Goal: Task Accomplishment & Management: Complete application form

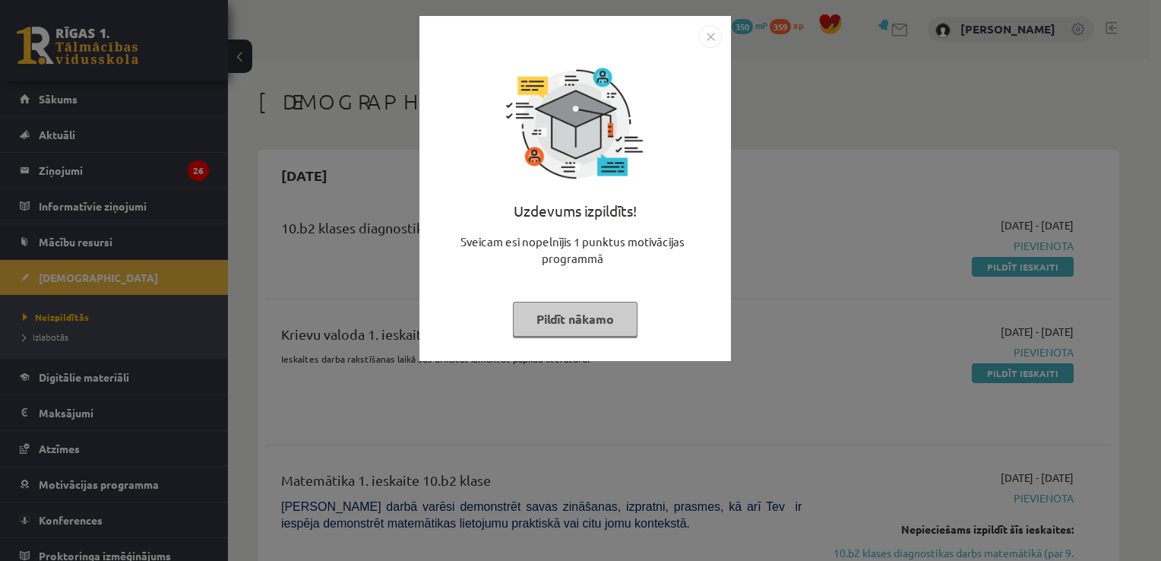
click at [681, 117] on div "Uzdevums izpildīts! Sveicam esi nopelnījis 1 punktus motivācijas programmā Pild…" at bounding box center [574, 200] width 293 height 304
click at [715, 39] on img "Close" at bounding box center [710, 36] width 23 height 23
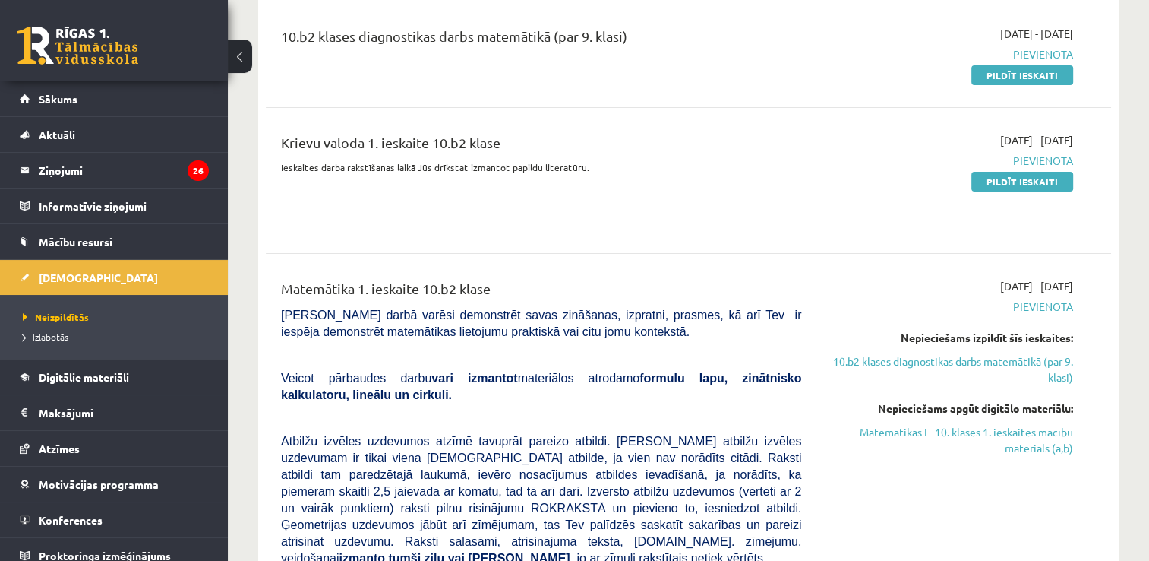
scroll to position [46, 0]
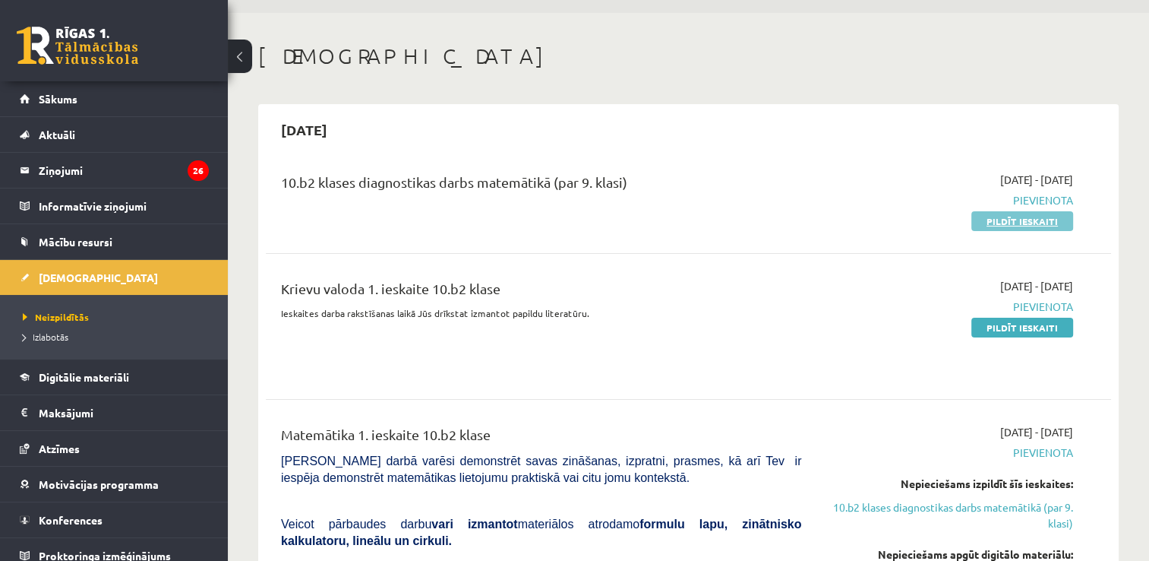
click at [1002, 226] on link "Pildīt ieskaiti" at bounding box center [1022, 221] width 102 height 20
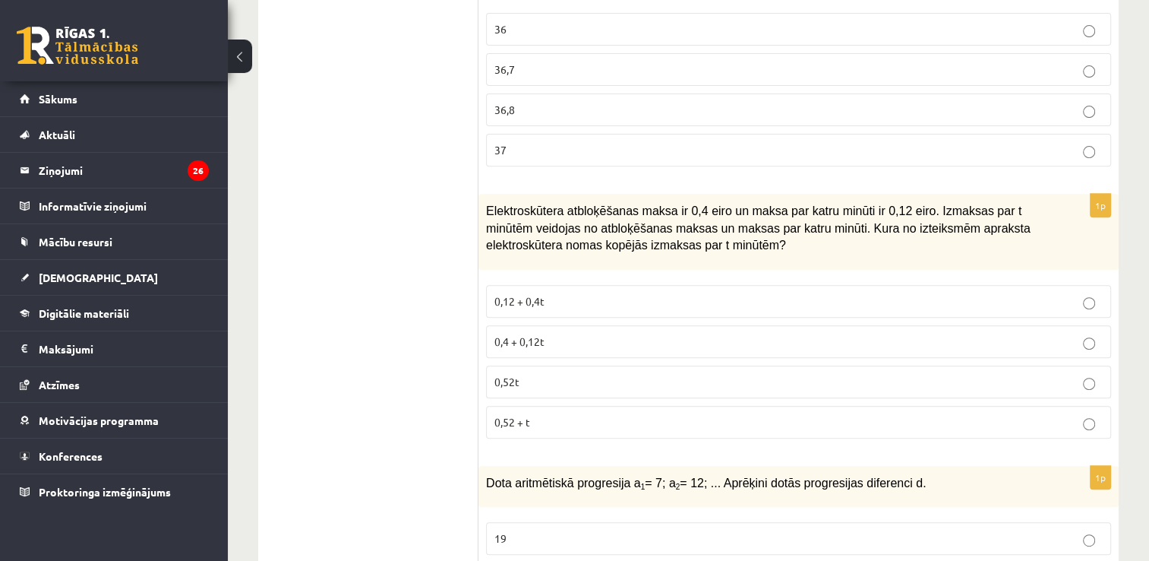
scroll to position [636, 0]
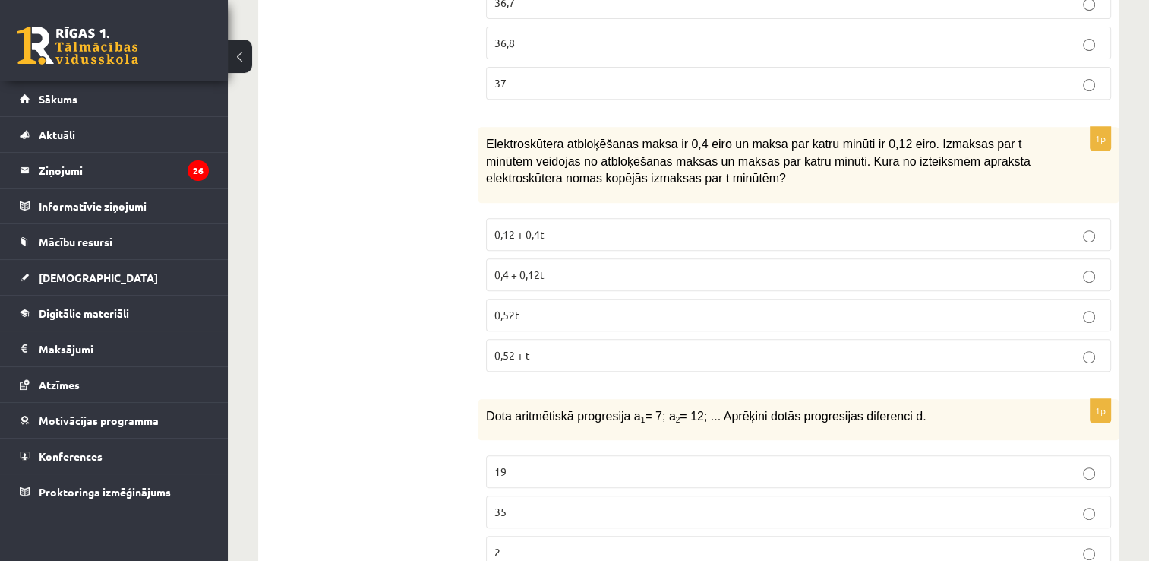
click at [933, 278] on label "0,4 + 0,12t" at bounding box center [798, 274] width 625 height 33
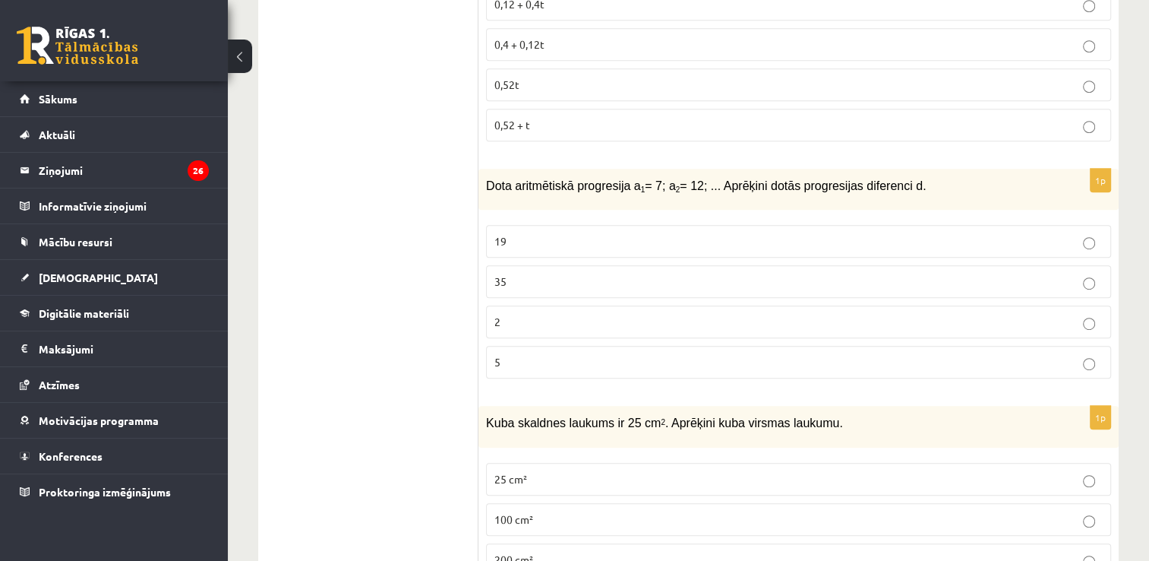
scroll to position [904, 0]
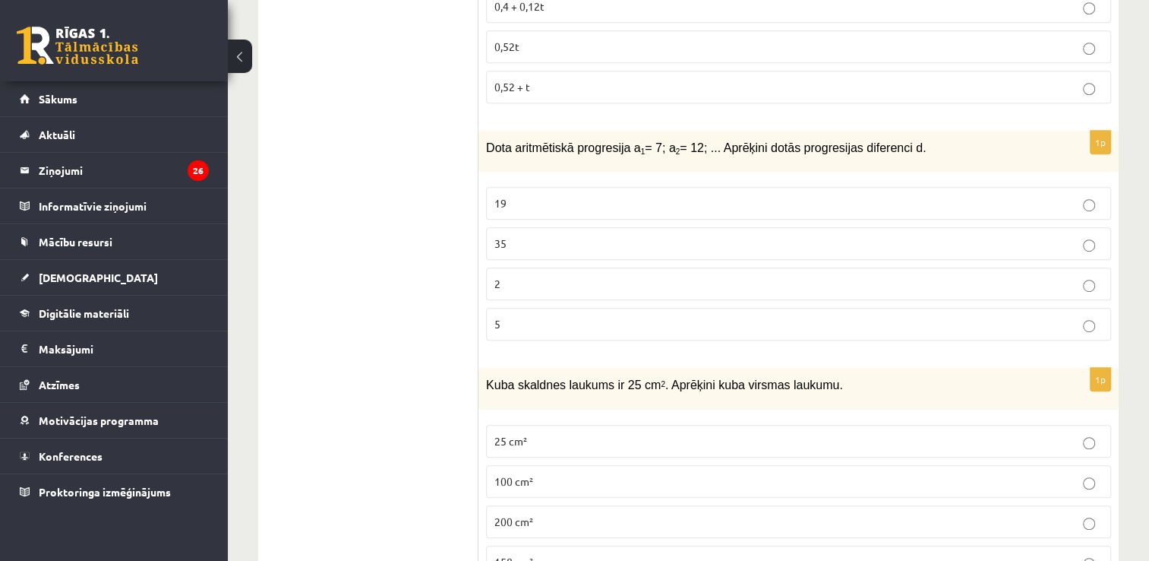
click at [1097, 327] on label "5" at bounding box center [798, 324] width 625 height 33
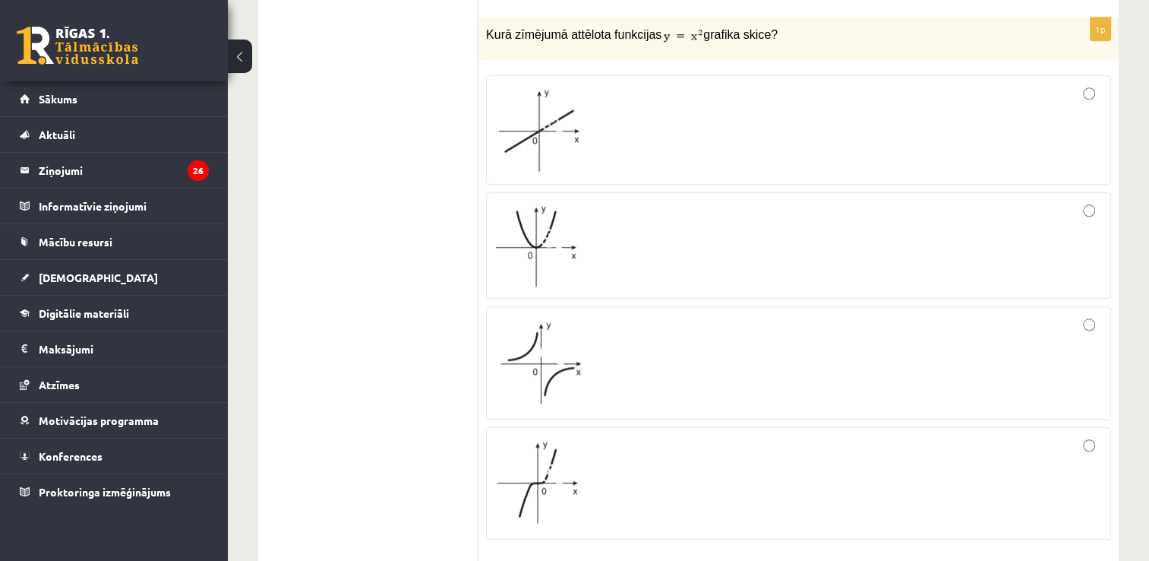
scroll to position [1483, 0]
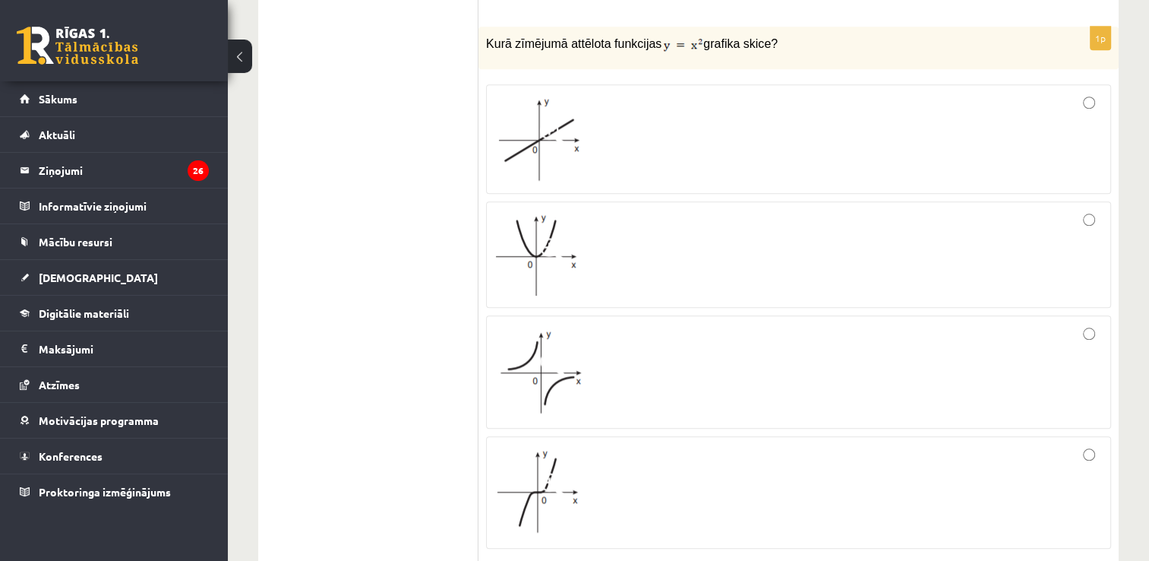
click at [1072, 210] on div at bounding box center [798, 255] width 608 height 90
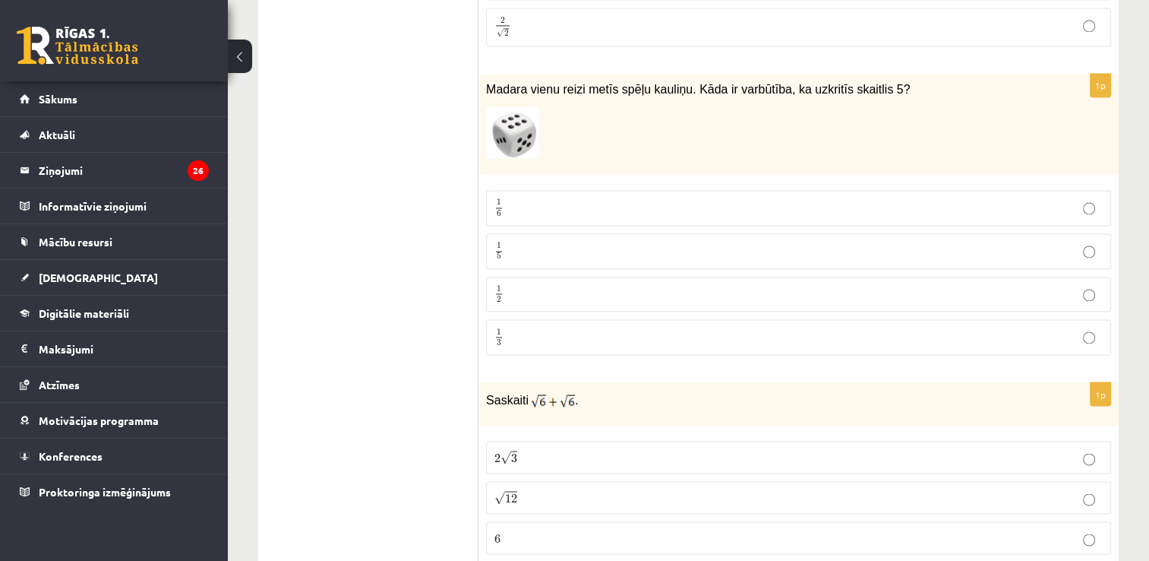
scroll to position [2707, 0]
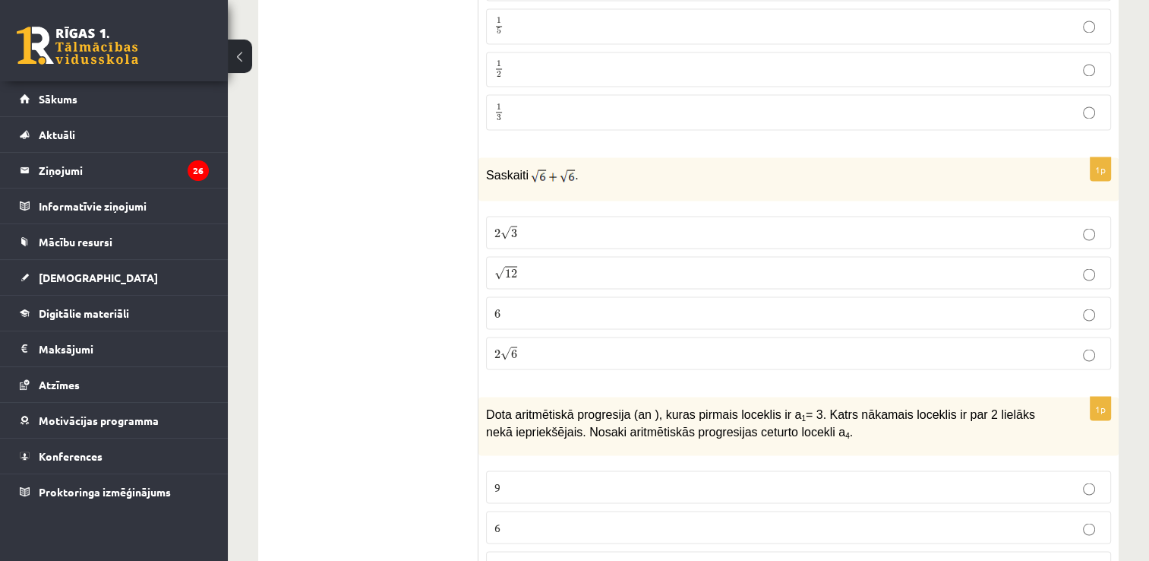
click at [835, 318] on fieldset "2 √ 3 2 3 √ 12 12 6 6 2 √ 6 2 6" at bounding box center [798, 291] width 625 height 166
click at [832, 345] on p "2 √ 6 2 6" at bounding box center [798, 353] width 608 height 16
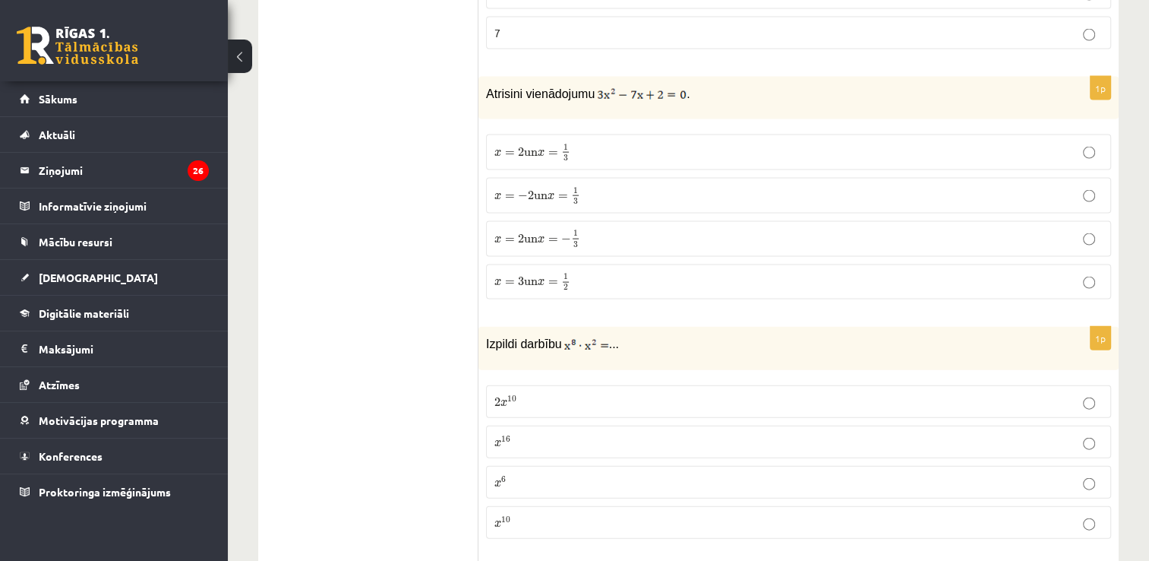
scroll to position [3261, 0]
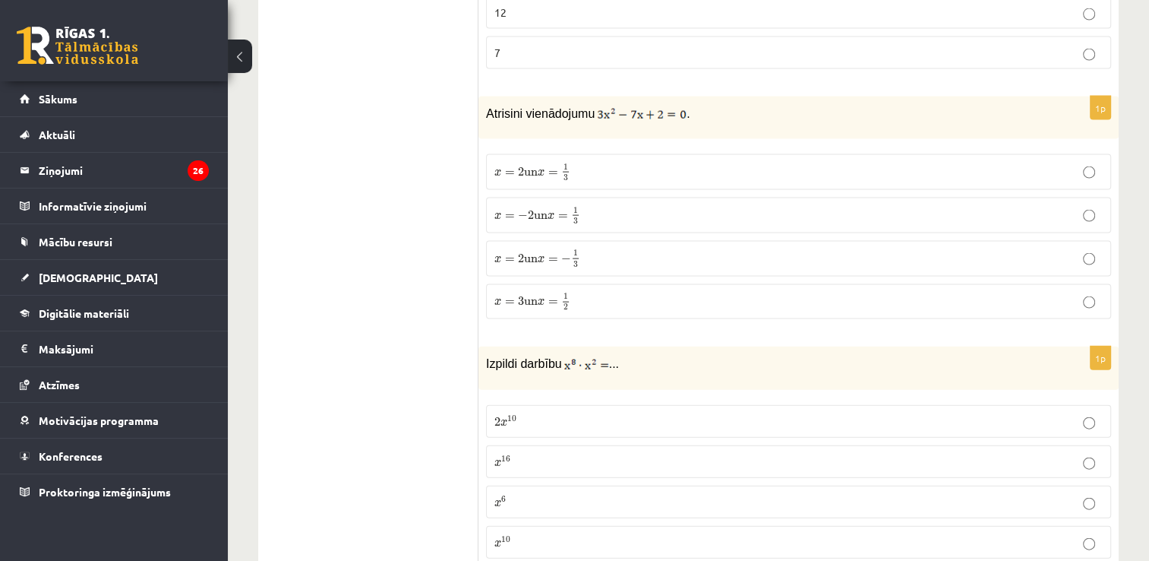
click at [961, 163] on p "x = 2 un x = 1 3 x = 2 un x = 1 3" at bounding box center [798, 172] width 608 height 19
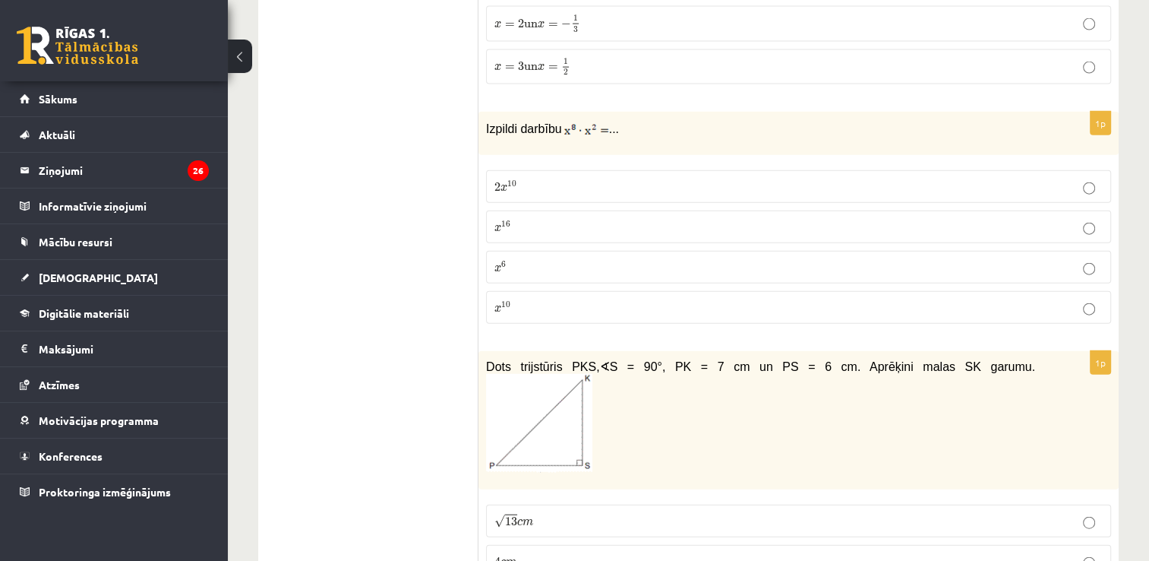
scroll to position [3515, 0]
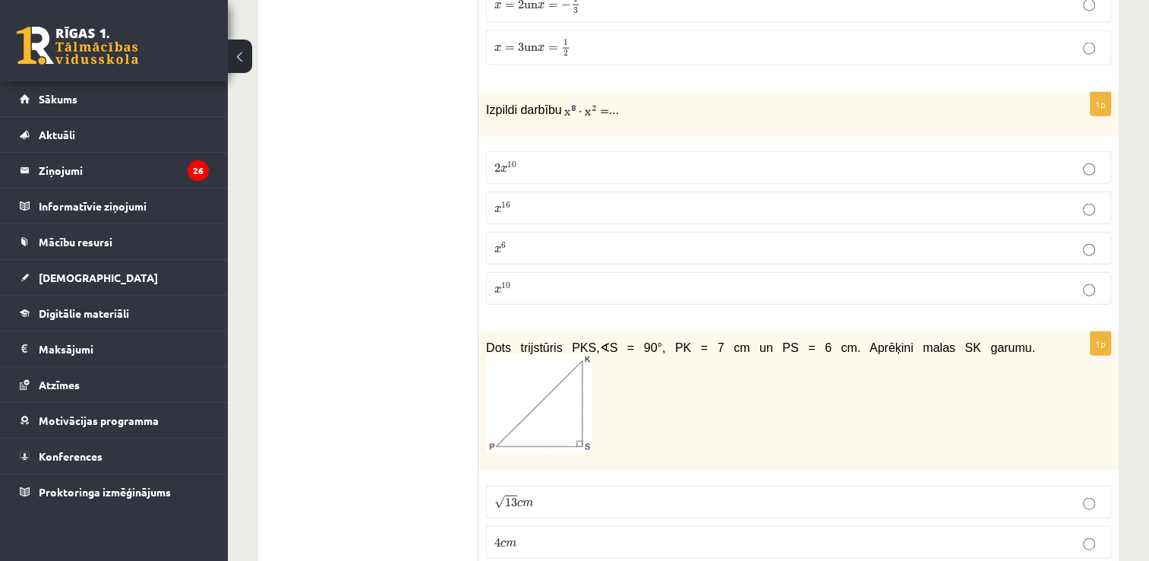
click at [954, 280] on p "x 10 x 10" at bounding box center [798, 288] width 608 height 16
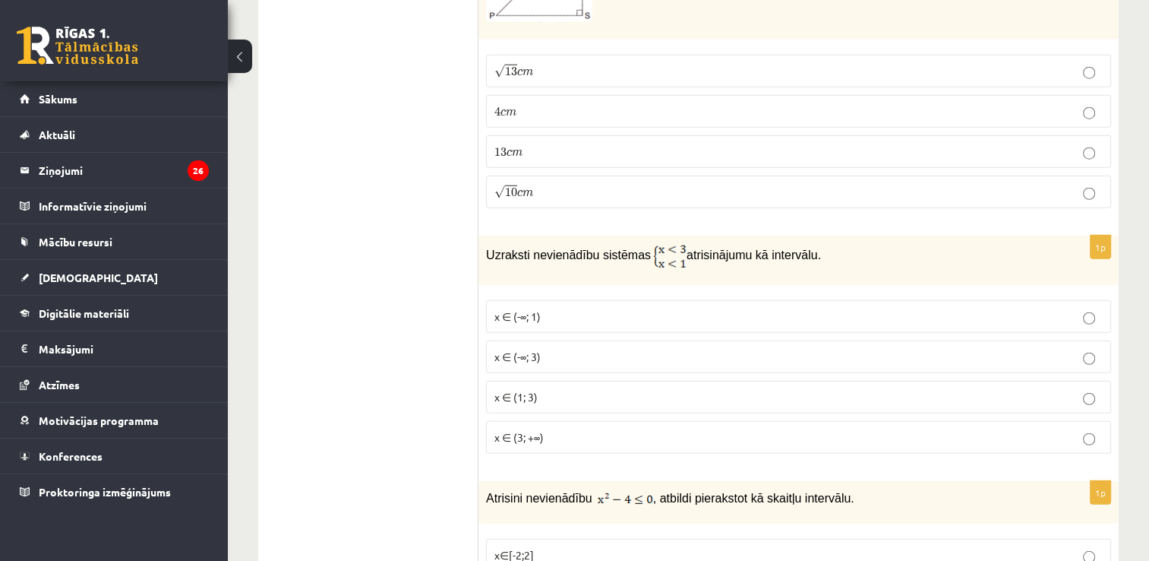
scroll to position [4031, 0]
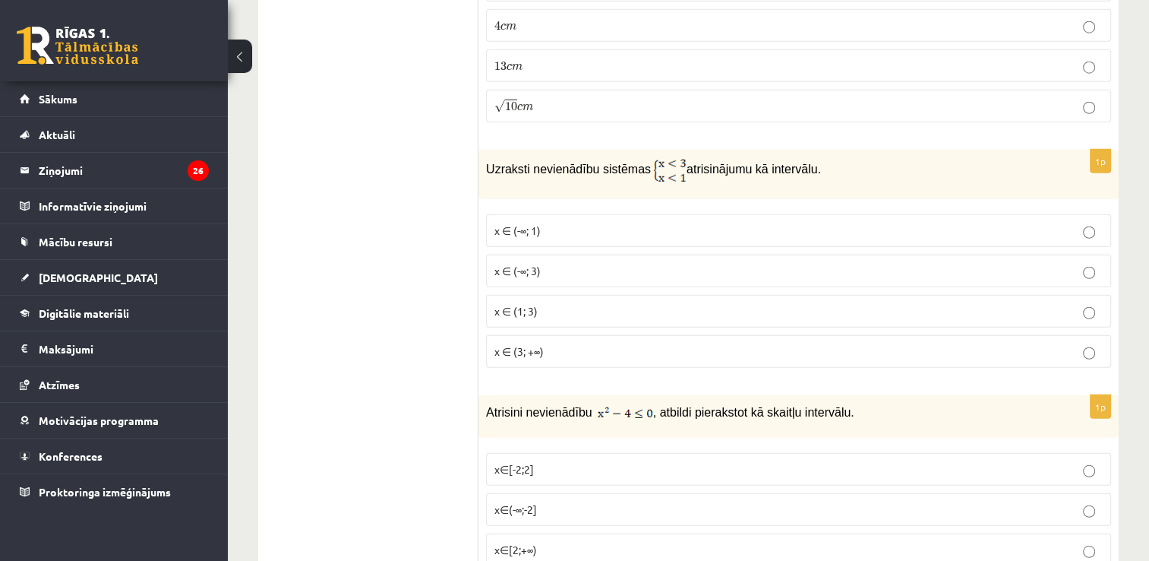
click at [933, 223] on p "x ∈ (-∞; 1)" at bounding box center [798, 231] width 608 height 16
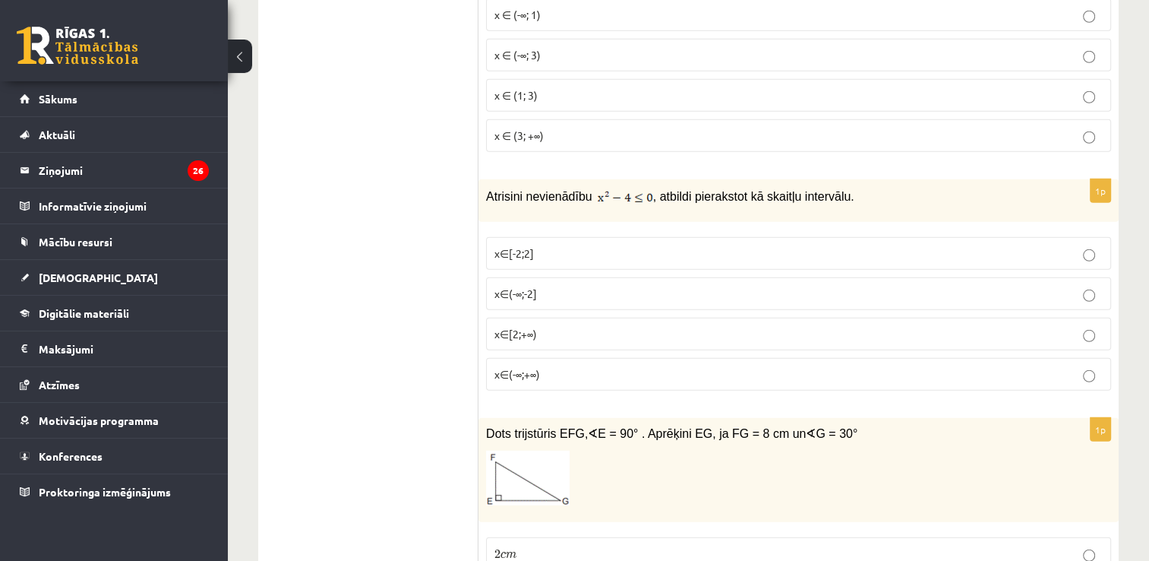
scroll to position [4237, 0]
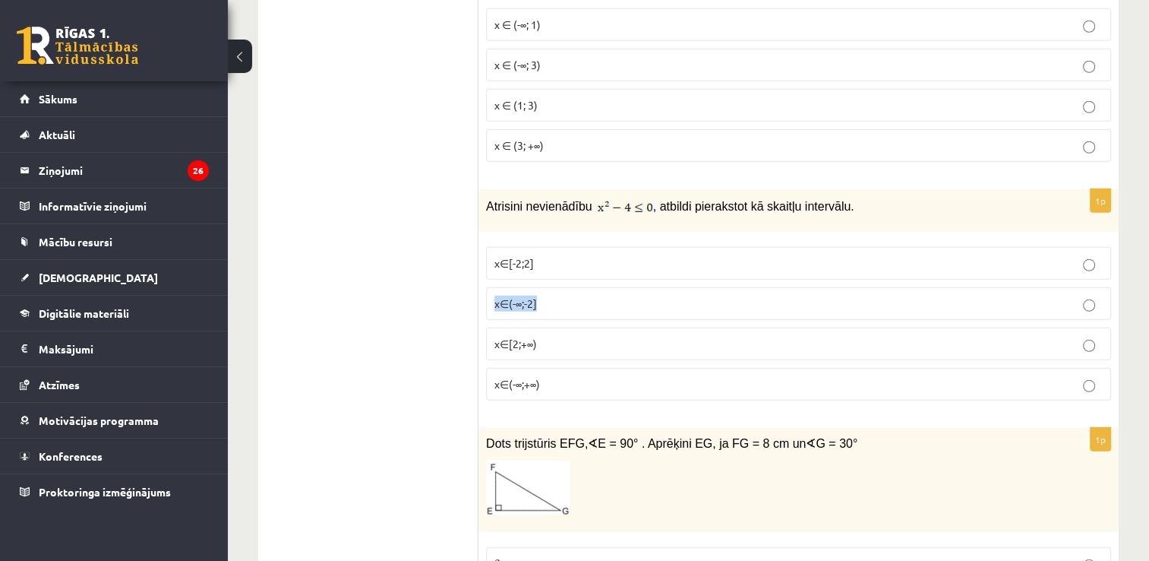
drag, startPoint x: 915, startPoint y: 226, endPoint x: 1037, endPoint y: 270, distance: 130.2
click at [1037, 270] on fieldset "x∈[-2;2] x∈(-∞;-2] x∈[2;+∞) x∈(-∞;+∞)" at bounding box center [798, 322] width 625 height 166
drag, startPoint x: 1037, startPoint y: 270, endPoint x: 1010, endPoint y: 235, distance: 44.4
click at [1010, 247] on label "x∈[-2;2]" at bounding box center [798, 263] width 625 height 33
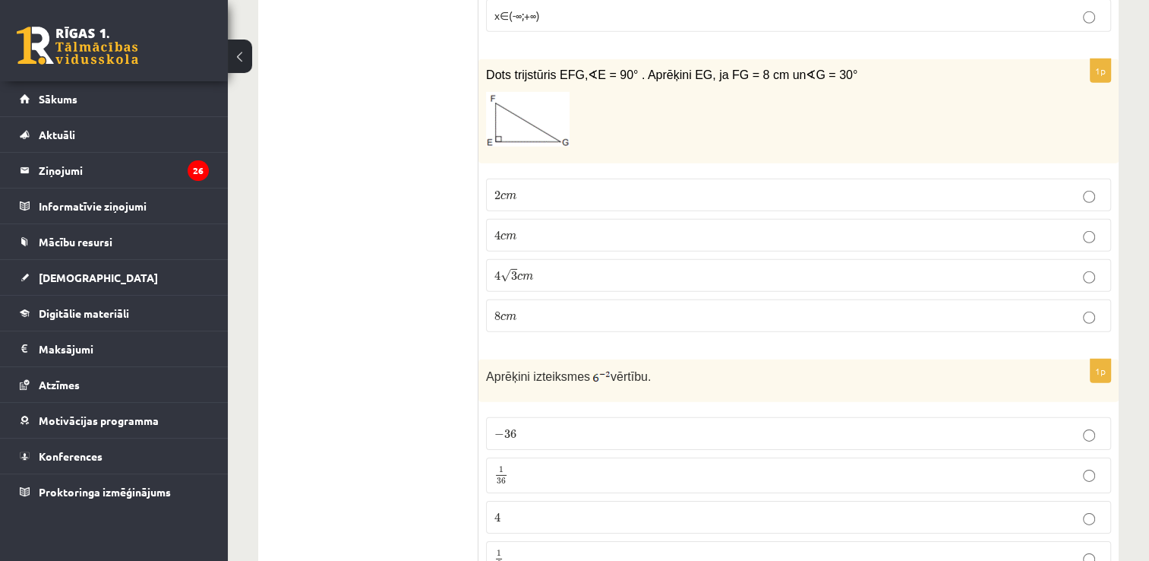
scroll to position [4558, 0]
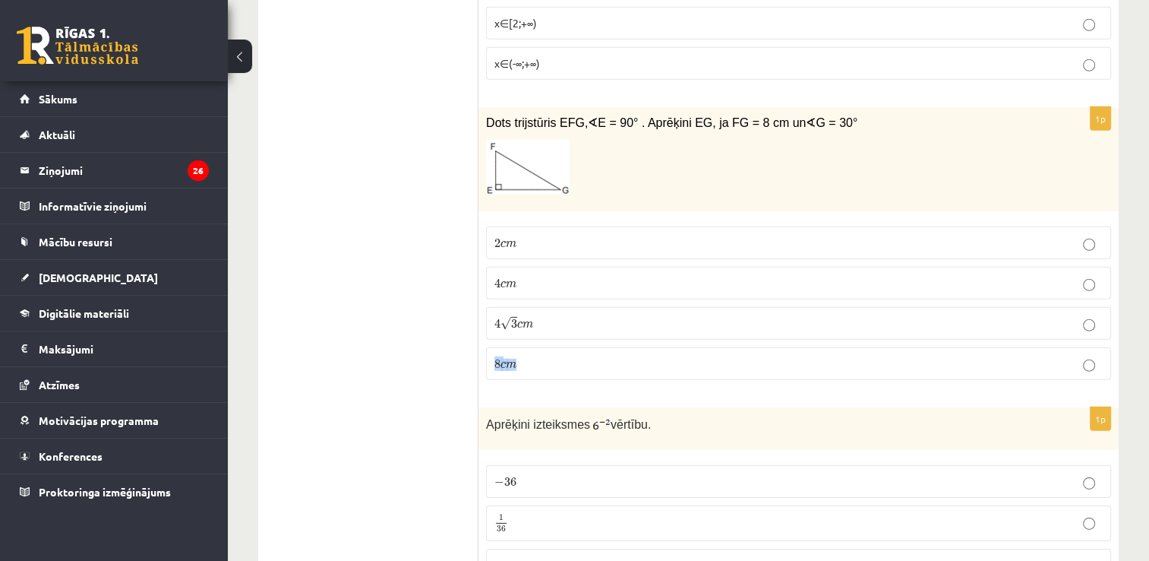
drag, startPoint x: 888, startPoint y: 278, endPoint x: 979, endPoint y: 313, distance: 97.6
click at [979, 313] on fieldset "2 c m 2 c m 4 c m 4 c m 4 √ 3 c m 4 3 c m 8 c m 8 c m" at bounding box center [798, 302] width 625 height 166
drag, startPoint x: 979, startPoint y: 313, endPoint x: 1111, endPoint y: 322, distance: 132.5
click at [1111, 322] on div "1p Dots trijstūris EFG, ∢ E = 90° . Aprēķini EG, ja FG = 8 cm un ∢ G = 30° 2 c …" at bounding box center [798, 249] width 640 height 285
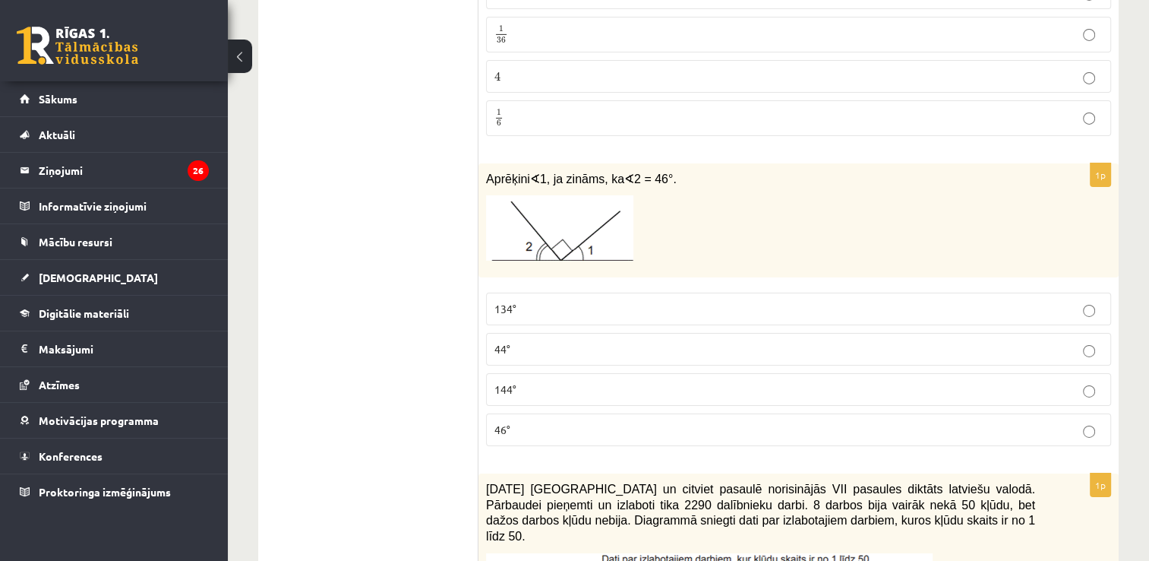
scroll to position [5064, 0]
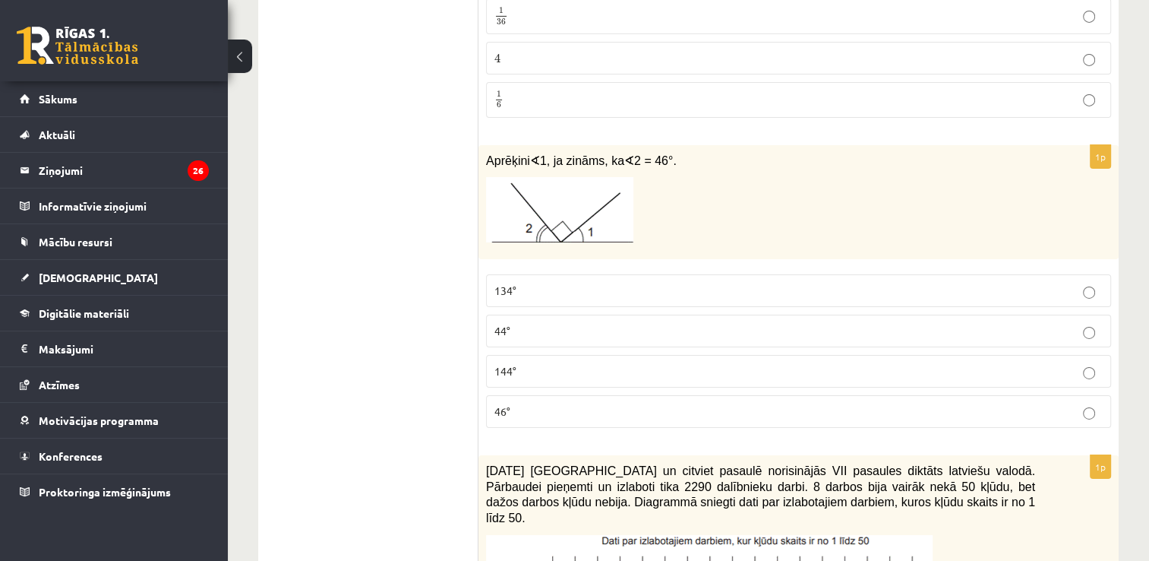
click at [577, 274] on label "134°" at bounding box center [798, 290] width 625 height 33
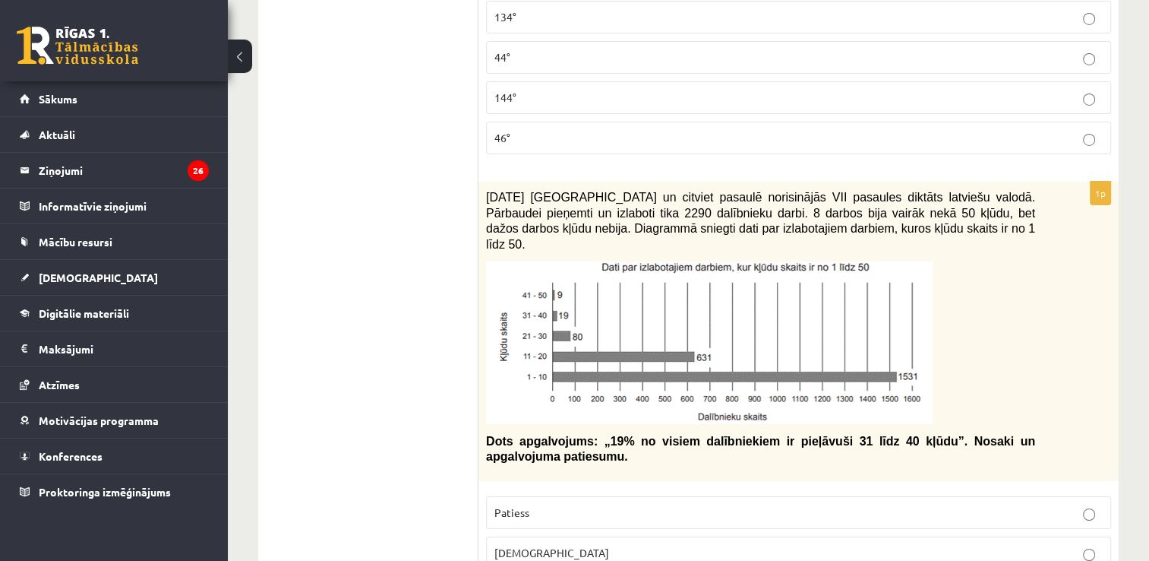
scroll to position [5376, 0]
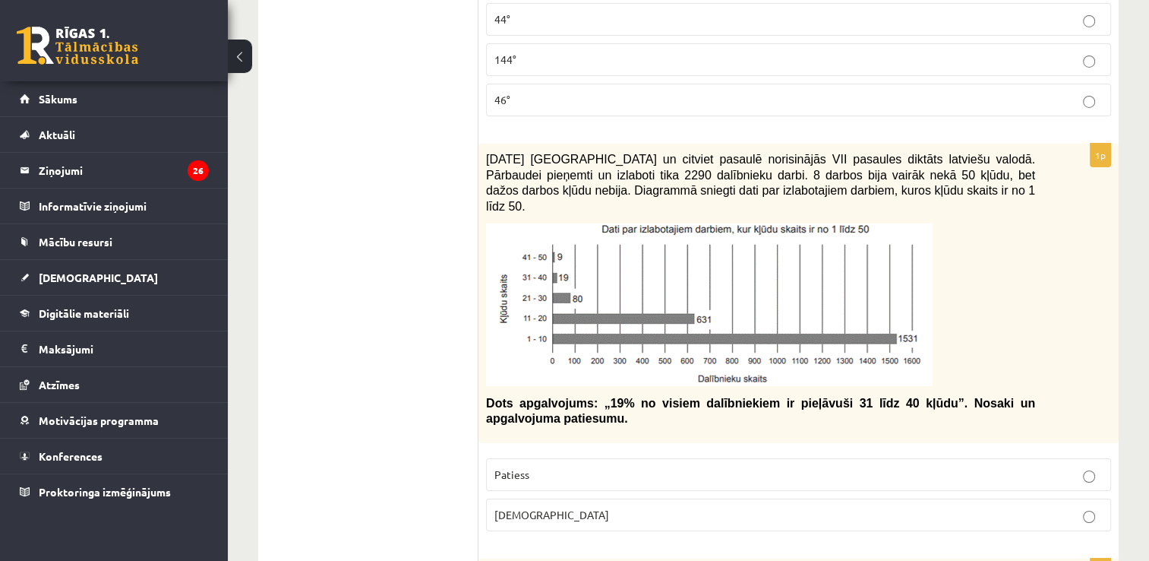
click at [1000, 466] on p "Patiess" at bounding box center [798, 474] width 608 height 16
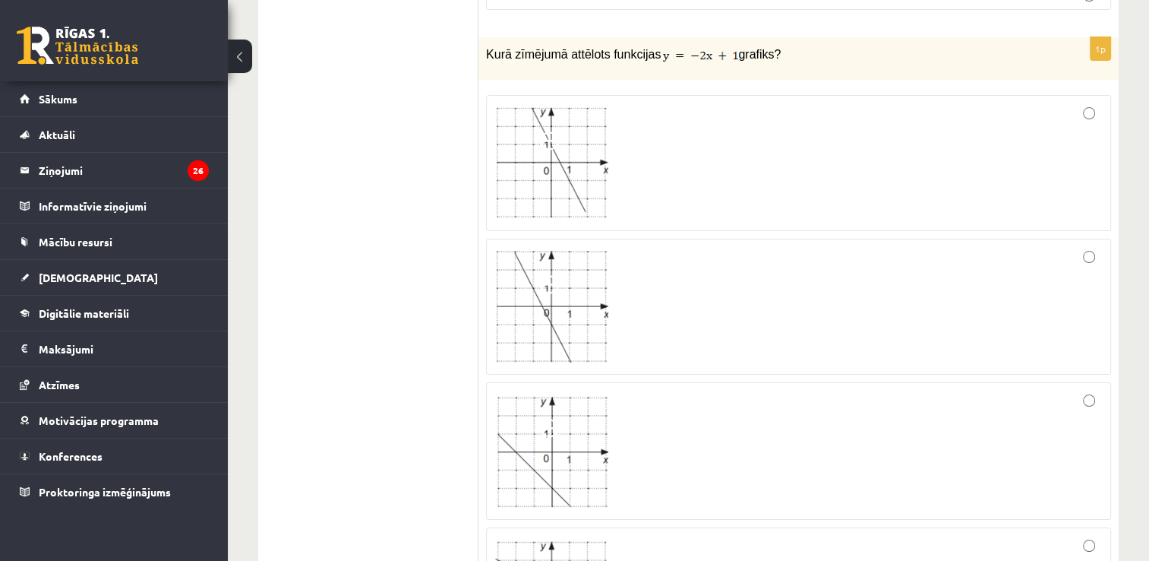
scroll to position [5878, 0]
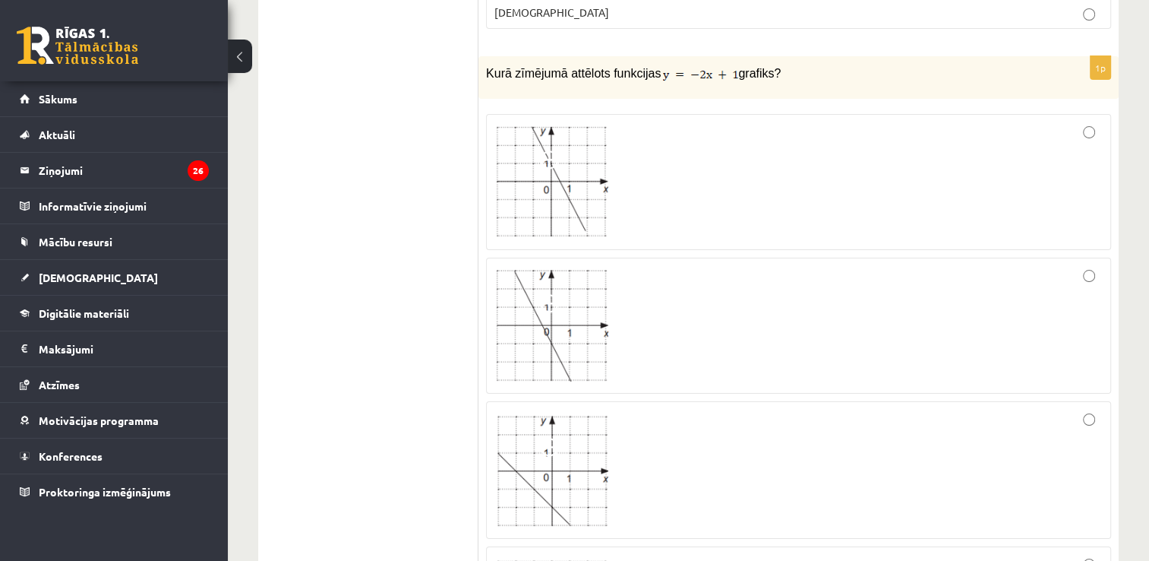
click at [1090, 409] on div at bounding box center [798, 469] width 608 height 121
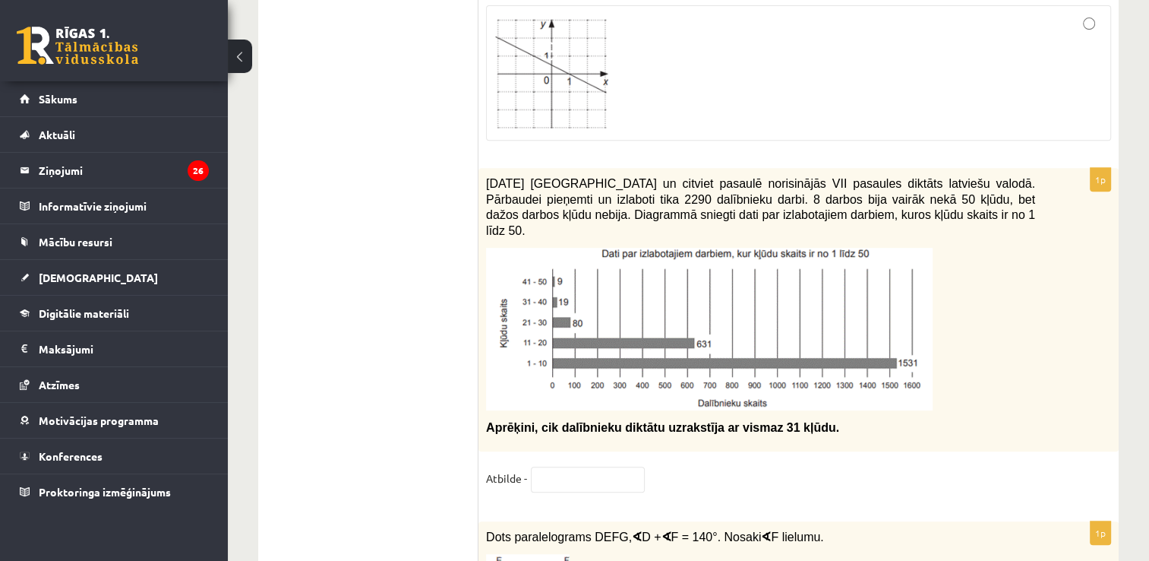
scroll to position [6428, 0]
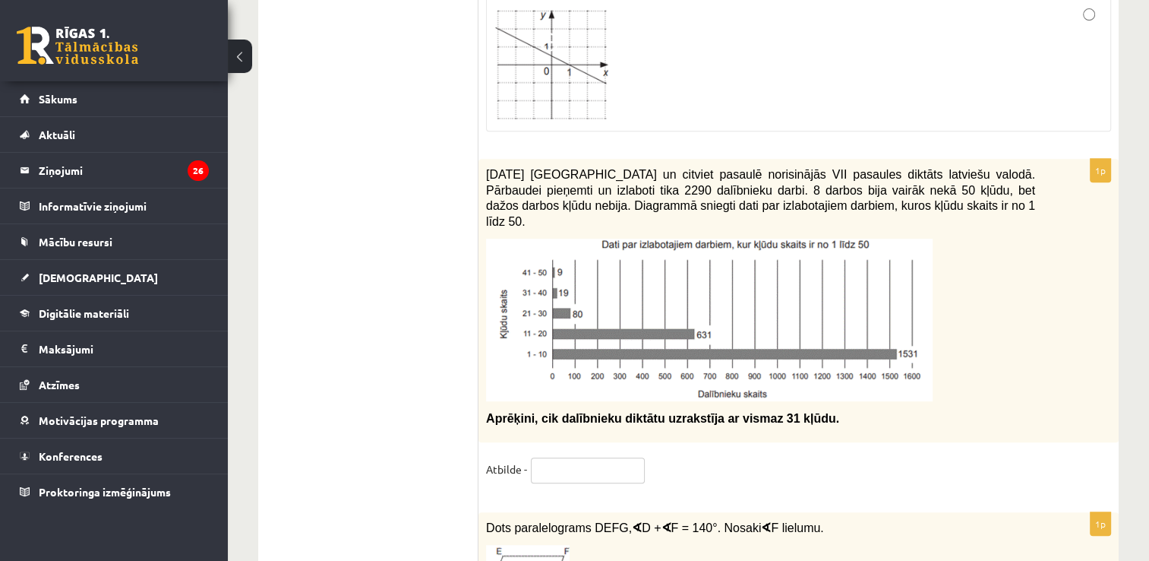
click at [600, 457] on input "text" at bounding box center [588, 470] width 114 height 26
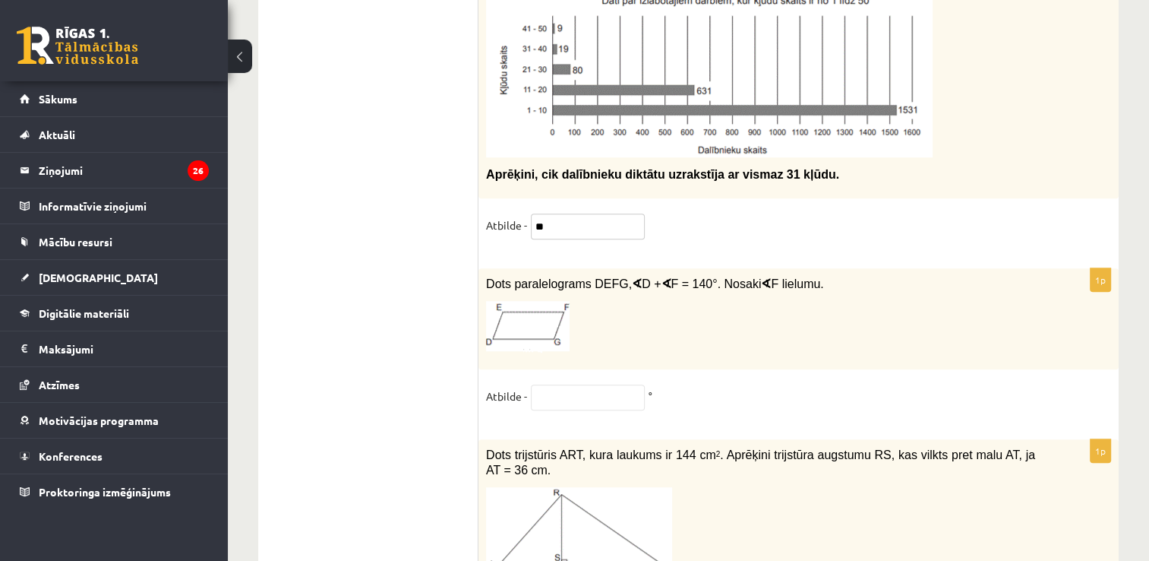
scroll to position [6690, 0]
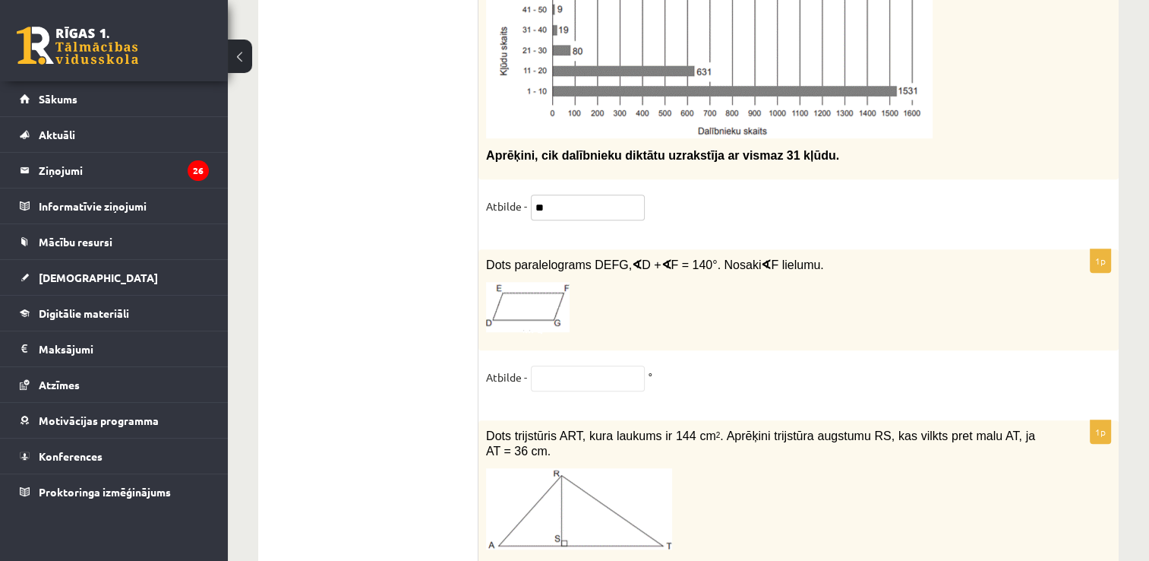
type input "**"
click at [566, 365] on input "text" at bounding box center [588, 378] width 114 height 26
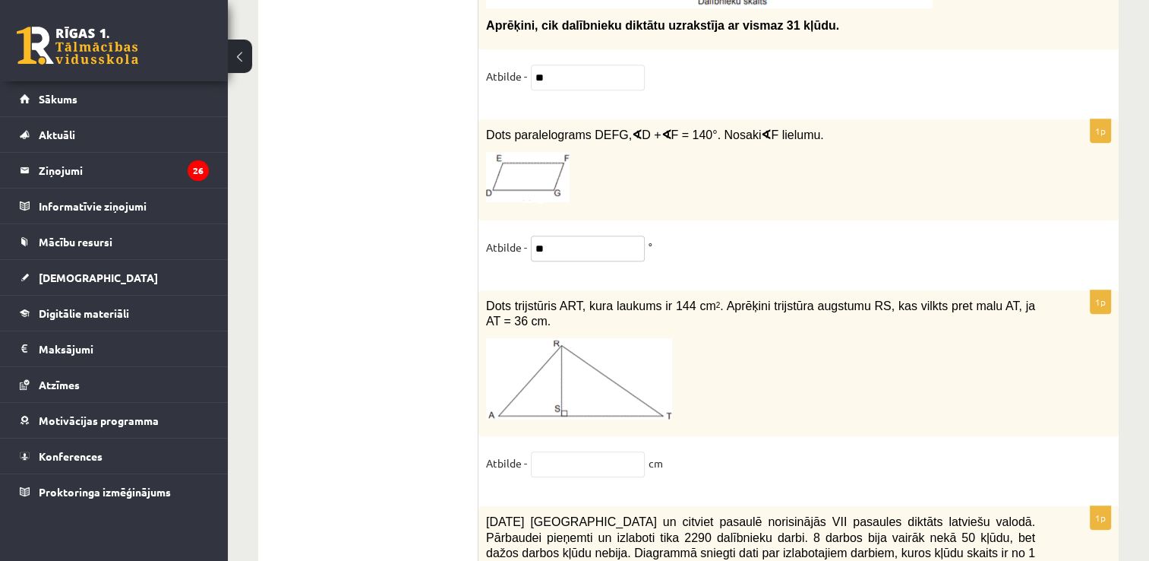
scroll to position [6887, 0]
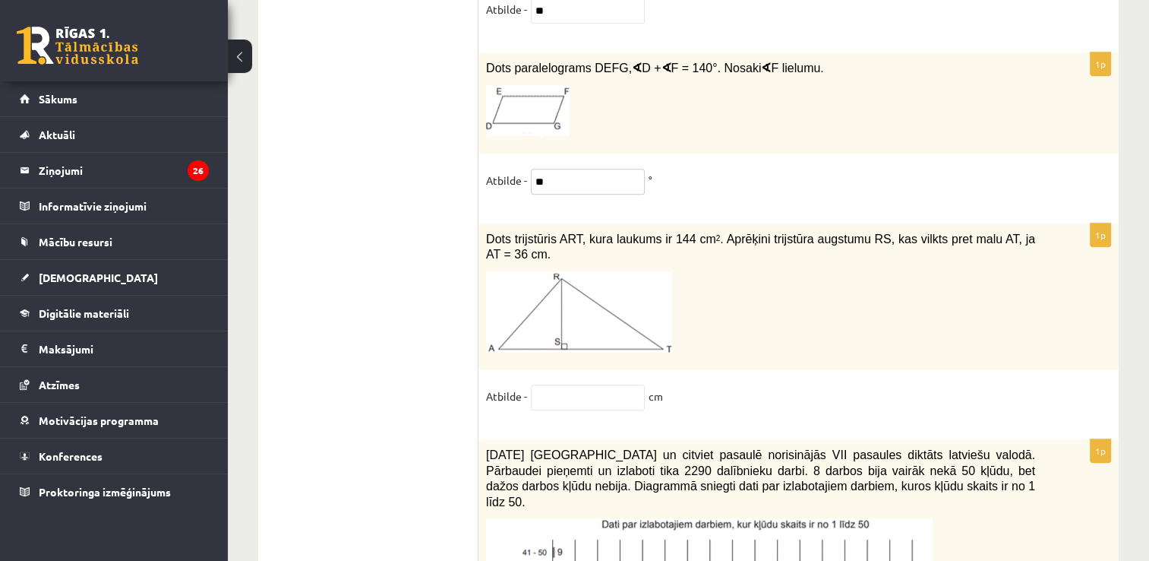
type input "**"
click at [580, 384] on input "text" at bounding box center [588, 397] width 114 height 26
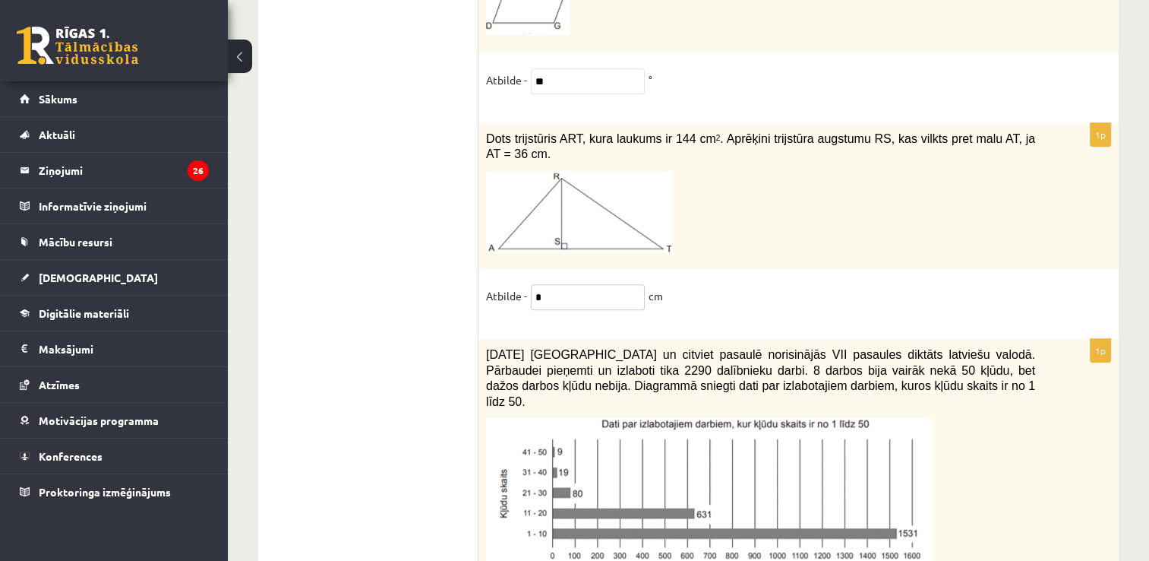
scroll to position [7140, 0]
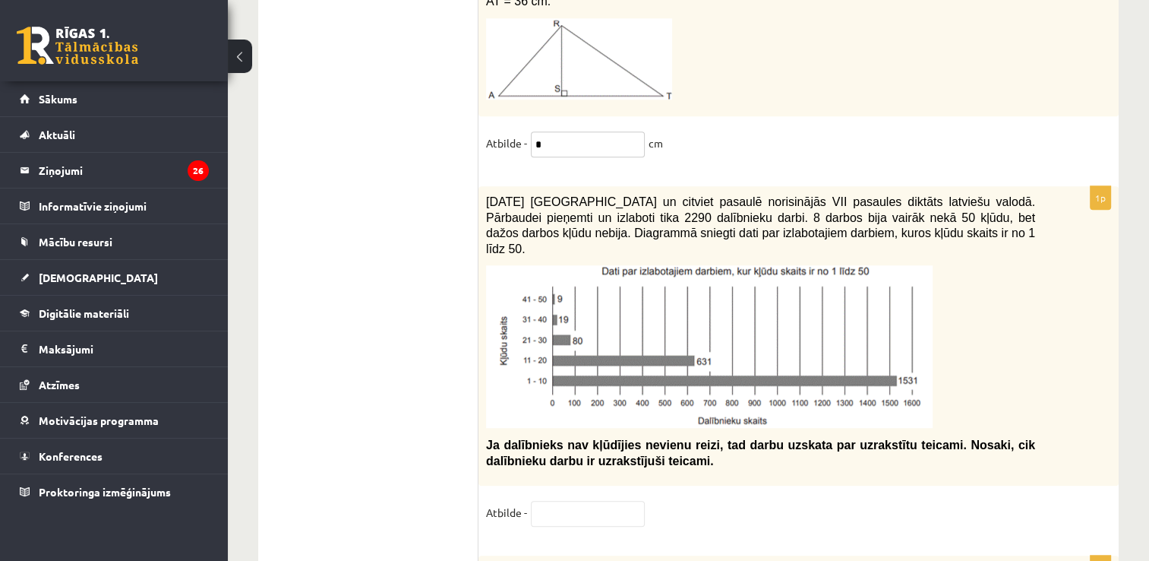
type input "*"
click at [602, 501] on input "text" at bounding box center [588, 514] width 114 height 26
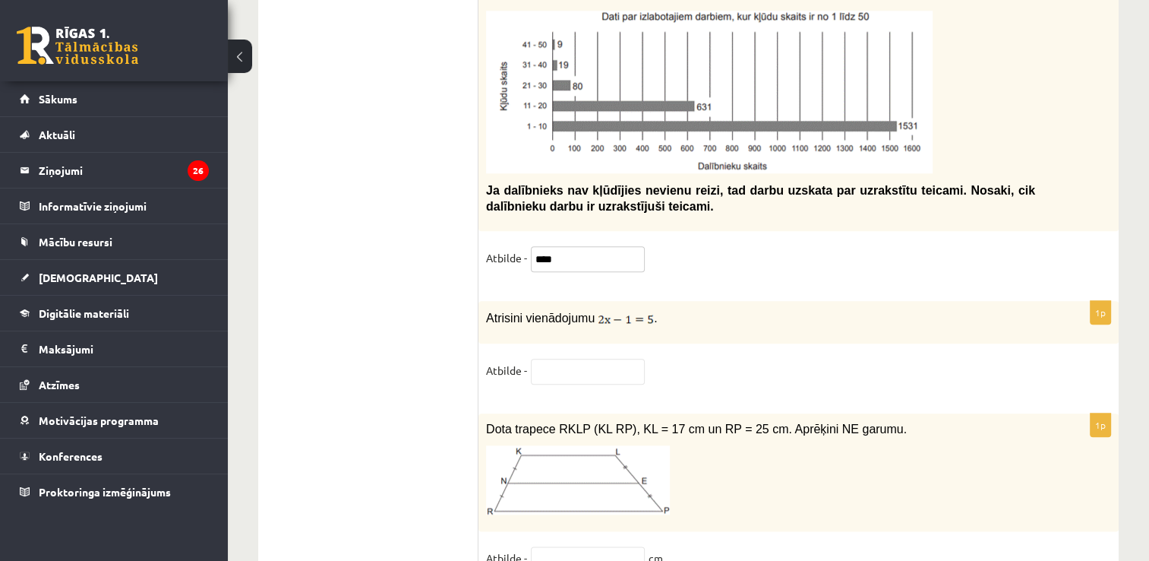
scroll to position [7404, 0]
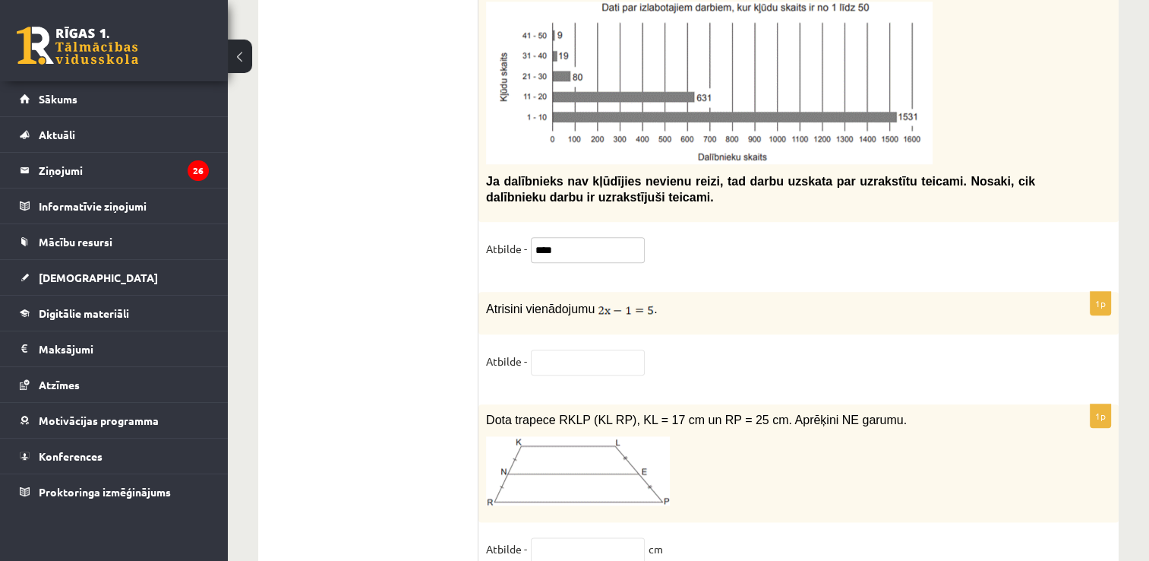
type input "****"
click at [565, 349] on input "text" at bounding box center [588, 362] width 114 height 26
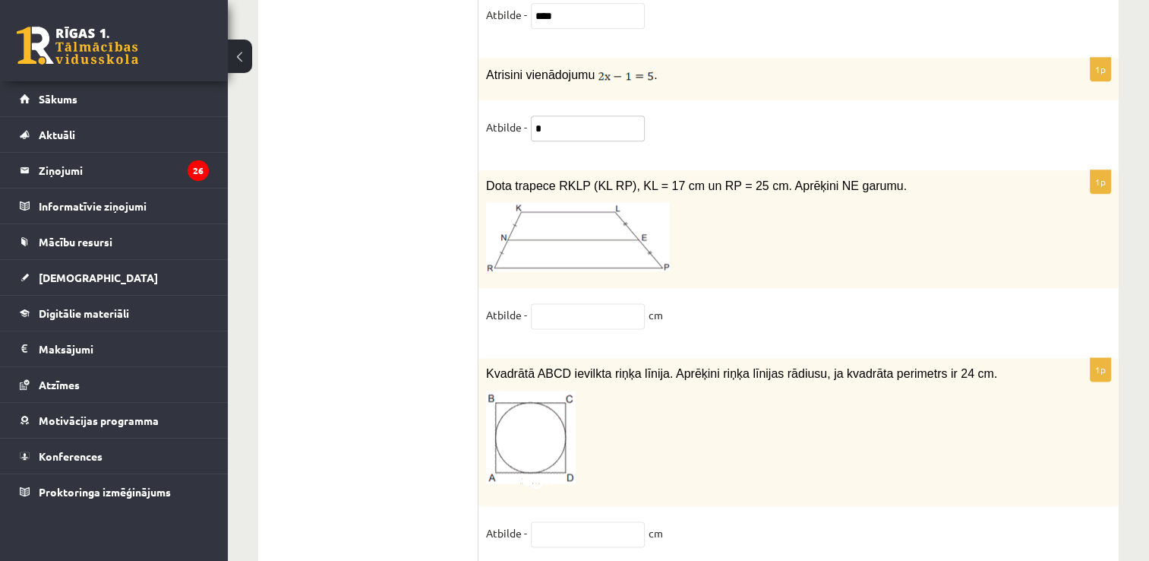
scroll to position [7657, 0]
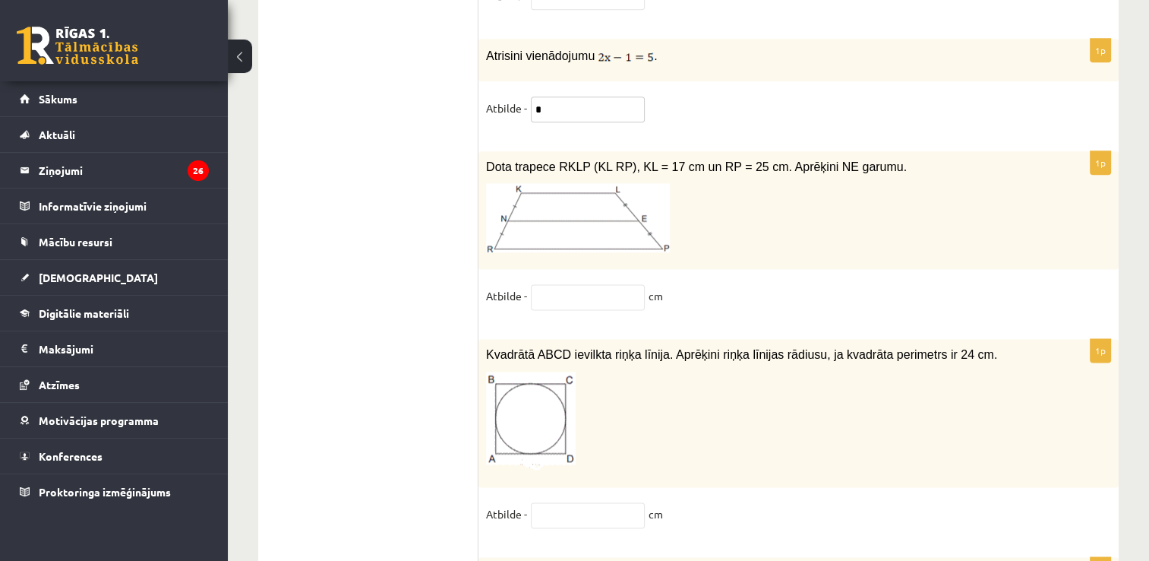
type input "*"
click at [587, 284] on input "text" at bounding box center [588, 297] width 114 height 26
click at [596, 284] on input "text" at bounding box center [588, 297] width 114 height 26
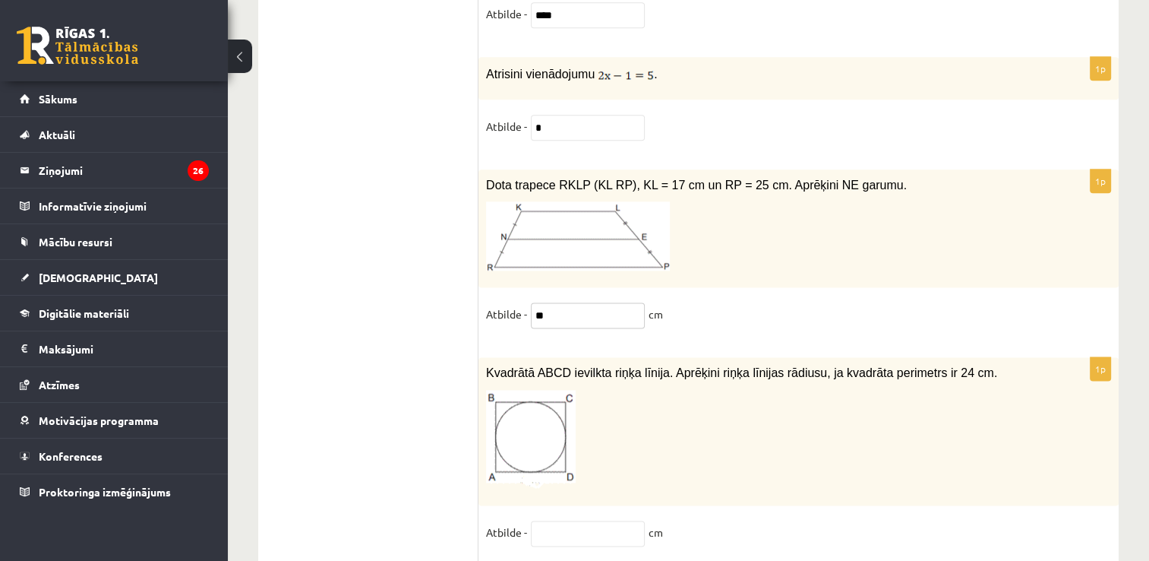
type input "**"
click at [563, 519] on input "text" at bounding box center [588, 532] width 114 height 26
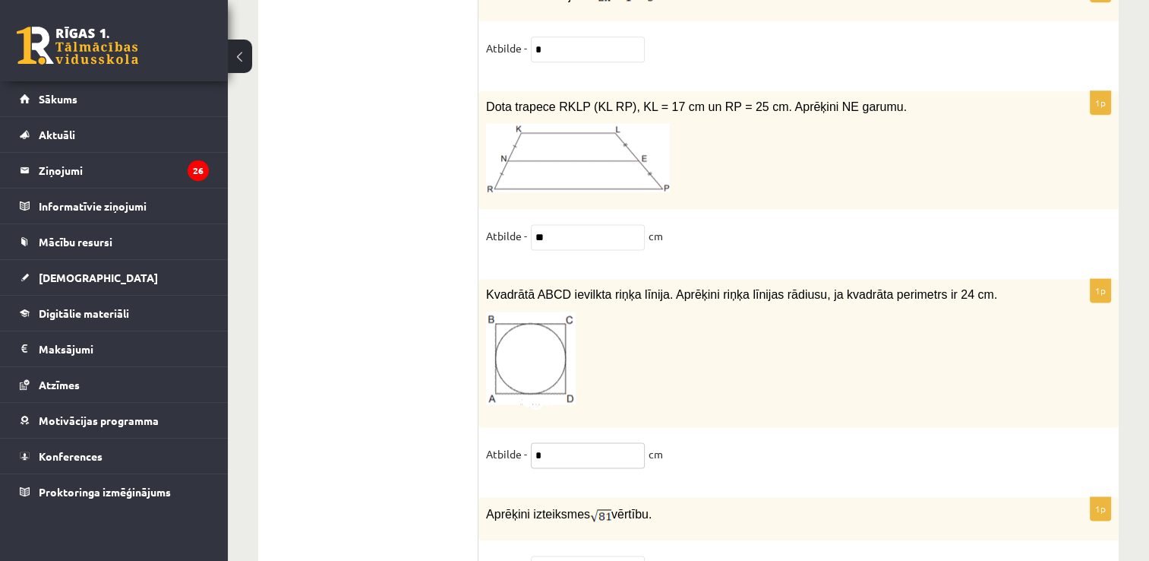
scroll to position [7824, 0]
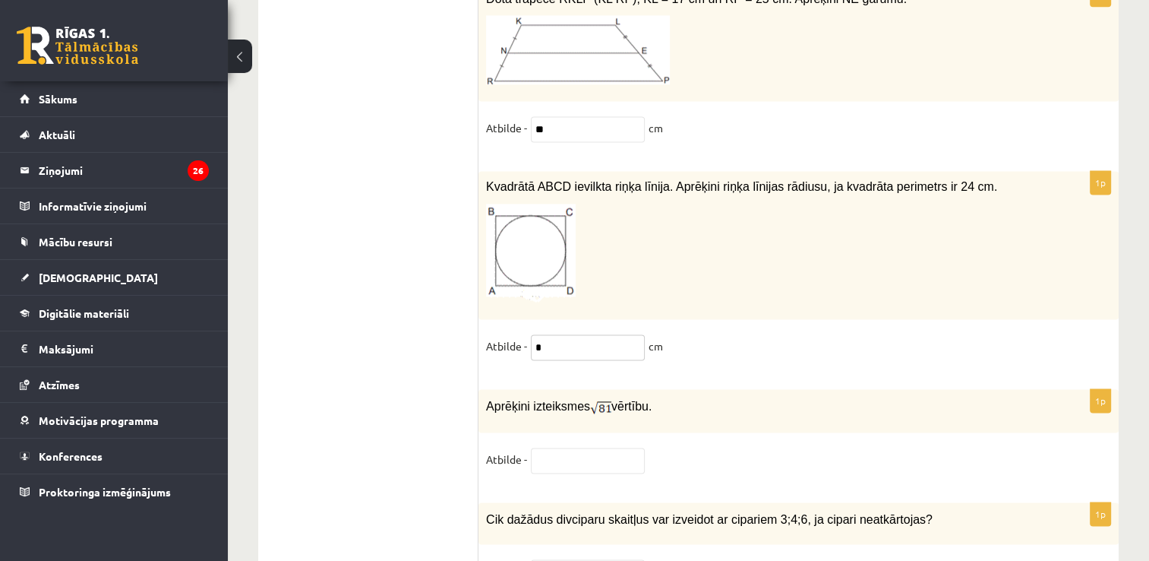
type input "*"
click at [592, 447] on input "text" at bounding box center [588, 460] width 114 height 26
type input "*"
click at [579, 559] on input "text" at bounding box center [588, 572] width 114 height 26
click at [573, 559] on input "text" at bounding box center [588, 572] width 114 height 26
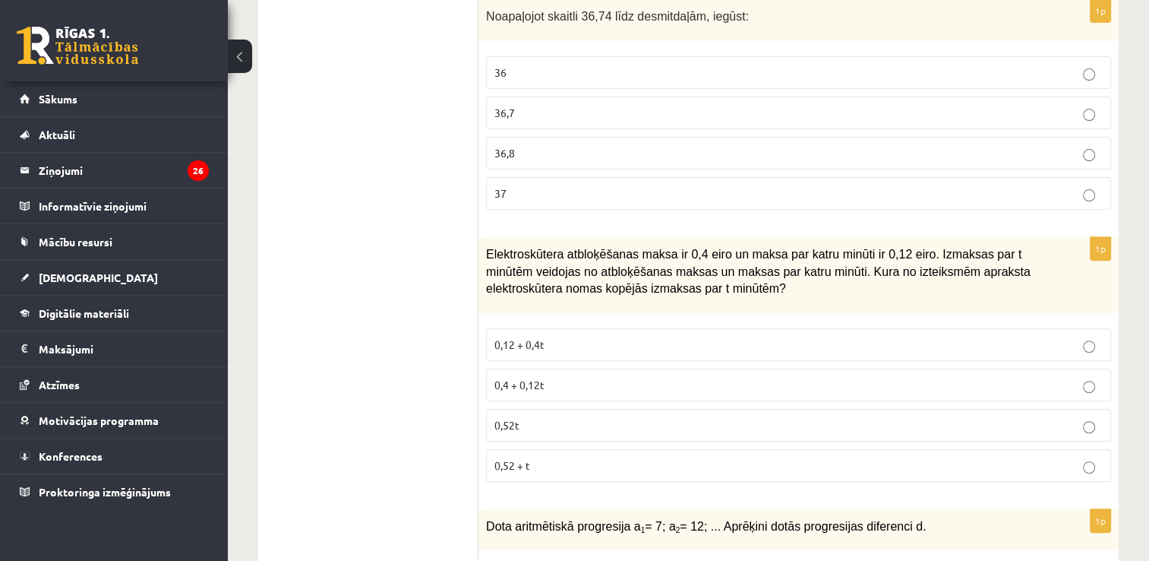
scroll to position [0, 0]
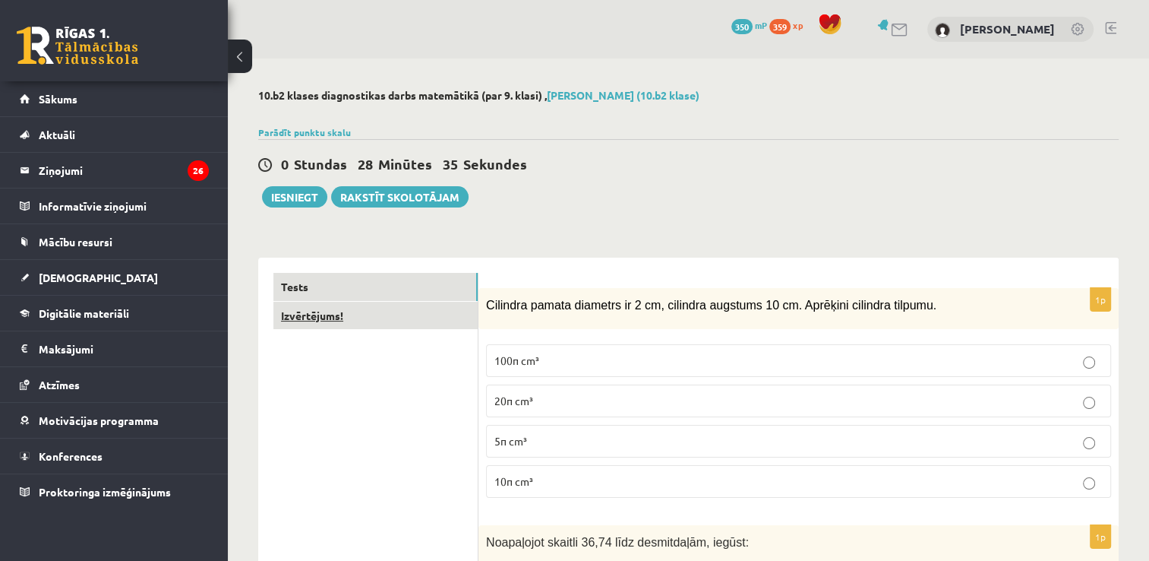
type input "*"
click at [370, 314] on link "Izvērtējums!" at bounding box center [375, 316] width 204 height 28
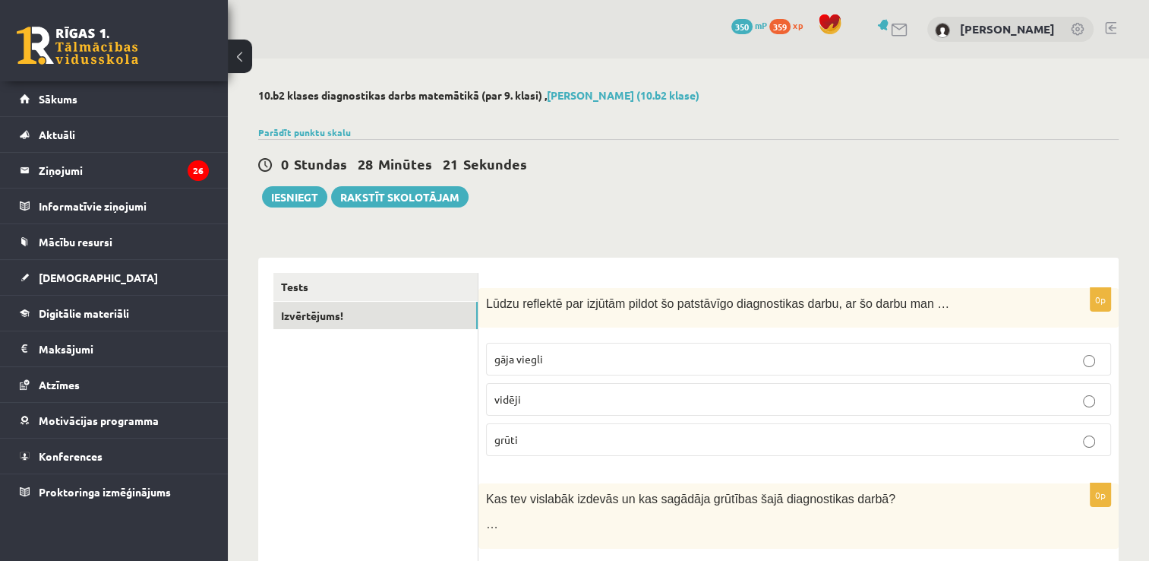
scroll to position [6, 0]
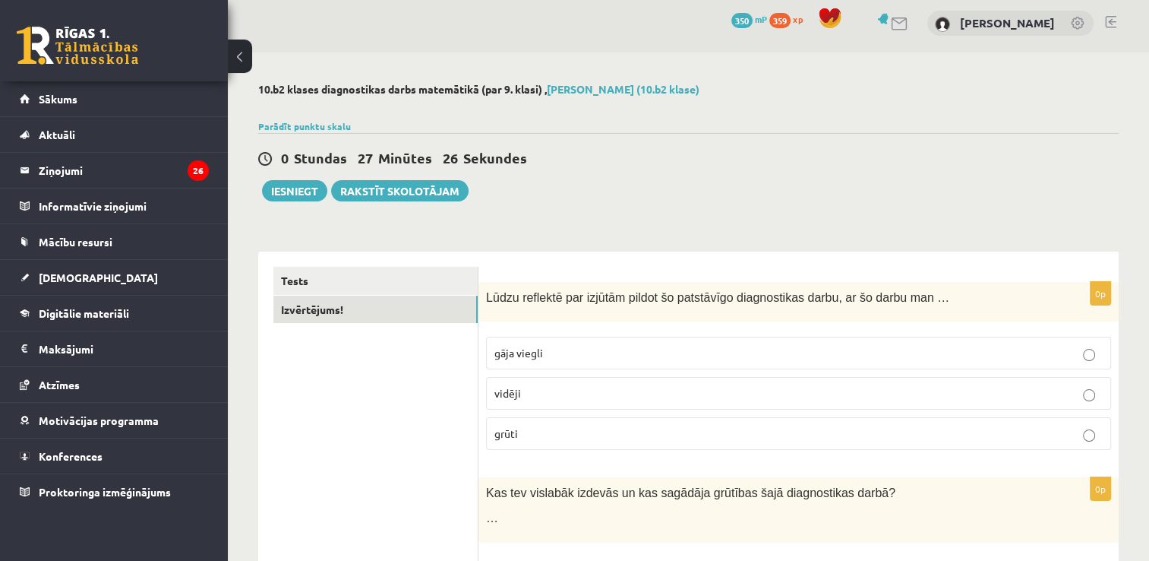
click at [930, 425] on p "grūti" at bounding box center [798, 433] width 608 height 16
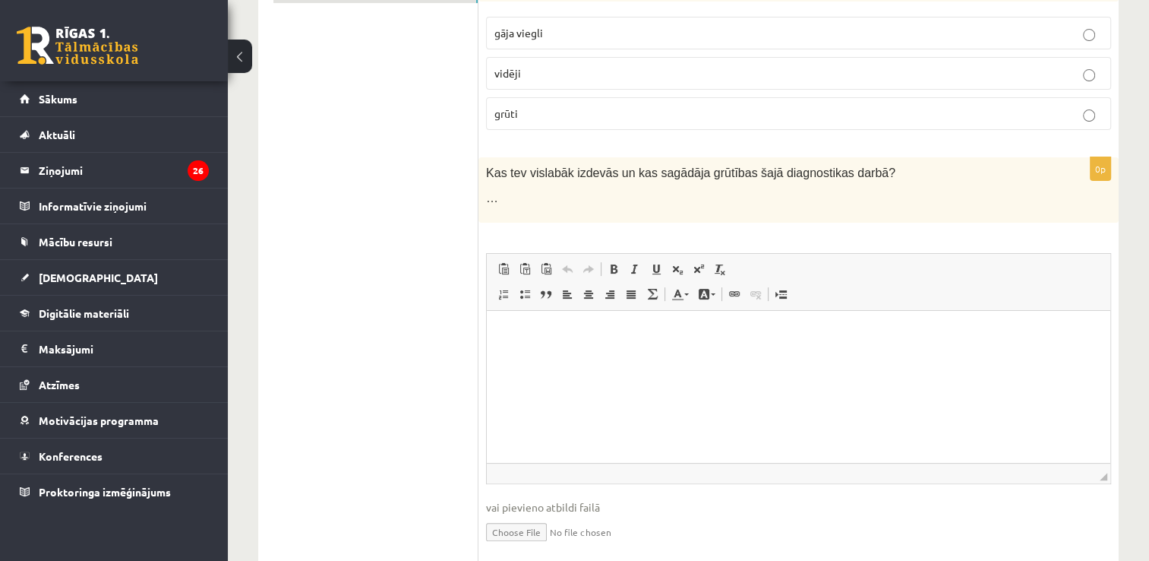
scroll to position [329, 0]
click at [1143, 403] on div "**********" at bounding box center [688, 171] width 921 height 882
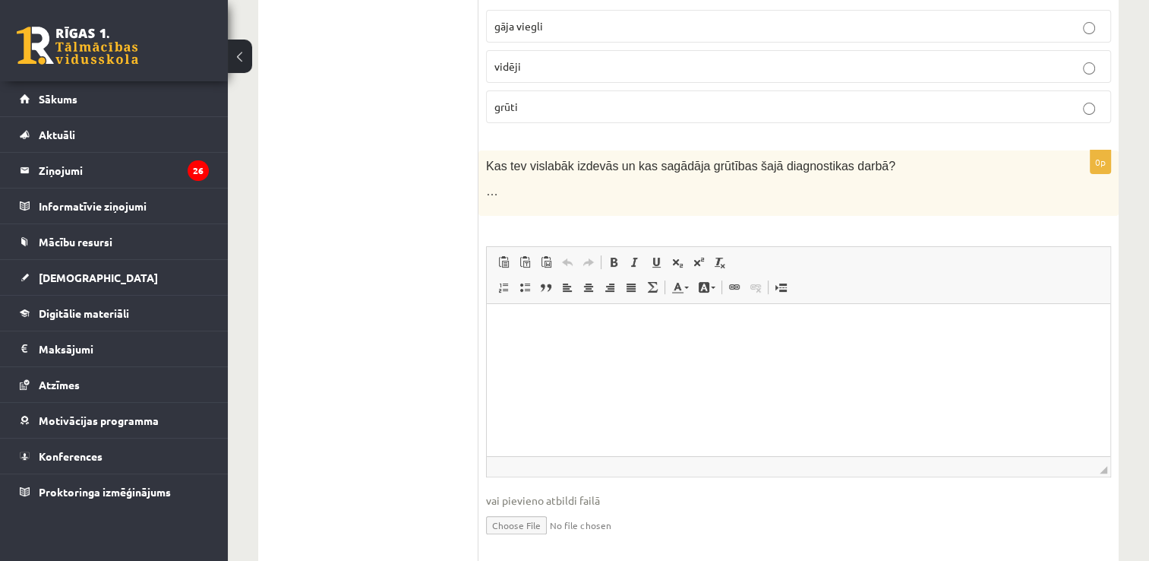
scroll to position [326, 0]
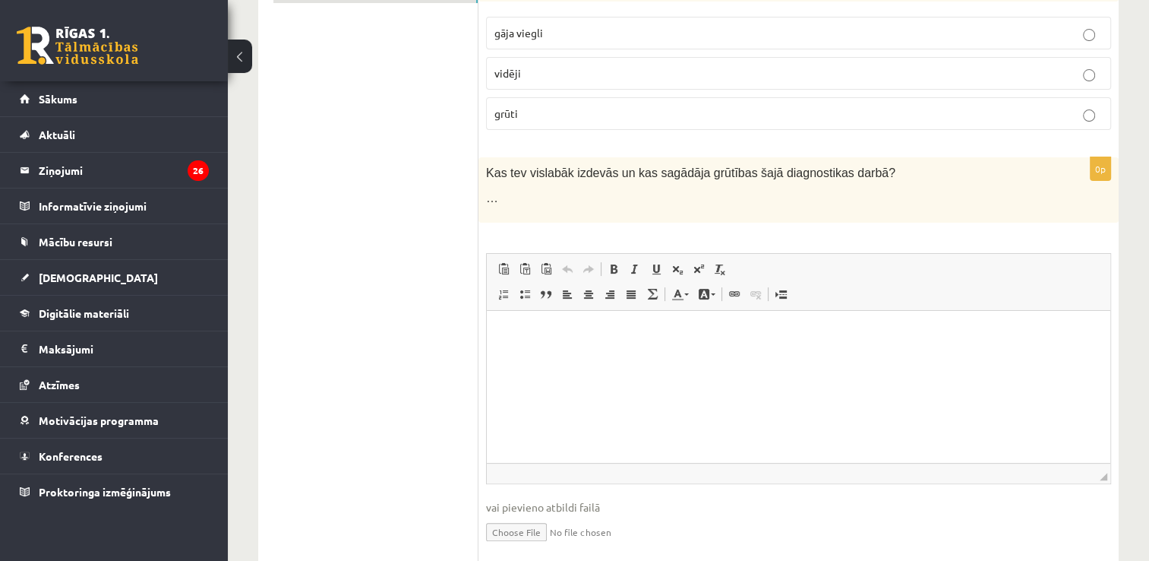
click at [699, 317] on html at bounding box center [799, 333] width 624 height 46
click at [511, 528] on input "file" at bounding box center [798, 530] width 625 height 31
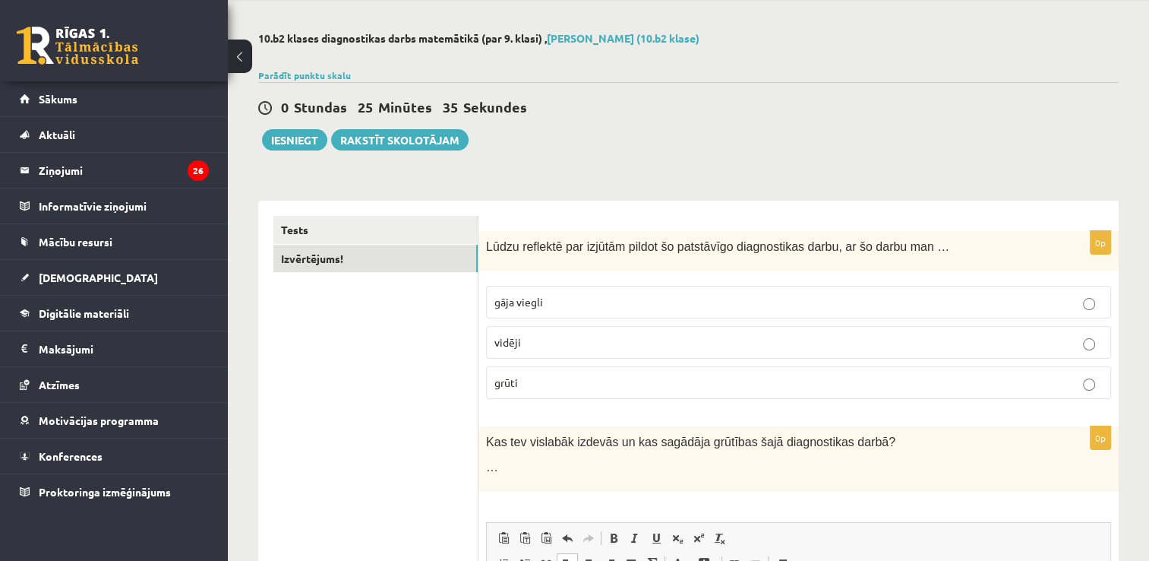
scroll to position [0, 0]
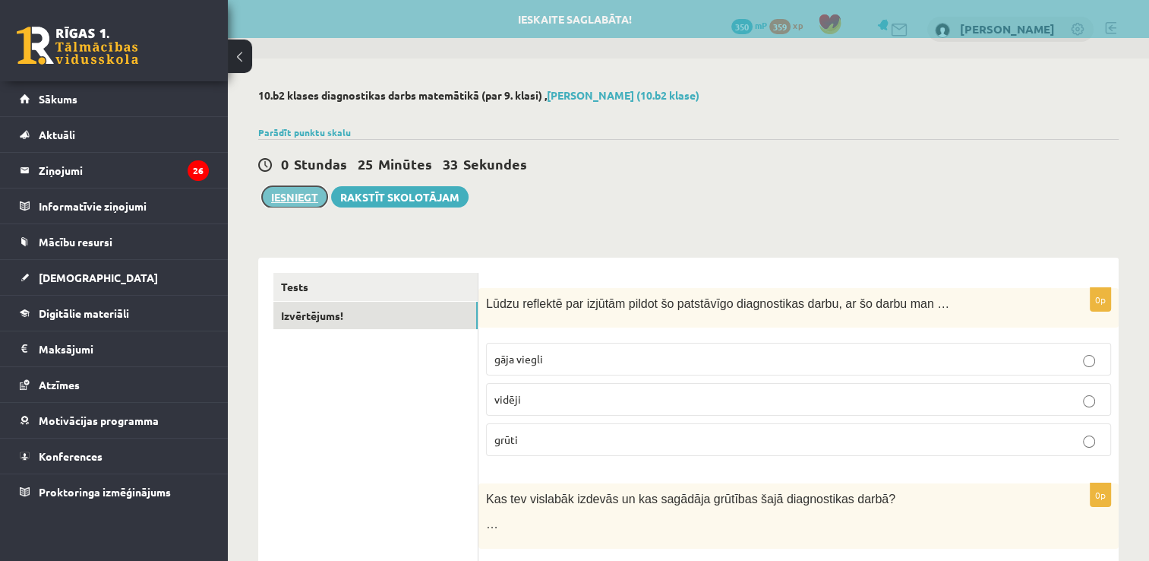
click at [295, 193] on button "Iesniegt" at bounding box center [294, 196] width 65 height 21
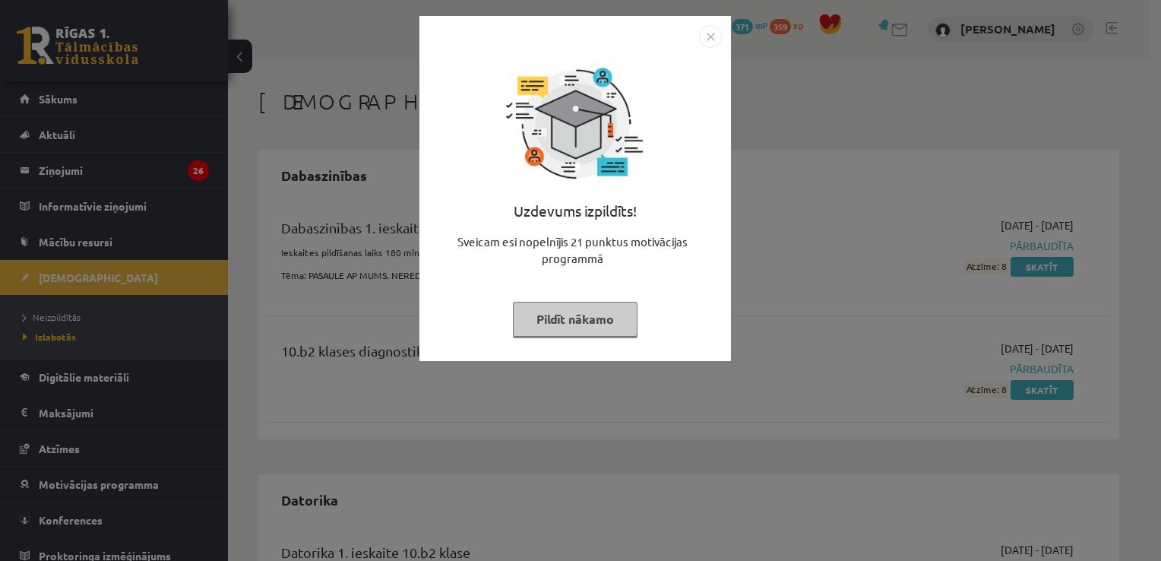
click at [709, 160] on div "Uzdevums izpildīts! Sveicam esi nopelnījis 21 punktus motivācijas programmā Pil…" at bounding box center [574, 200] width 293 height 304
click at [735, 166] on div "Uzdevums izpildīts! Sveicam esi nopelnījis 21 punktus motivācijas programmā Pil…" at bounding box center [580, 280] width 1161 height 561
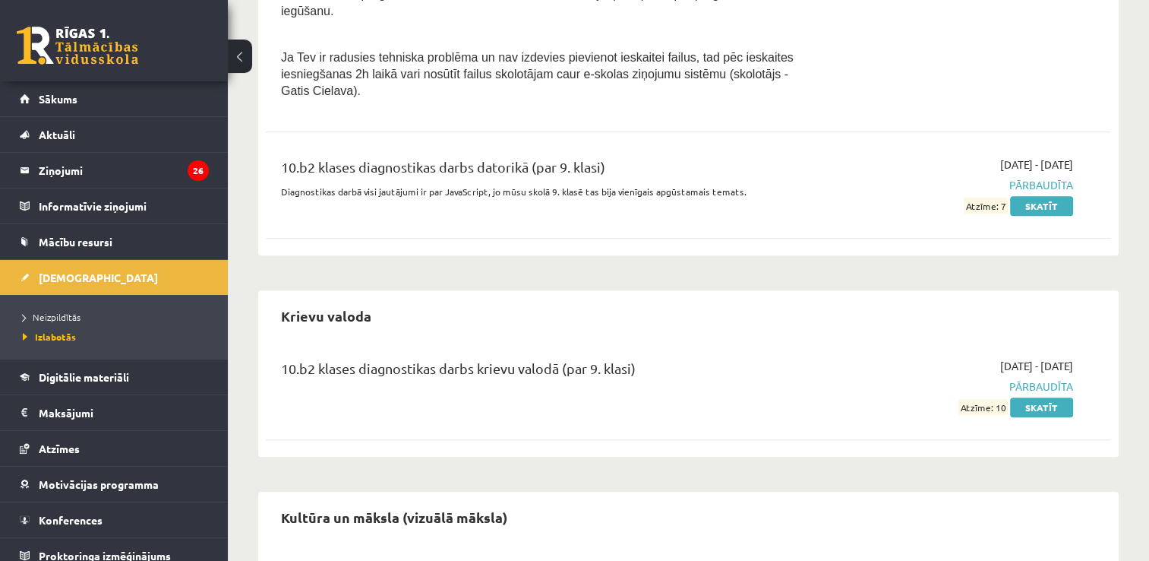
scroll to position [747, 0]
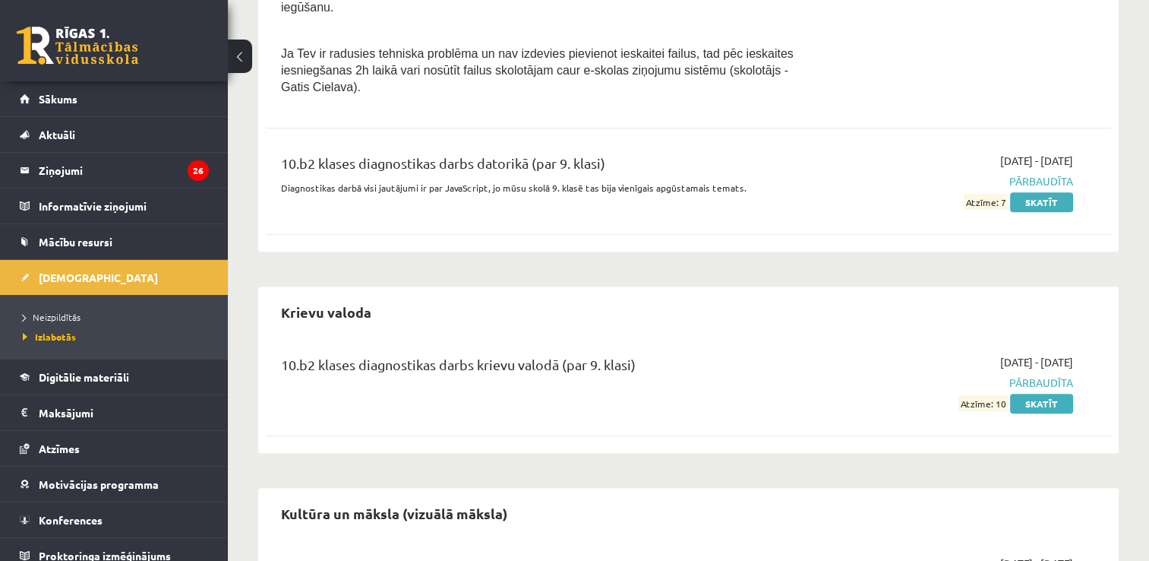
drag, startPoint x: 1131, startPoint y: 333, endPoint x: 1141, endPoint y: 338, distance: 10.9
click at [1141, 338] on div "Ieskaites Dabaszinības Dabaszinības 1. ieskaite 10.b2 klase Ieskaites pildīšana…" at bounding box center [688, 151] width 921 height 1681
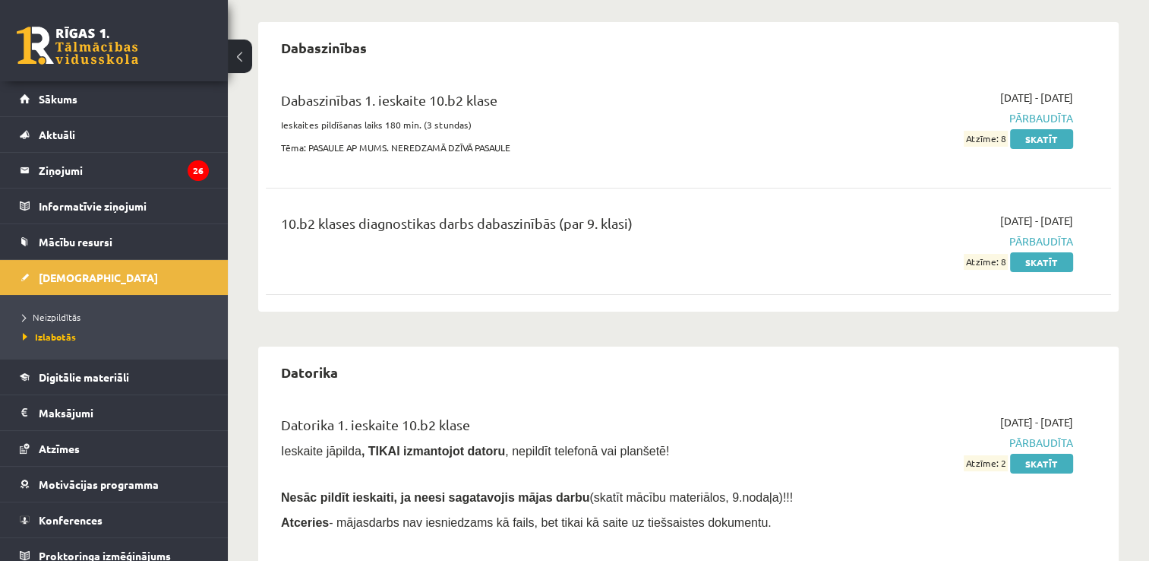
scroll to position [0, 0]
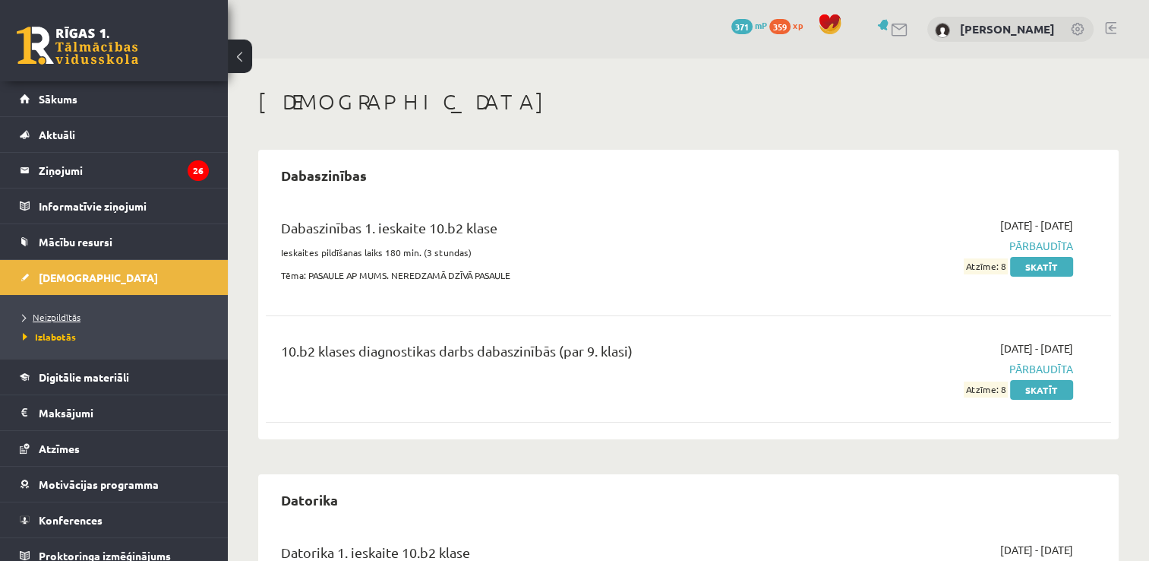
click at [65, 311] on span "Neizpildītās" at bounding box center [52, 317] width 58 height 12
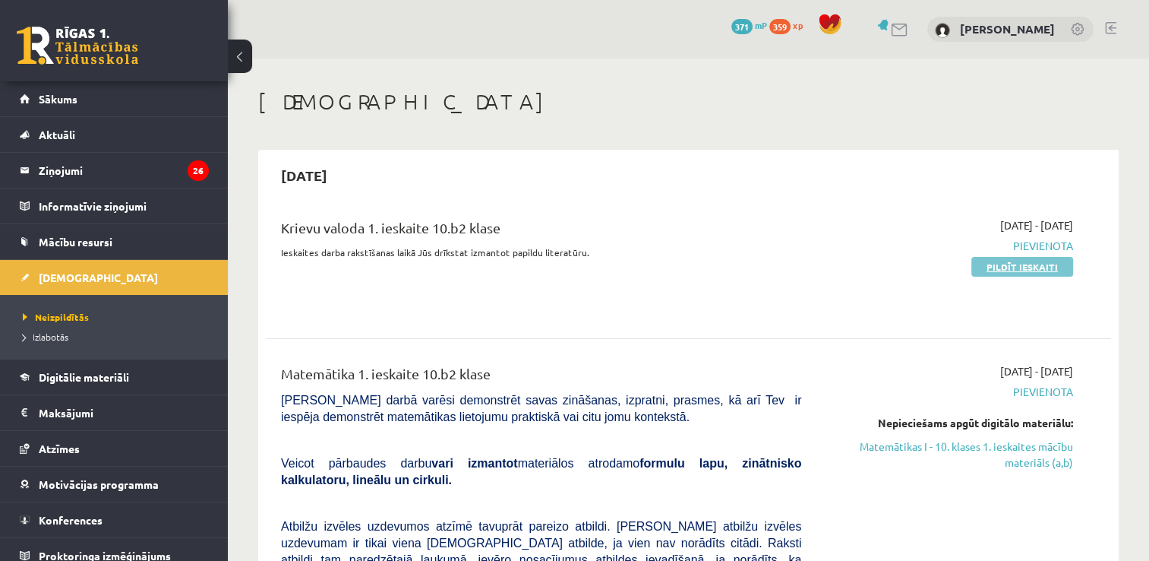
click at [1009, 261] on link "Pildīt ieskaiti" at bounding box center [1022, 267] width 102 height 20
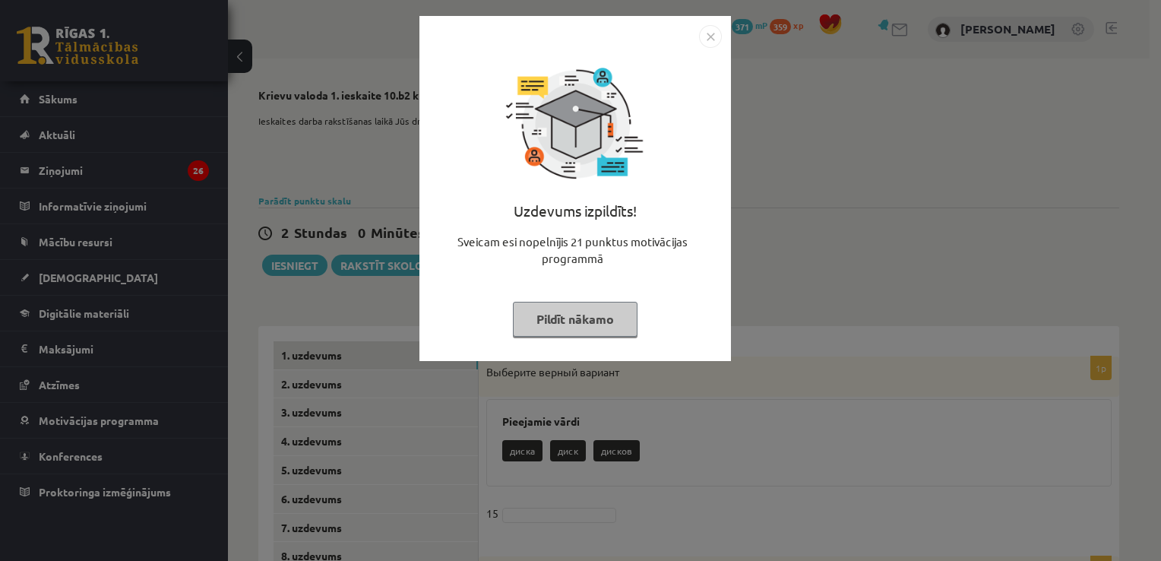
click at [605, 305] on button "Pildīt nākamo" at bounding box center [575, 319] width 125 height 35
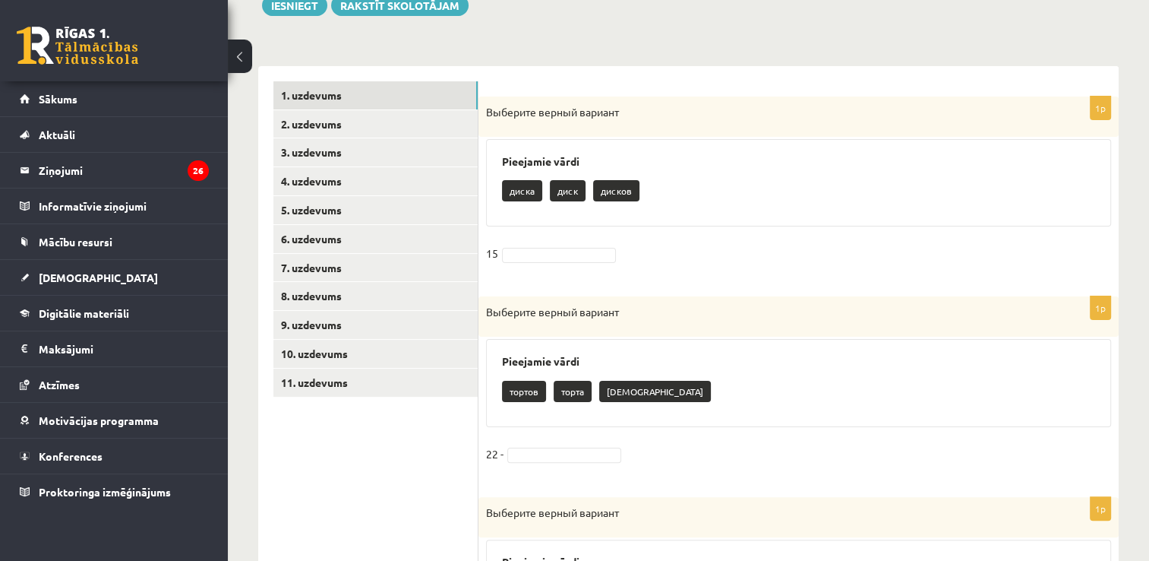
scroll to position [264, 0]
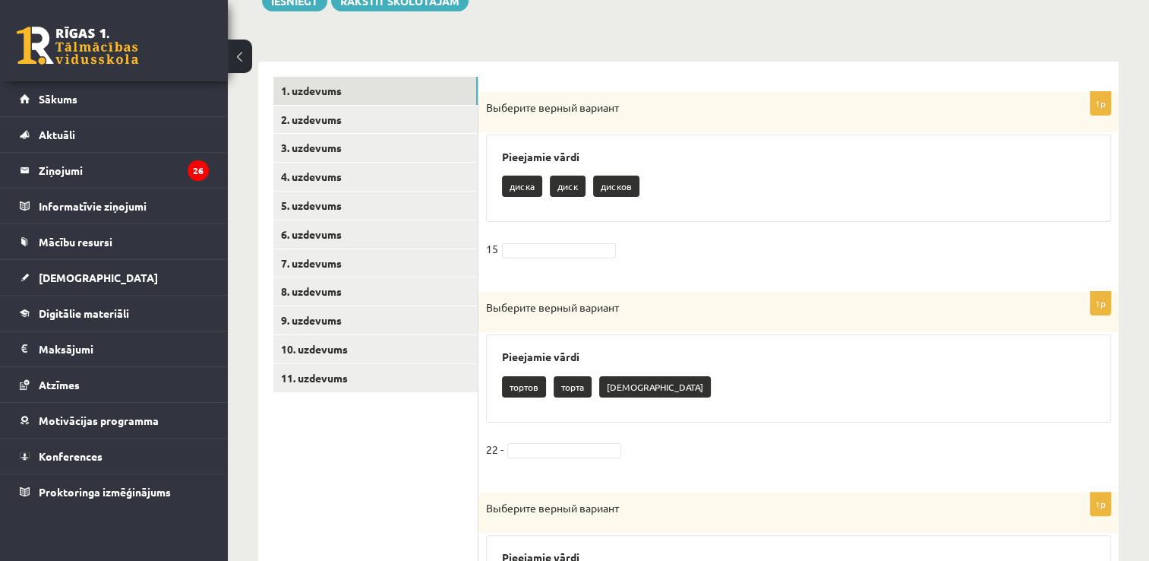
click at [565, 185] on p "диск" at bounding box center [568, 185] width 36 height 21
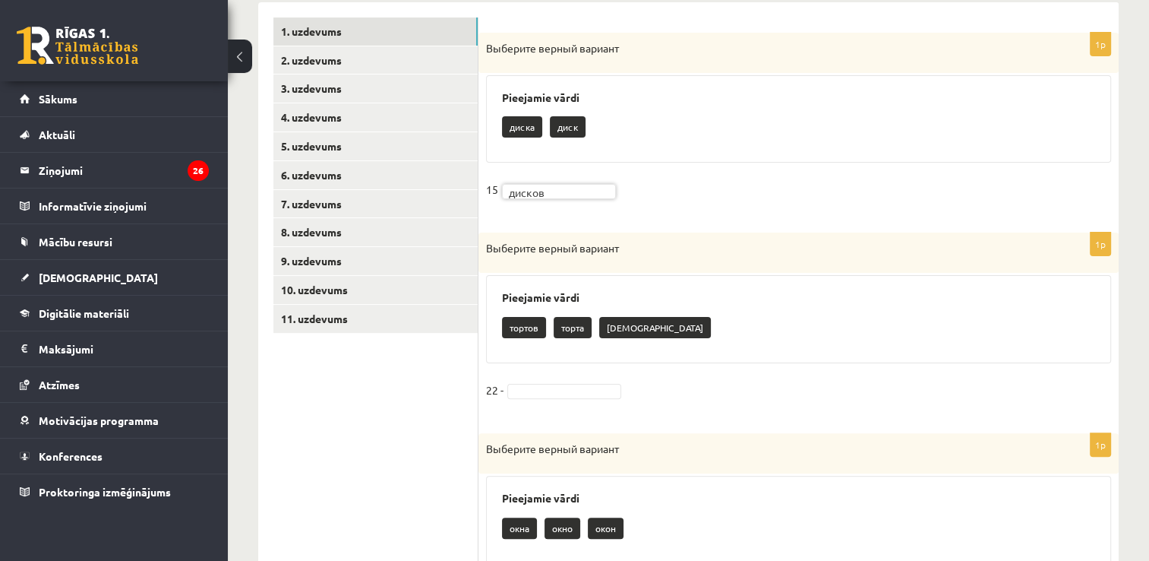
scroll to position [410, 0]
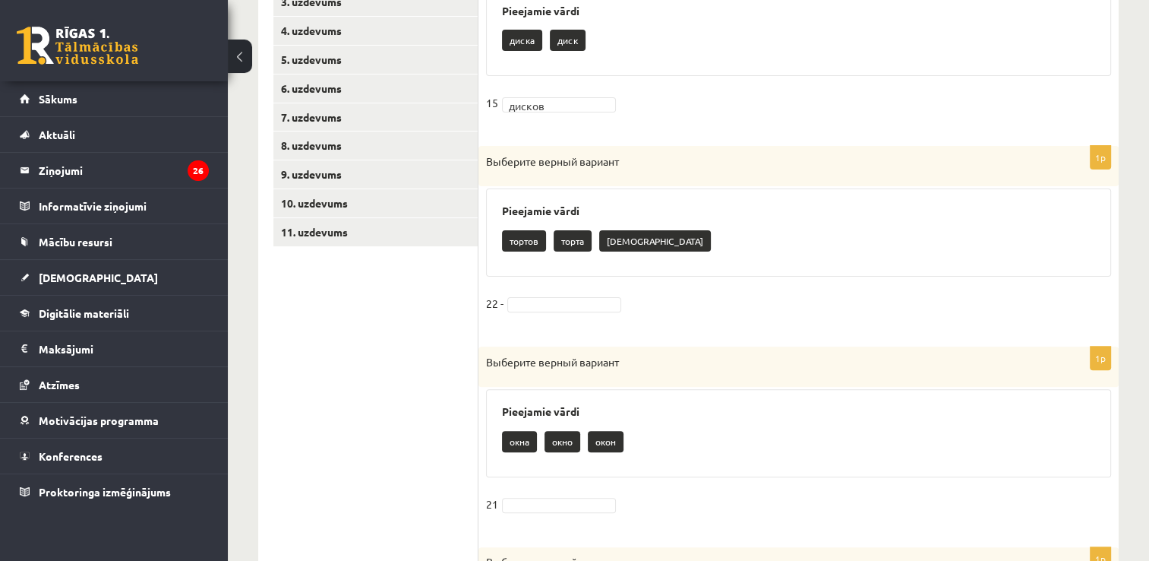
click at [570, 242] on p "торта" at bounding box center [573, 240] width 38 height 21
drag, startPoint x: 570, startPoint y: 242, endPoint x: 553, endPoint y: 292, distance: 53.1
click at [553, 292] on div "1p Выберите верный вариант Pieejamie vārdi тортов торта торы 22 -" at bounding box center [798, 238] width 640 height 185
click at [553, 292] on fieldset "22 -" at bounding box center [798, 308] width 625 height 32
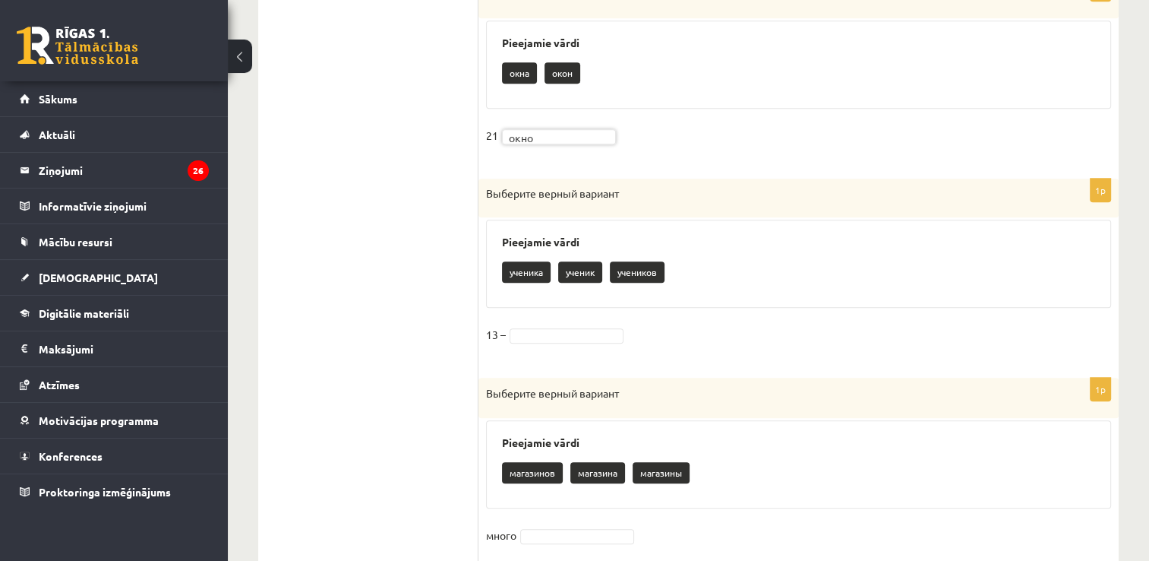
scroll to position [781, 0]
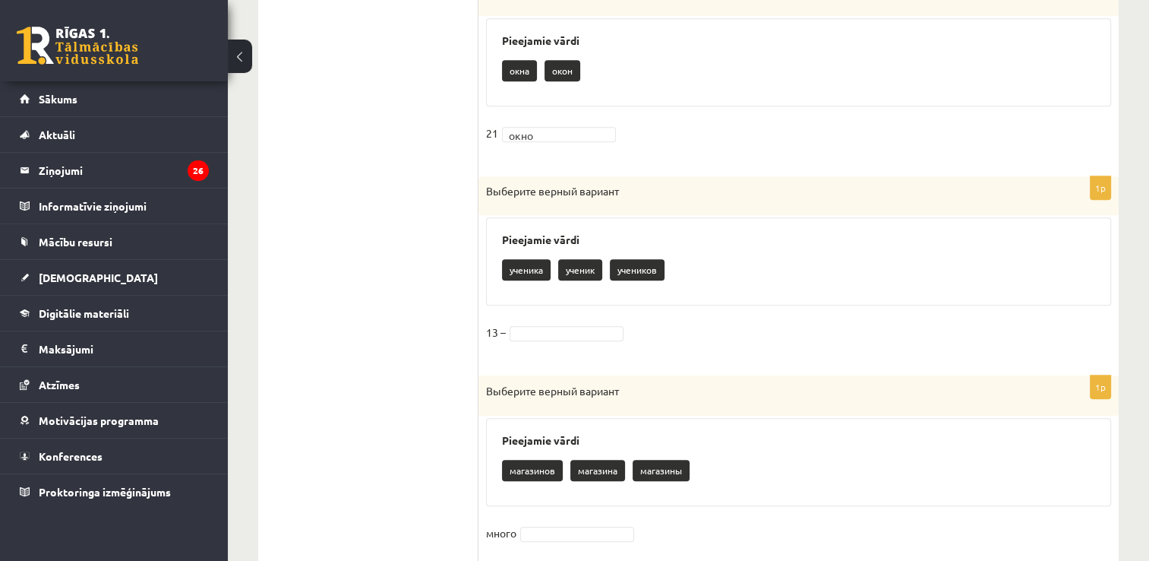
click at [592, 321] on fieldset "13 –" at bounding box center [798, 337] width 625 height 32
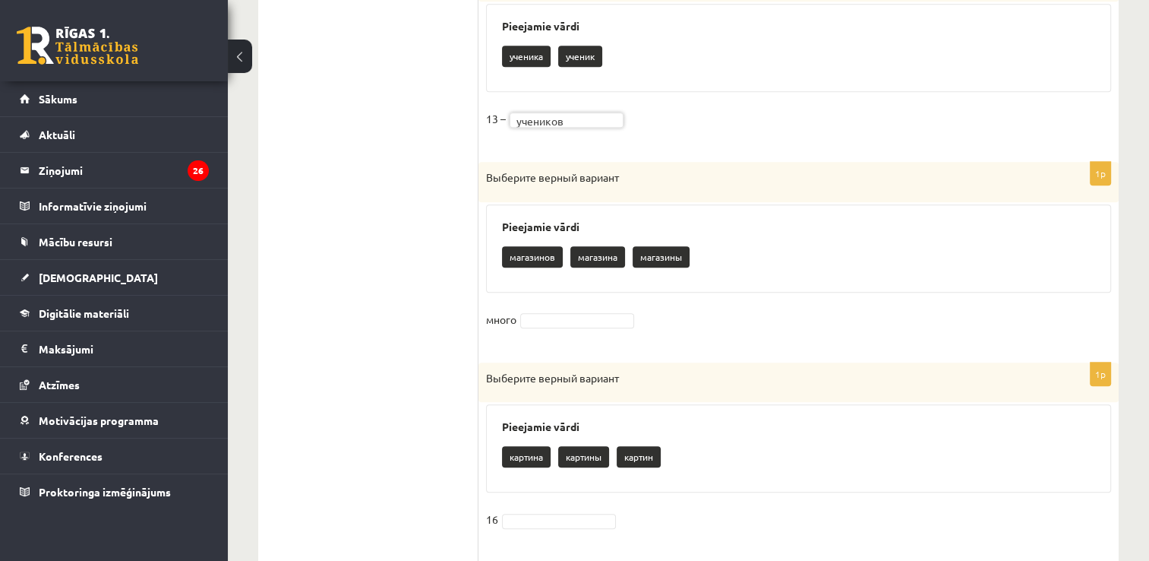
scroll to position [996, 0]
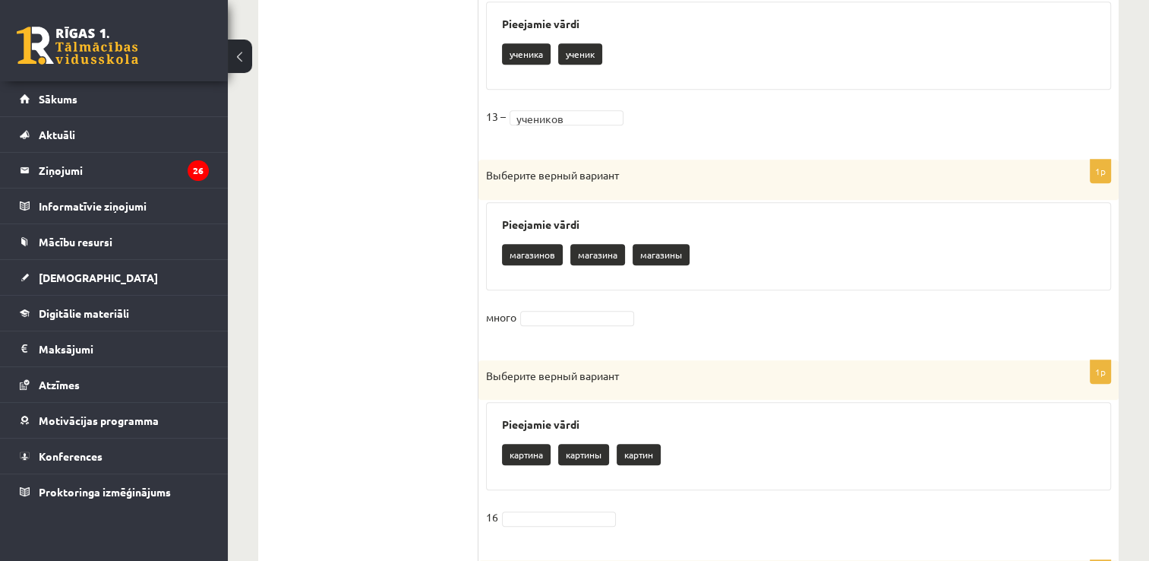
click at [540, 248] on p "магазинов" at bounding box center [532, 254] width 61 height 21
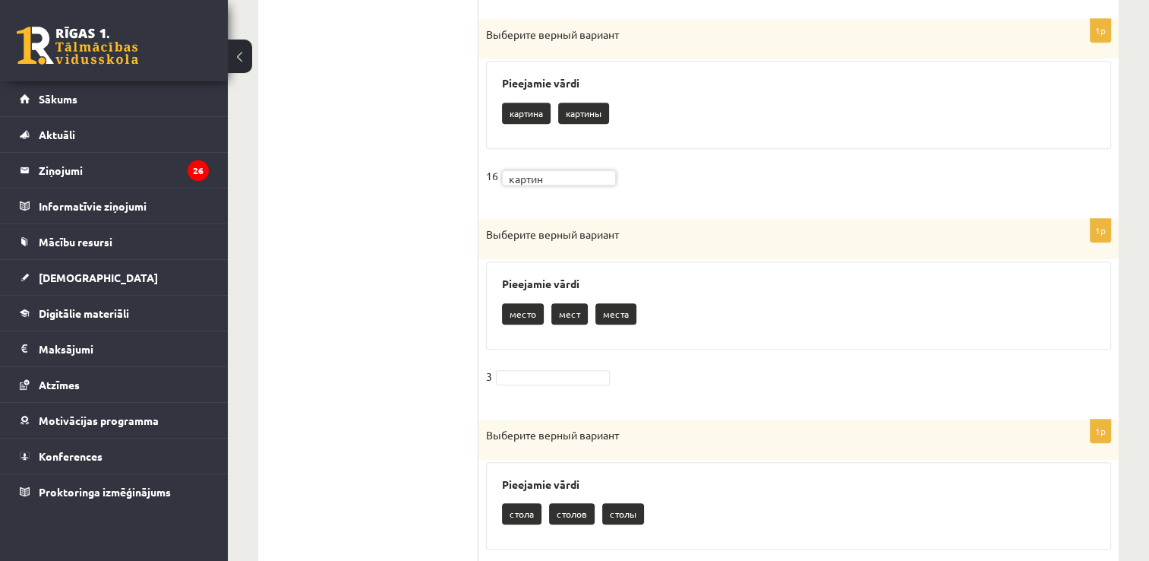
scroll to position [1345, 0]
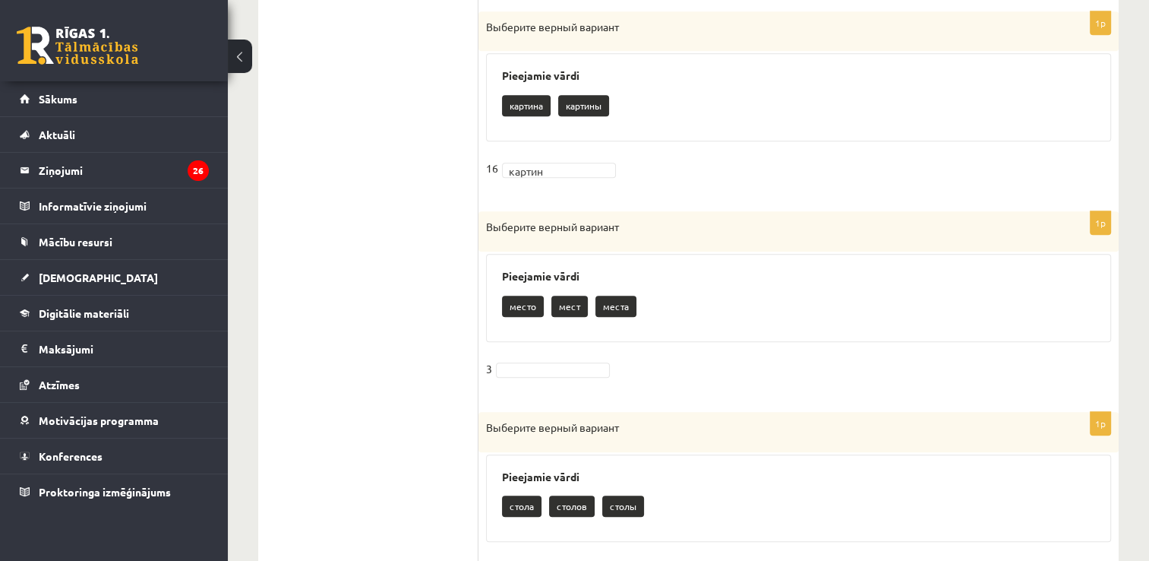
click at [612, 302] on p "места" at bounding box center [615, 305] width 41 height 21
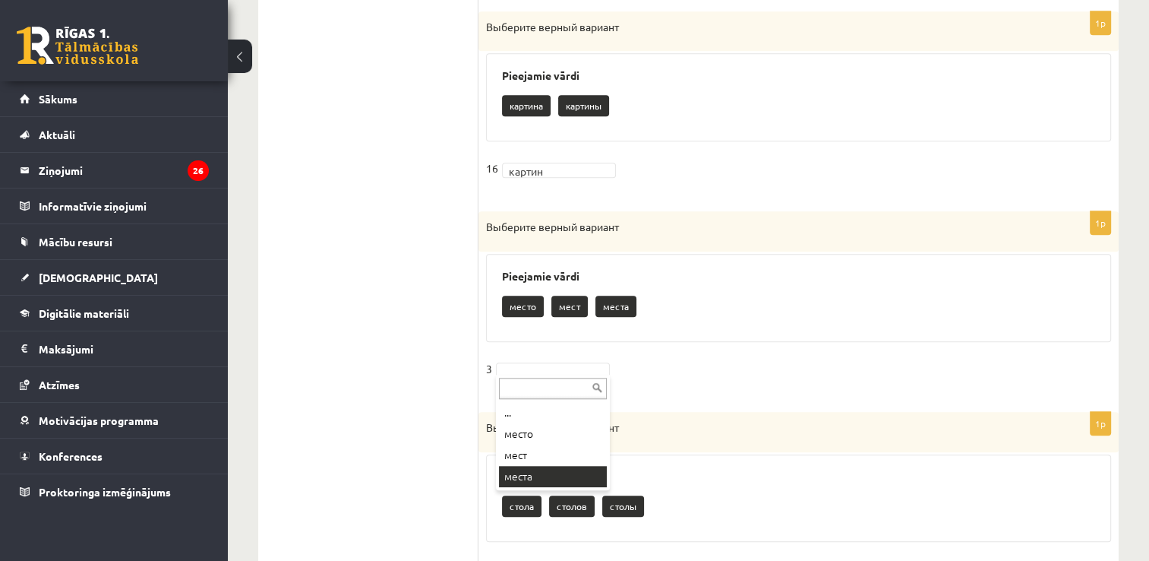
drag, startPoint x: 562, startPoint y: 365, endPoint x: 545, endPoint y: 469, distance: 105.4
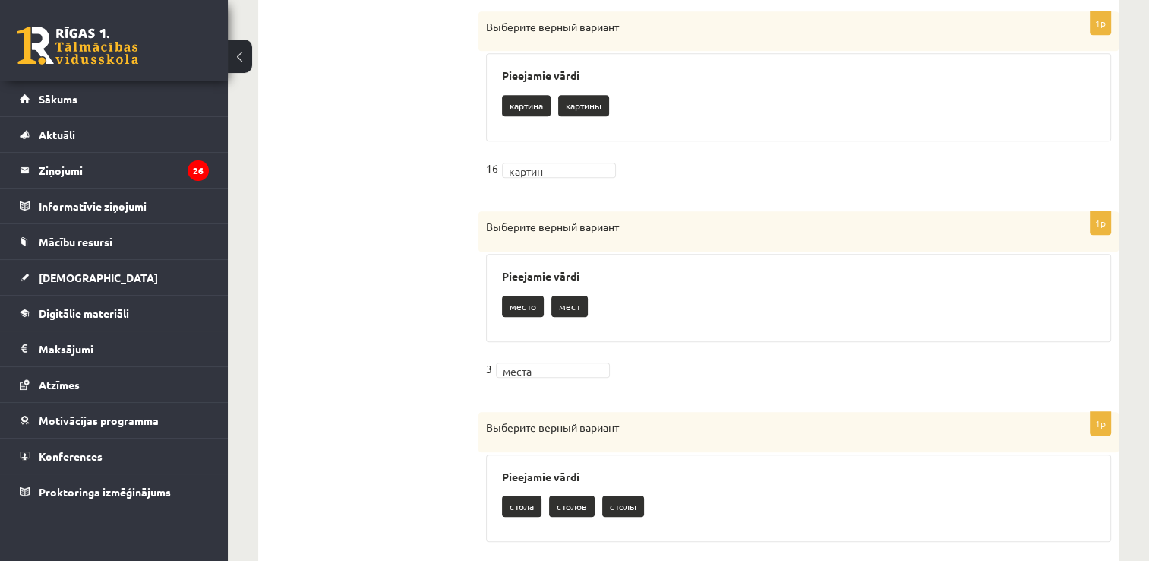
click at [545, 470] on h3 "Pieejamie vārdi" at bounding box center [798, 476] width 593 height 13
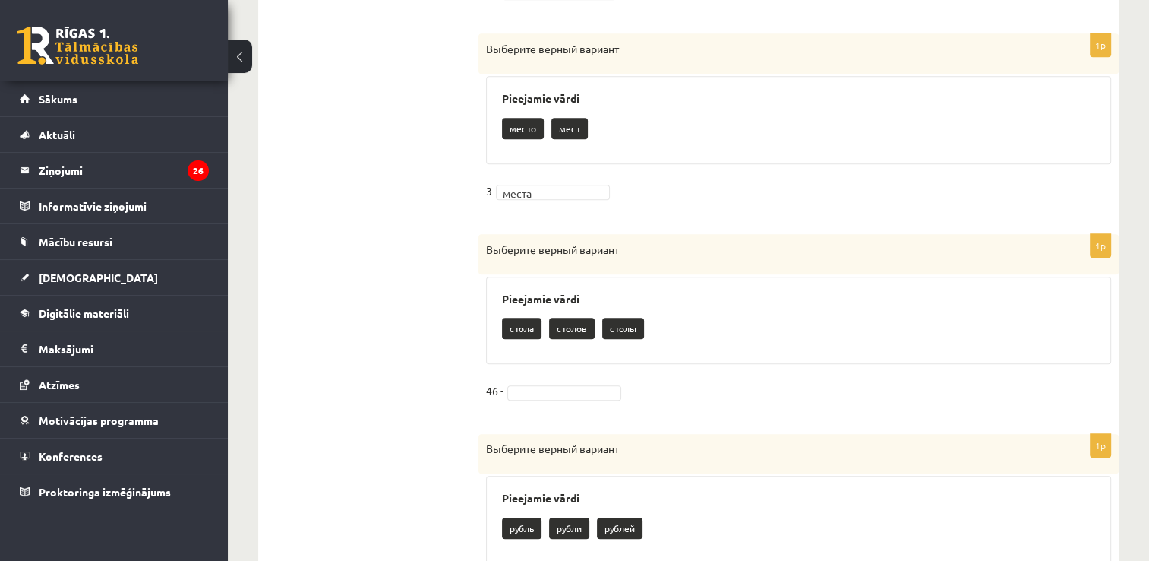
scroll to position [1538, 0]
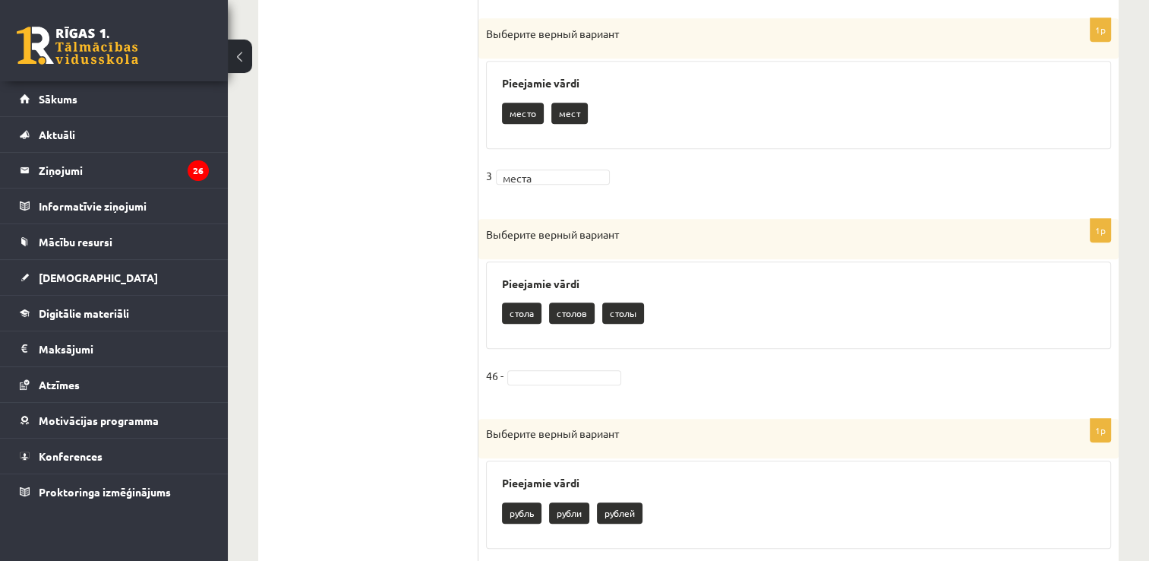
click at [519, 308] on p "стола" at bounding box center [521, 312] width 39 height 21
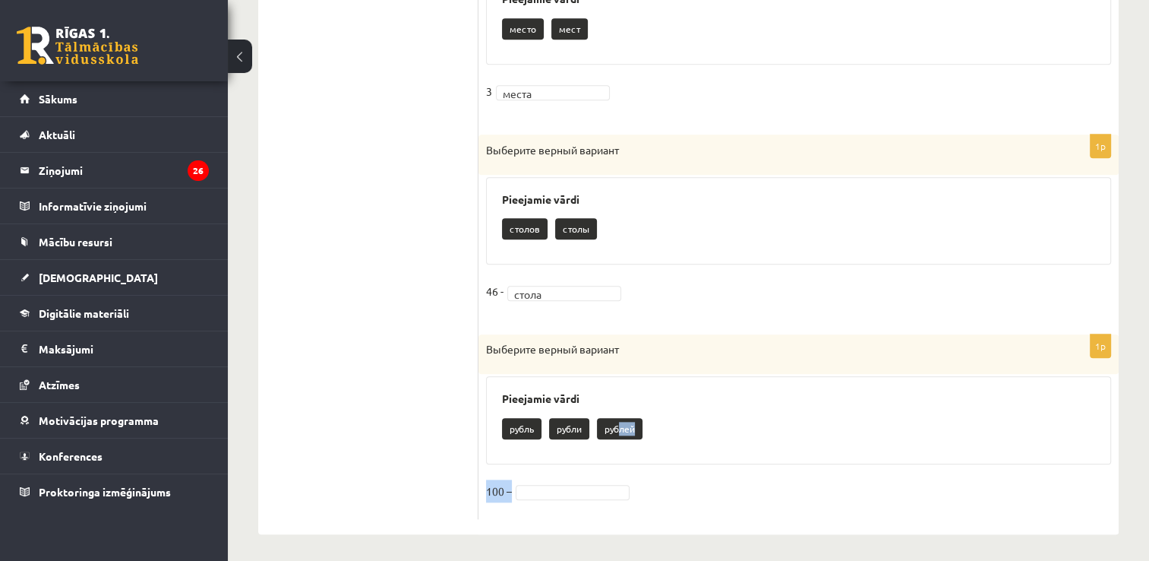
drag, startPoint x: 621, startPoint y: 431, endPoint x: 605, endPoint y: 530, distance: 100.9
copy div "лей 100 –"
click at [610, 496] on fieldset "100 –" at bounding box center [798, 495] width 625 height 32
drag, startPoint x: 610, startPoint y: 496, endPoint x: 608, endPoint y: 487, distance: 9.4
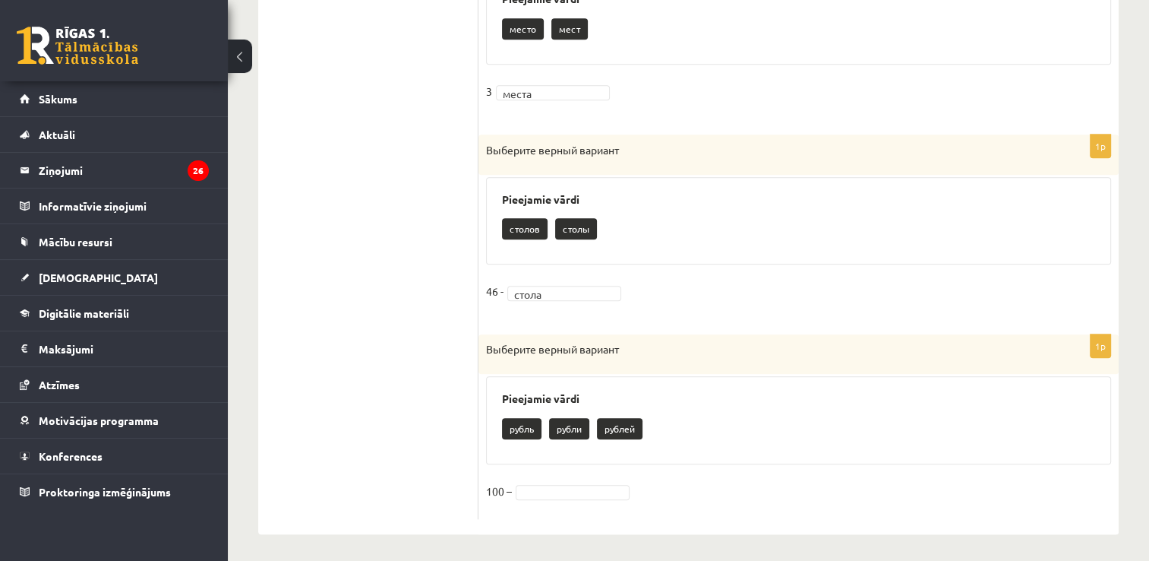
click at [608, 487] on fieldset "100 –" at bounding box center [798, 495] width 625 height 32
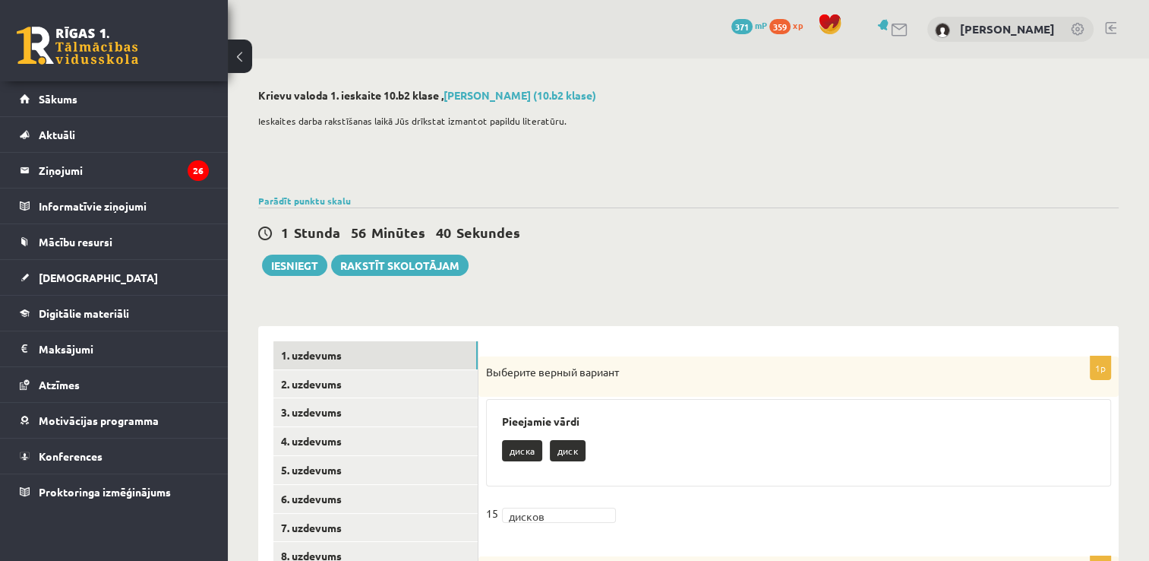
scroll to position [58, 0]
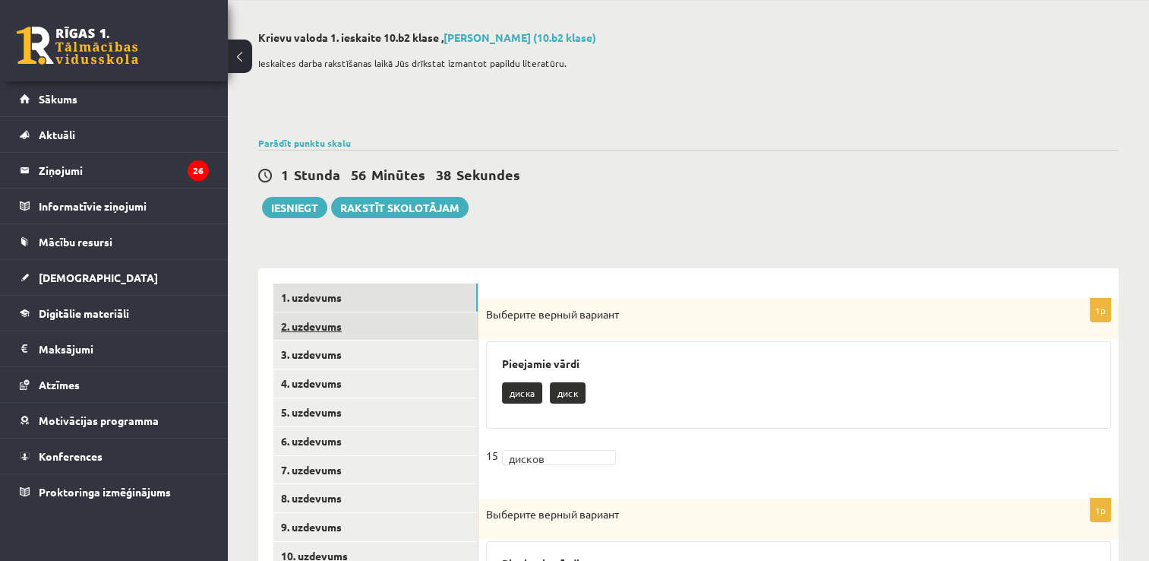
click at [305, 321] on link "2. uzdevums" at bounding box center [375, 326] width 204 height 28
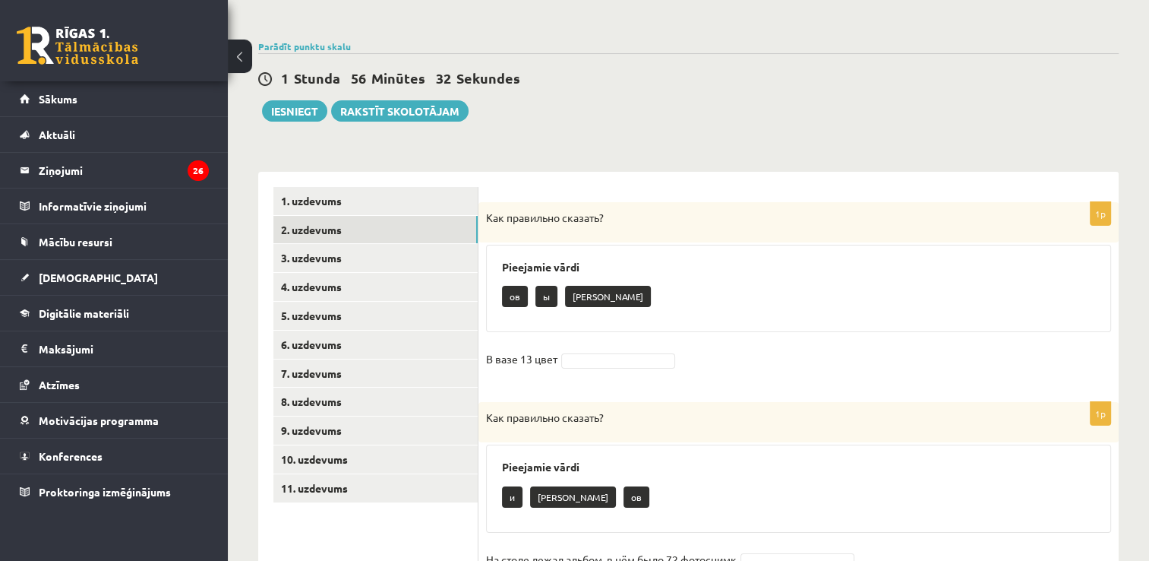
scroll to position [155, 0]
click at [505, 279] on div "ов ы а" at bounding box center [798, 297] width 593 height 36
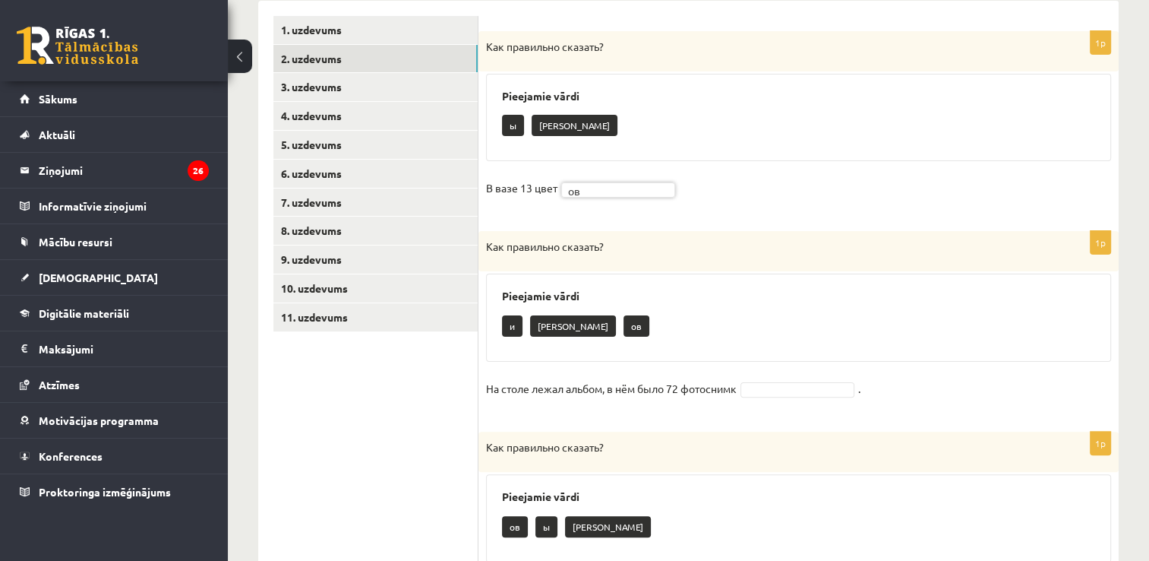
scroll to position [352, 0]
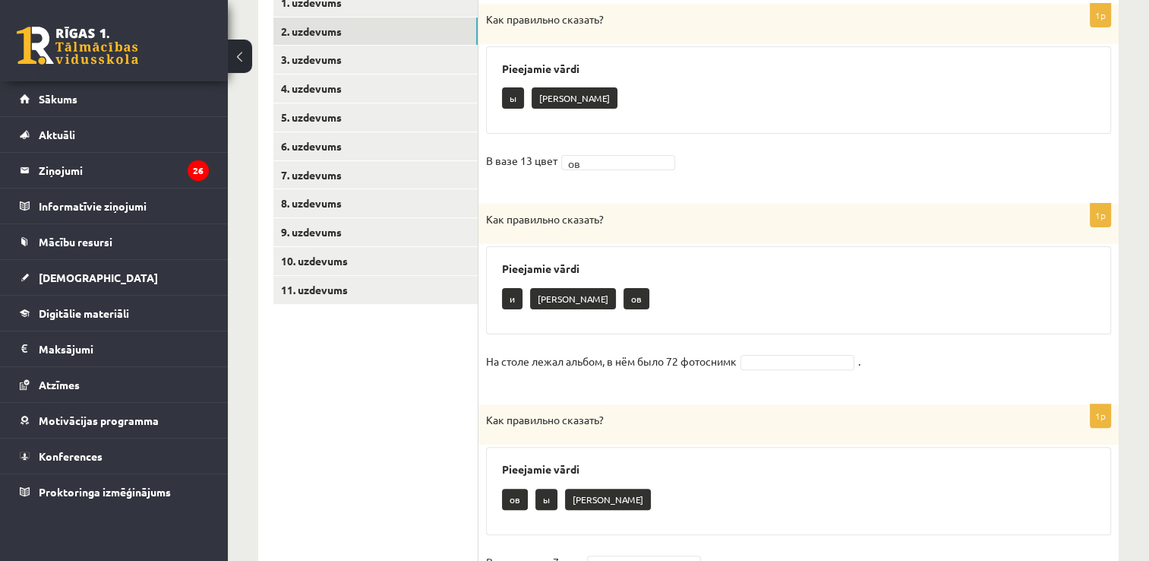
click at [624, 302] on p "ов" at bounding box center [637, 298] width 26 height 21
click at [624, 296] on p "ов" at bounding box center [637, 298] width 26 height 21
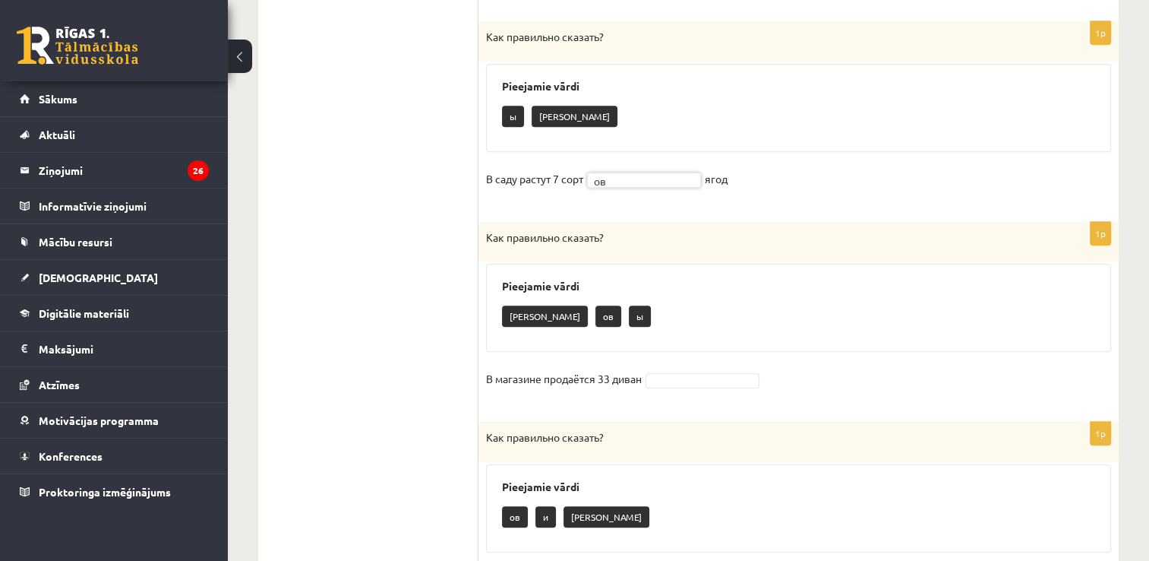
scroll to position [736, 0]
click at [595, 311] on p "ов" at bounding box center [608, 315] width 26 height 21
click at [671, 386] on fieldset "В магазине продаётся 33 диван" at bounding box center [798, 382] width 625 height 32
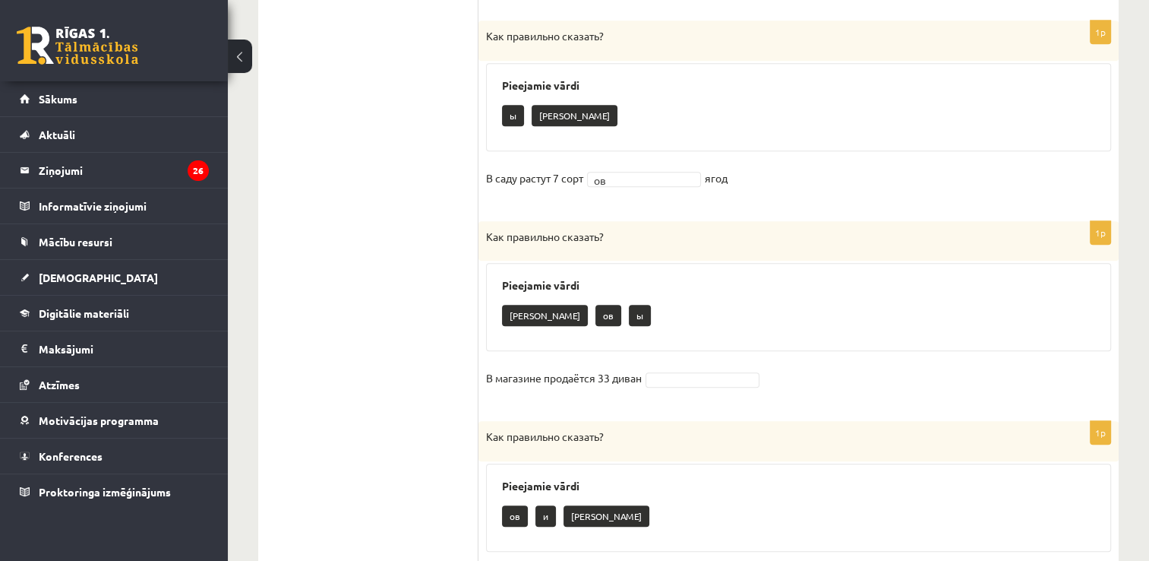
click at [671, 386] on fieldset "В магазине продаётся 33 диван" at bounding box center [798, 382] width 625 height 32
drag, startPoint x: 671, startPoint y: 386, endPoint x: 667, endPoint y: 374, distance: 12.0
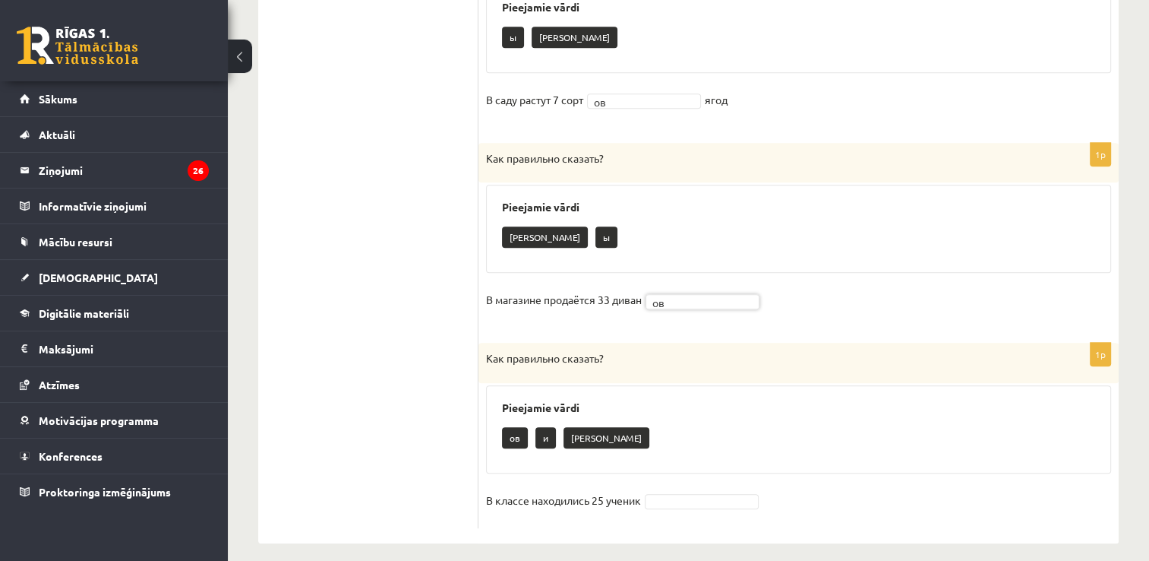
scroll to position [825, 0]
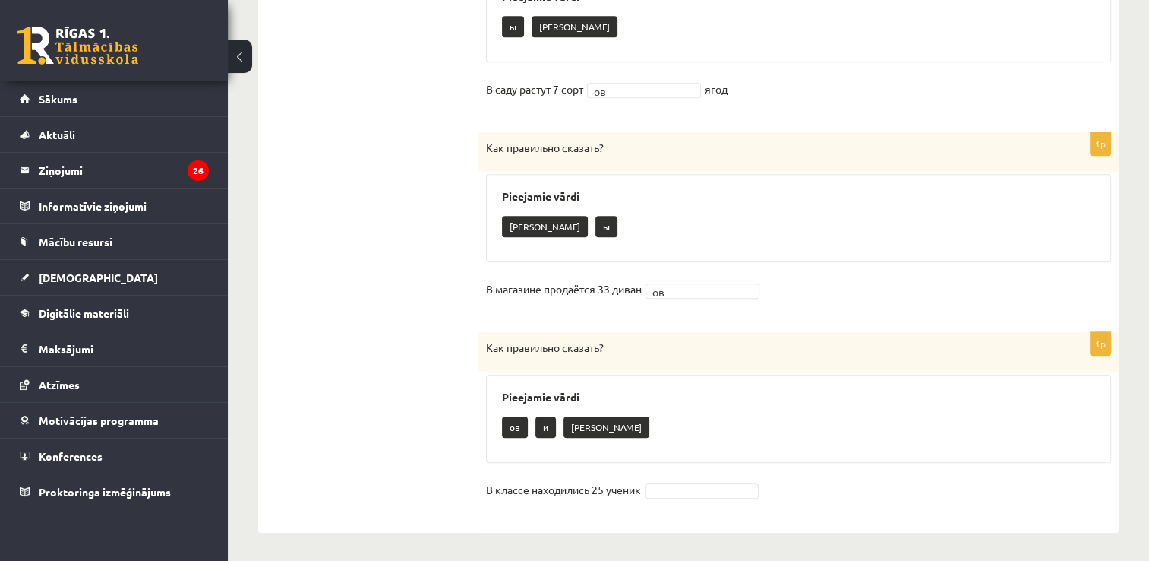
click at [706, 479] on fieldset "В классе находились 25 ученик" at bounding box center [798, 494] width 625 height 32
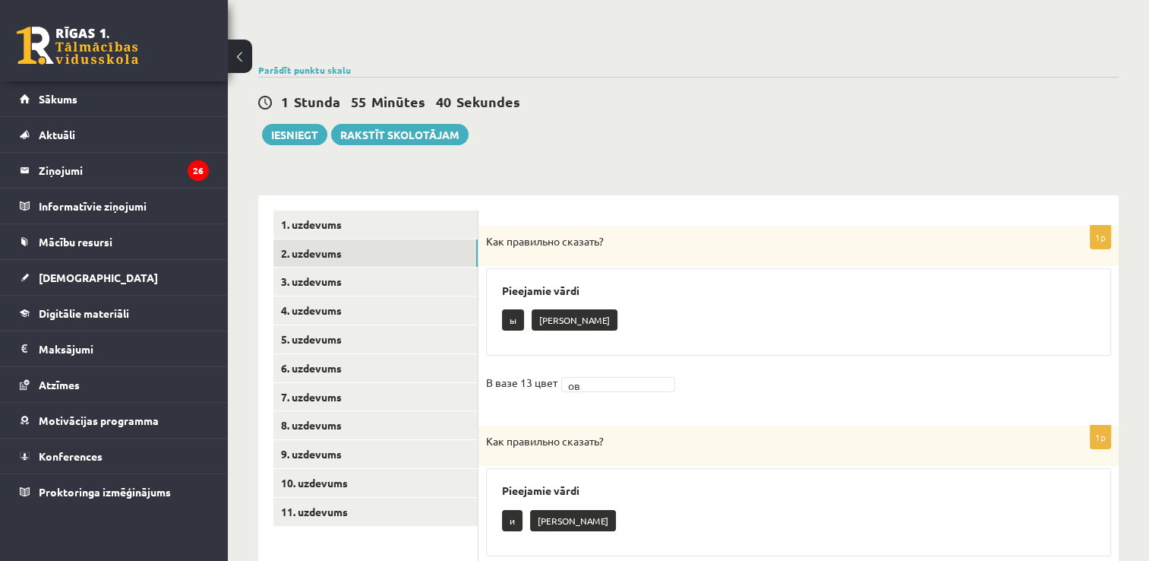
scroll to position [68, 0]
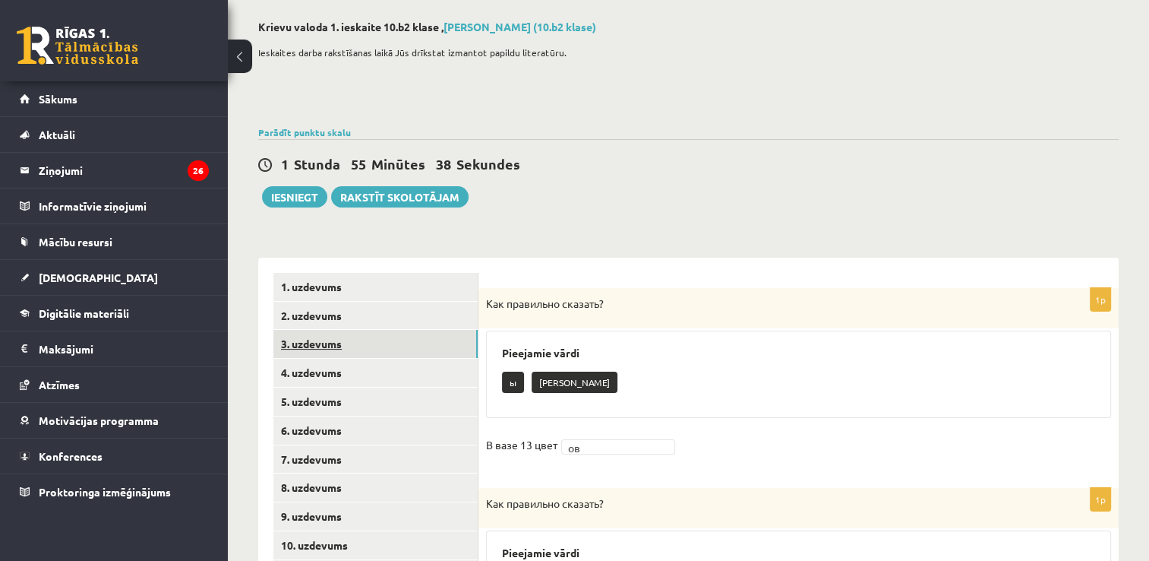
click at [315, 338] on link "3. uzdevums" at bounding box center [375, 344] width 204 height 28
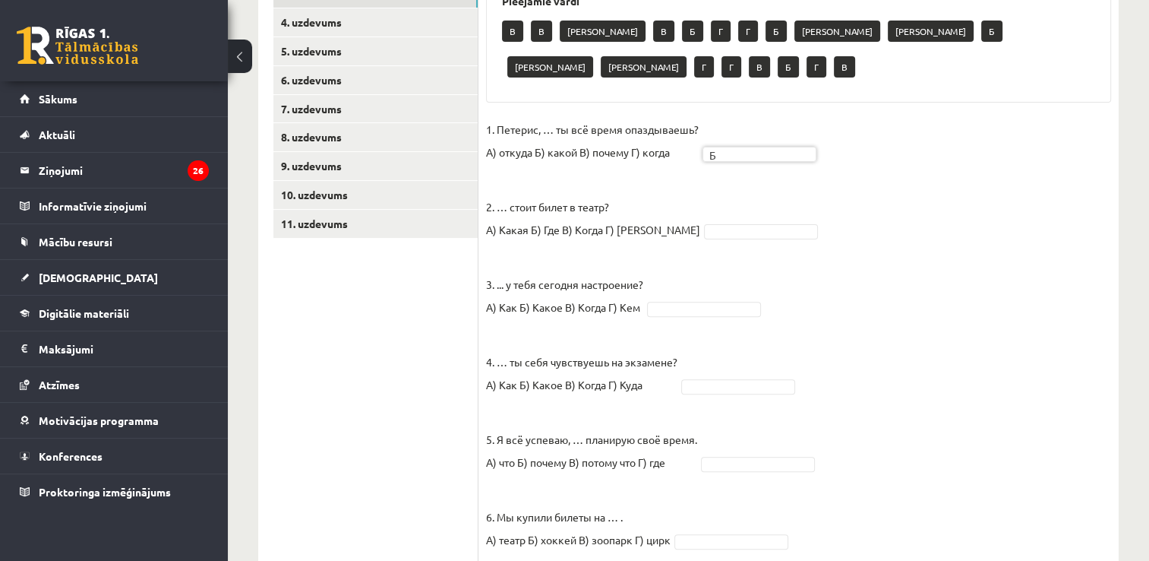
scroll to position [454, 0]
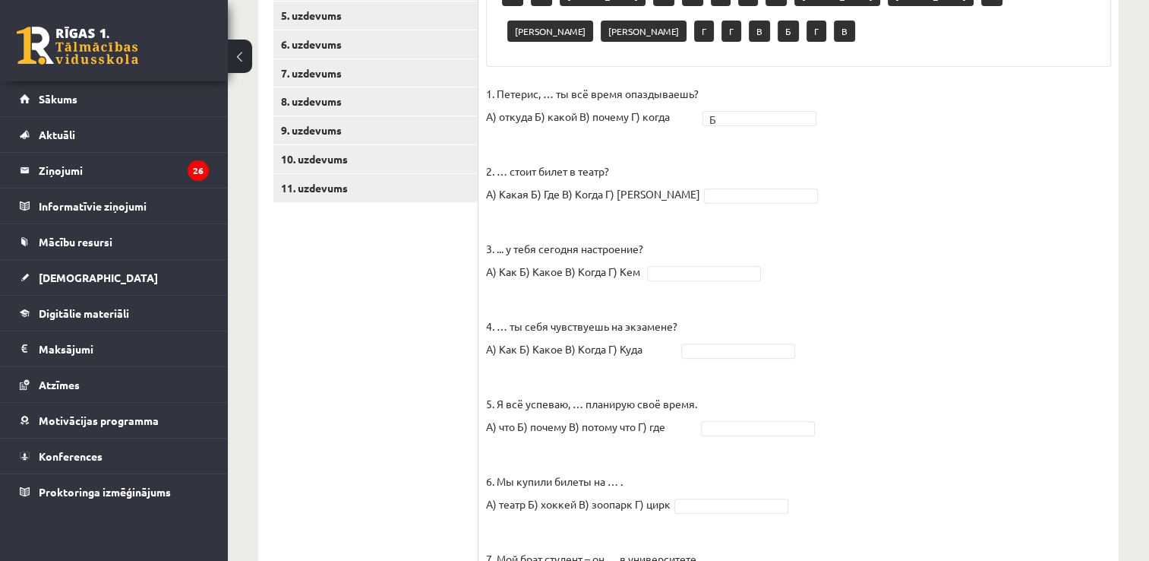
click at [614, 157] on p "2. … стоит билет в театр? А) Какая Б) Где В) Когда Г) Сколько" at bounding box center [593, 171] width 214 height 68
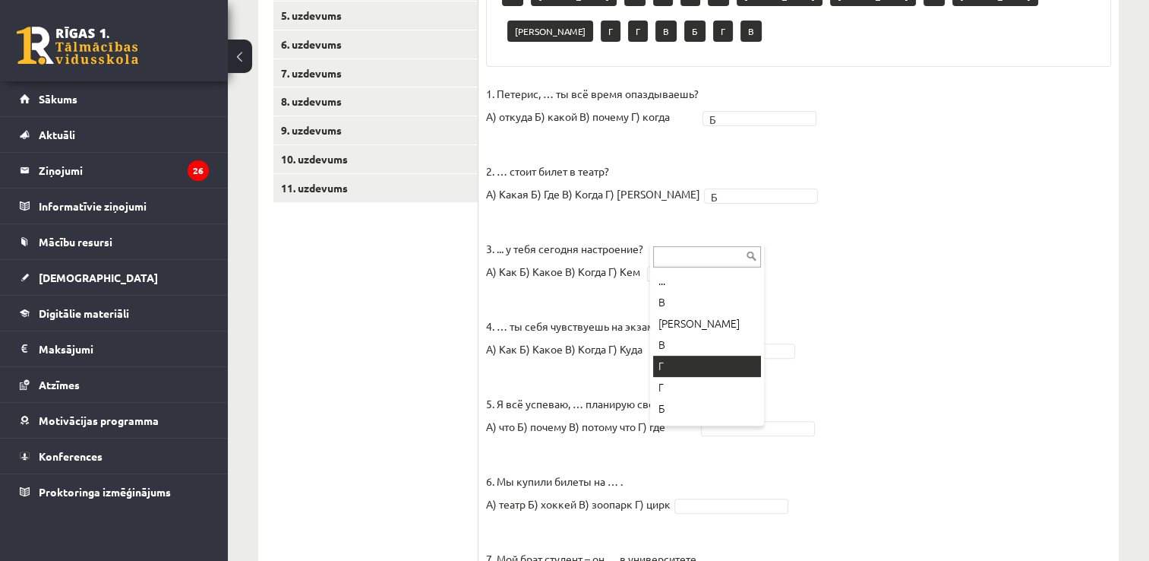
drag, startPoint x: 668, startPoint y: 236, endPoint x: 668, endPoint y: 363, distance: 126.8
drag, startPoint x: 690, startPoint y: 235, endPoint x: 753, endPoint y: 314, distance: 101.5
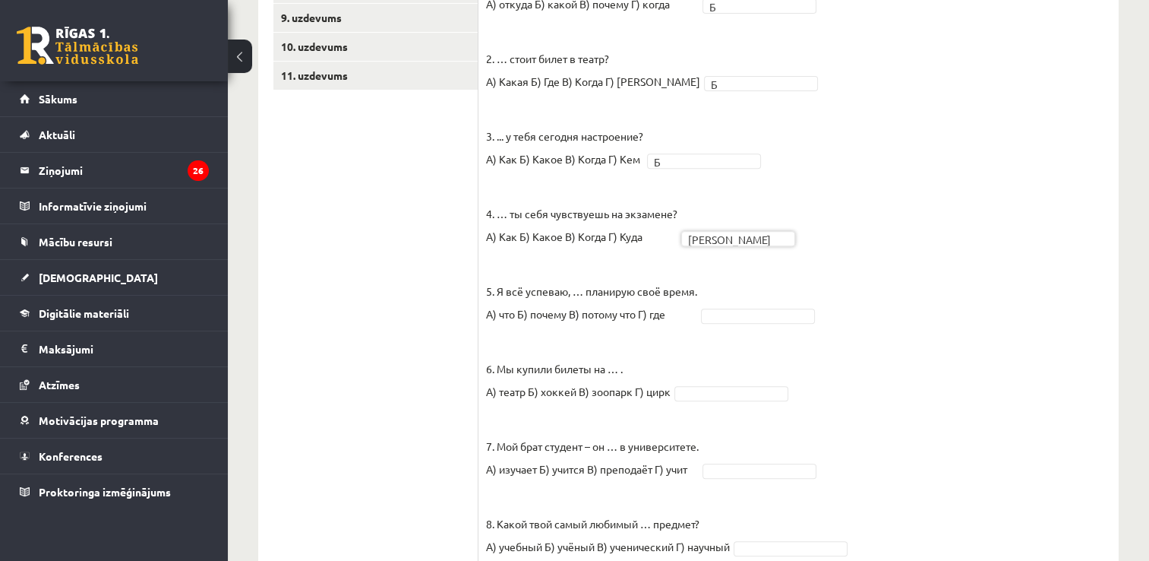
scroll to position [568, 0]
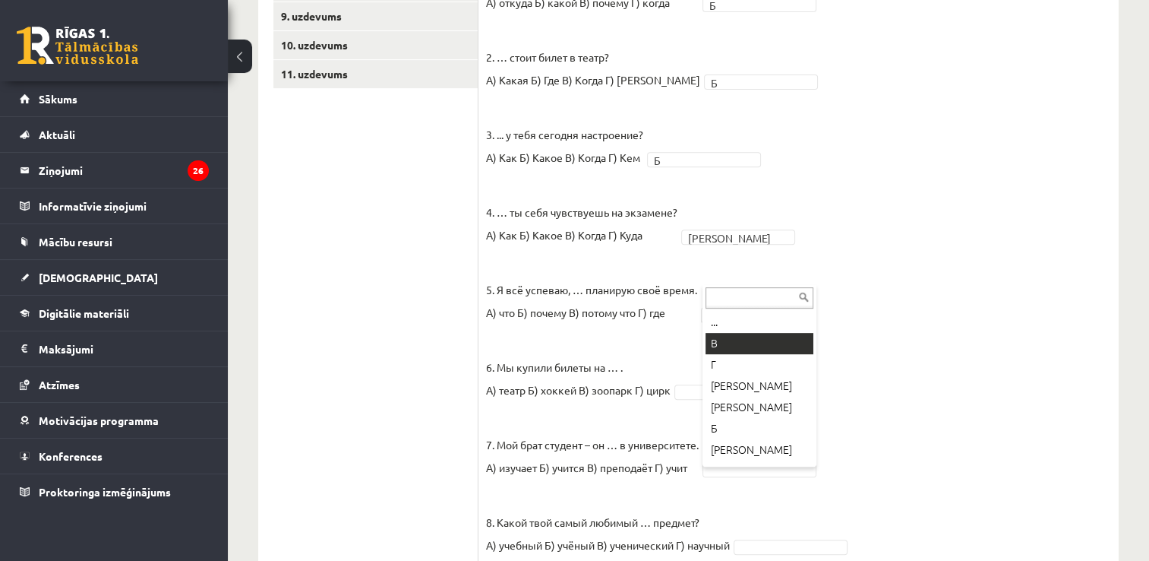
drag, startPoint x: 744, startPoint y: 273, endPoint x: 743, endPoint y: 339, distance: 65.3
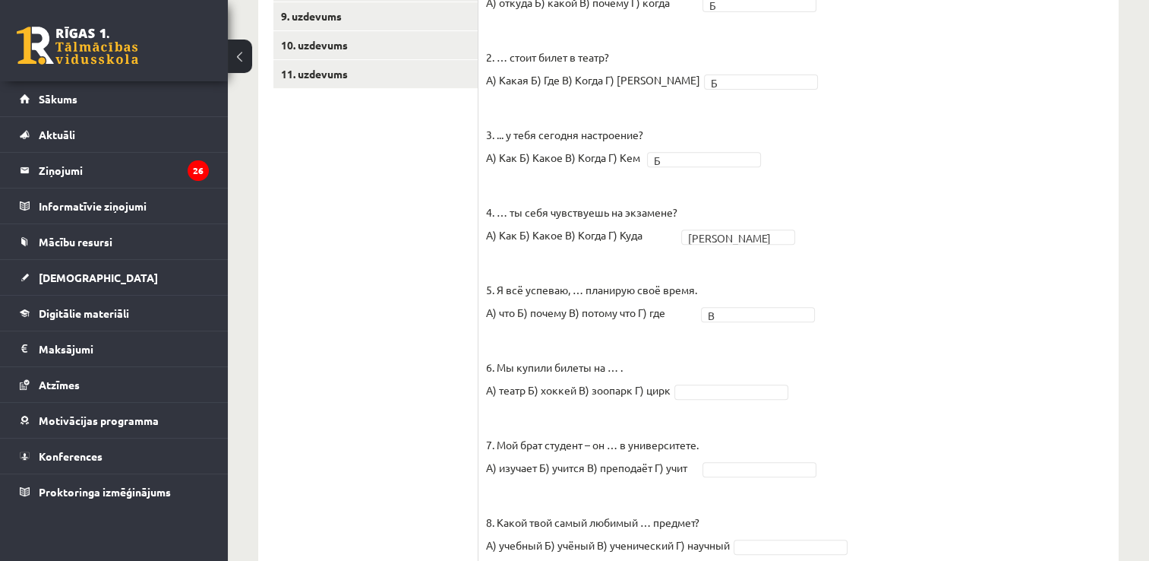
click at [743, 339] on fieldset "1. Петерис, … ты всё время опаздываешь? А) откуда Б) какой В) почему Г) когда Б…" at bounding box center [798, 344] width 625 height 752
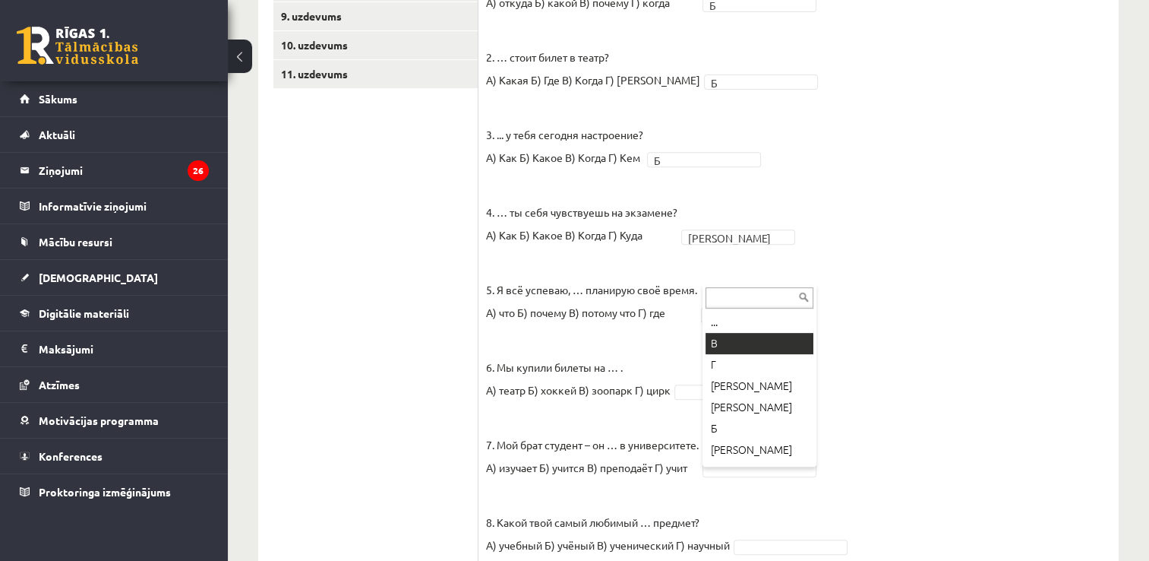
drag, startPoint x: 735, startPoint y: 279, endPoint x: 734, endPoint y: 336, distance: 56.2
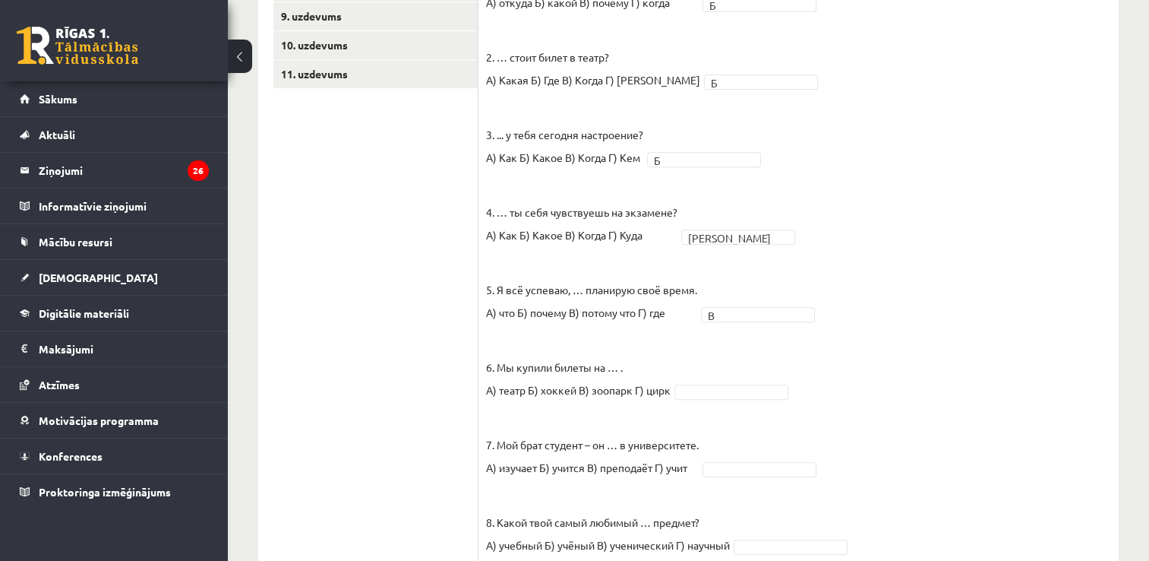
click at [734, 336] on fieldset "1. Петерис, … ты всё время опаздываешь? А) откуда Б) какой В) почему Г) когда Б…" at bounding box center [798, 344] width 625 height 752
click at [690, 488] on p "8. Какой твой самый любимый … предмет? А) учебный Б) учёный В) ученический Г) н…" at bounding box center [608, 522] width 244 height 68
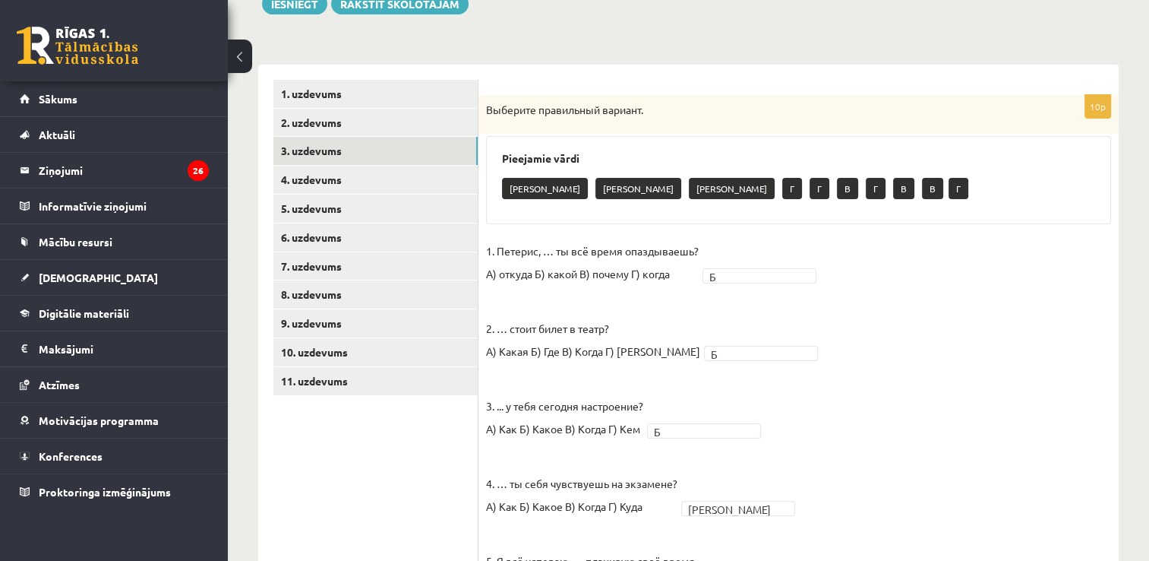
scroll to position [270, 0]
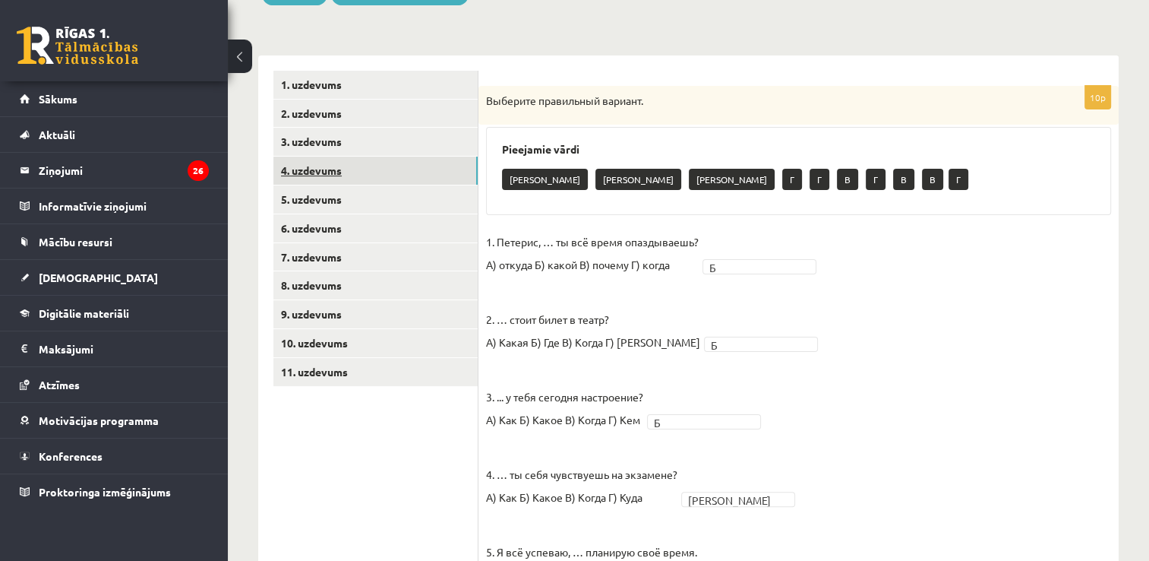
click at [302, 175] on link "4. uzdevums" at bounding box center [375, 170] width 204 height 28
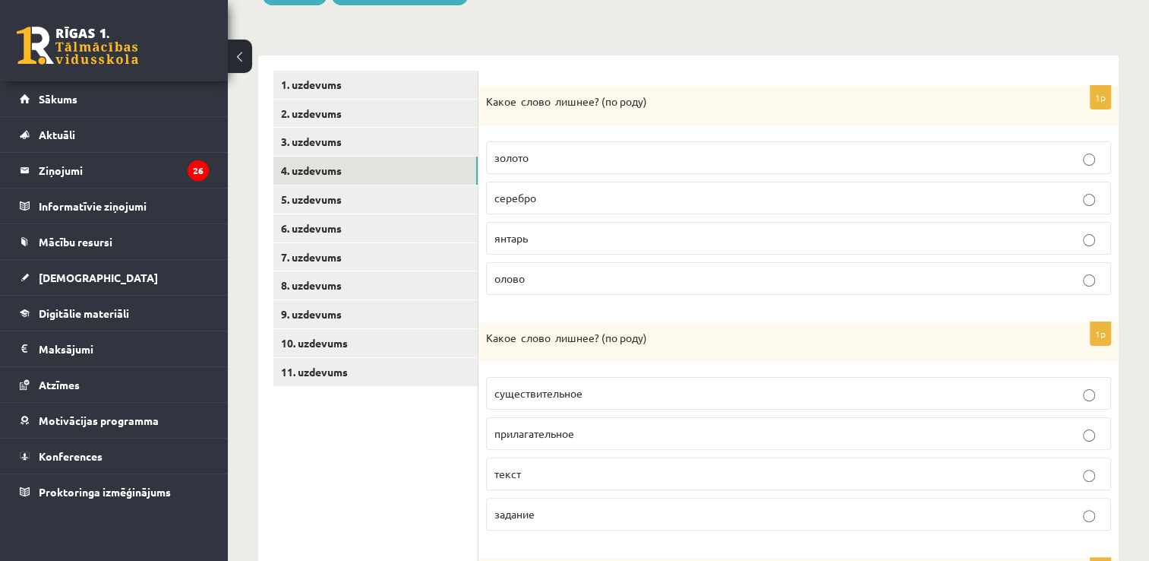
click at [990, 223] on label "янтарь" at bounding box center [798, 238] width 625 height 33
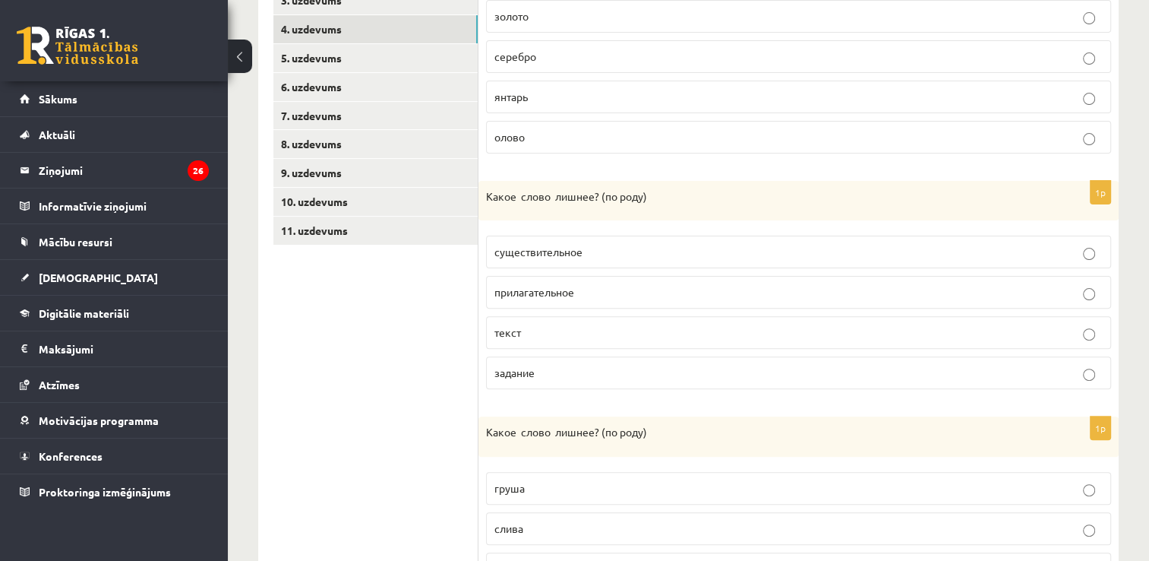
scroll to position [415, 0]
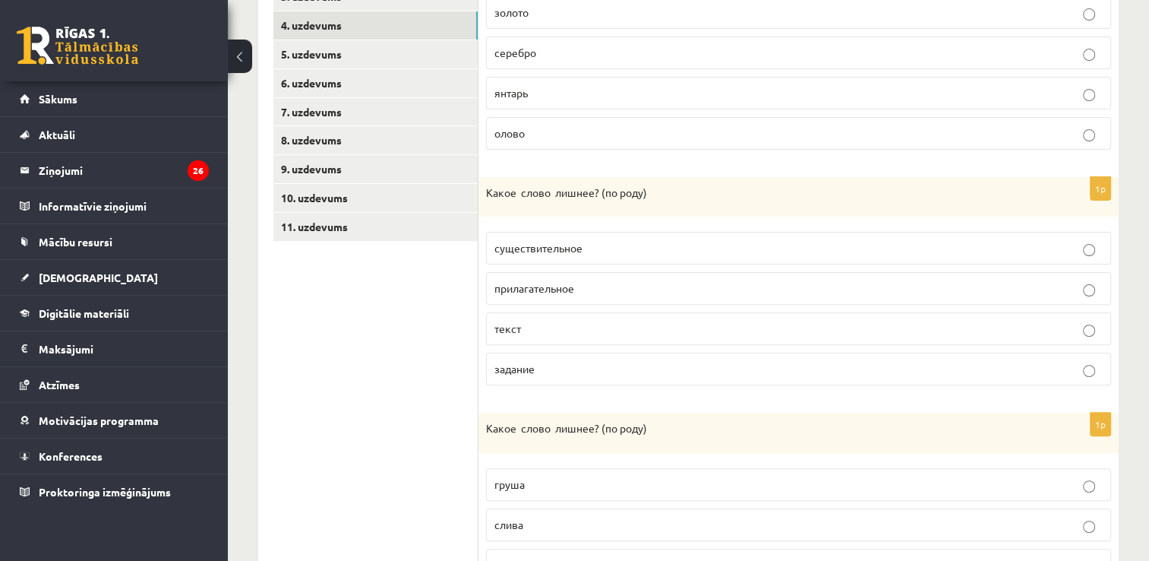
click at [760, 356] on label "задание" at bounding box center [798, 368] width 625 height 33
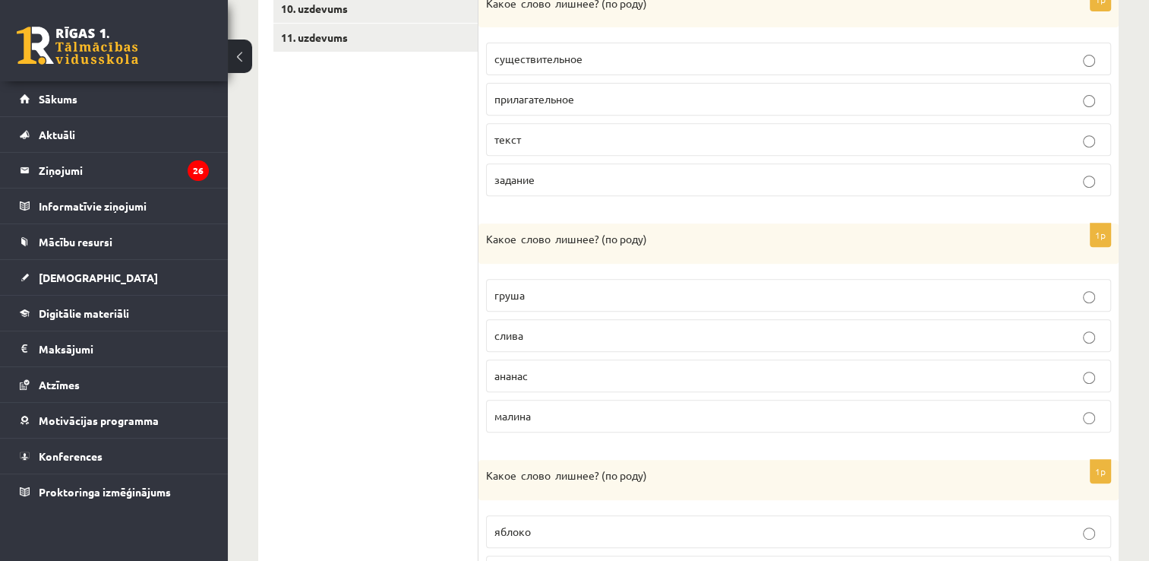
scroll to position [607, 0]
click at [1082, 374] on p "ананас" at bounding box center [798, 373] width 608 height 16
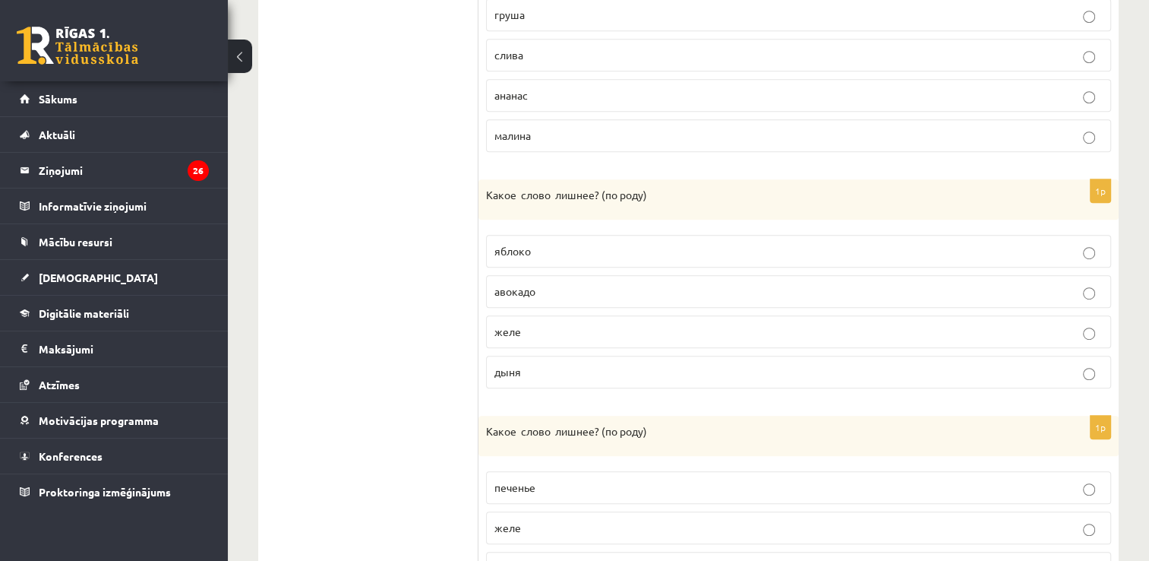
scroll to position [896, 0]
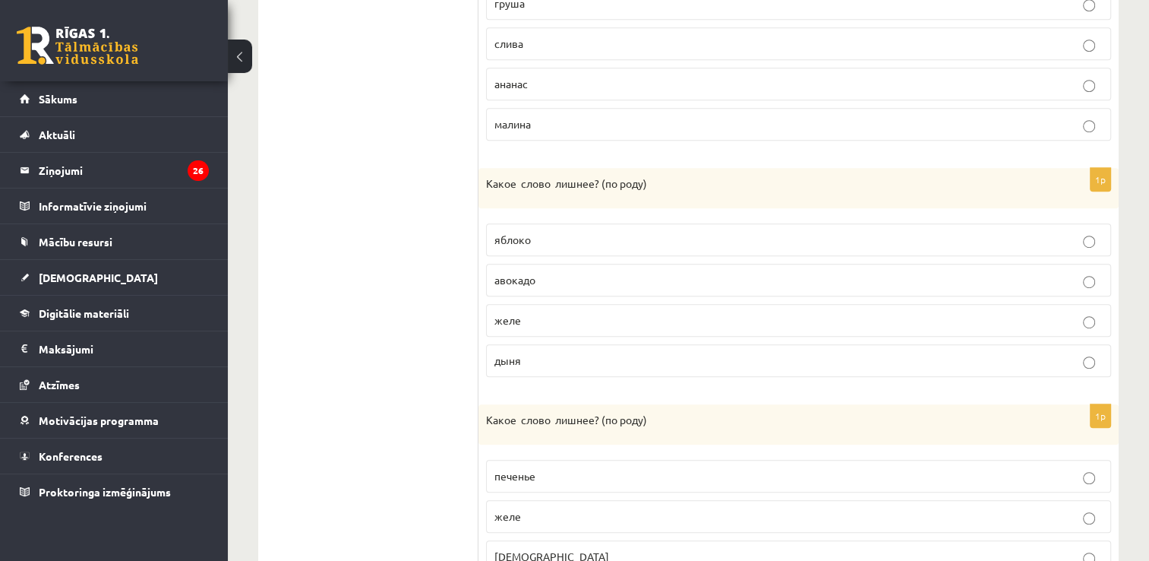
click at [936, 354] on p "дыня" at bounding box center [798, 360] width 608 height 16
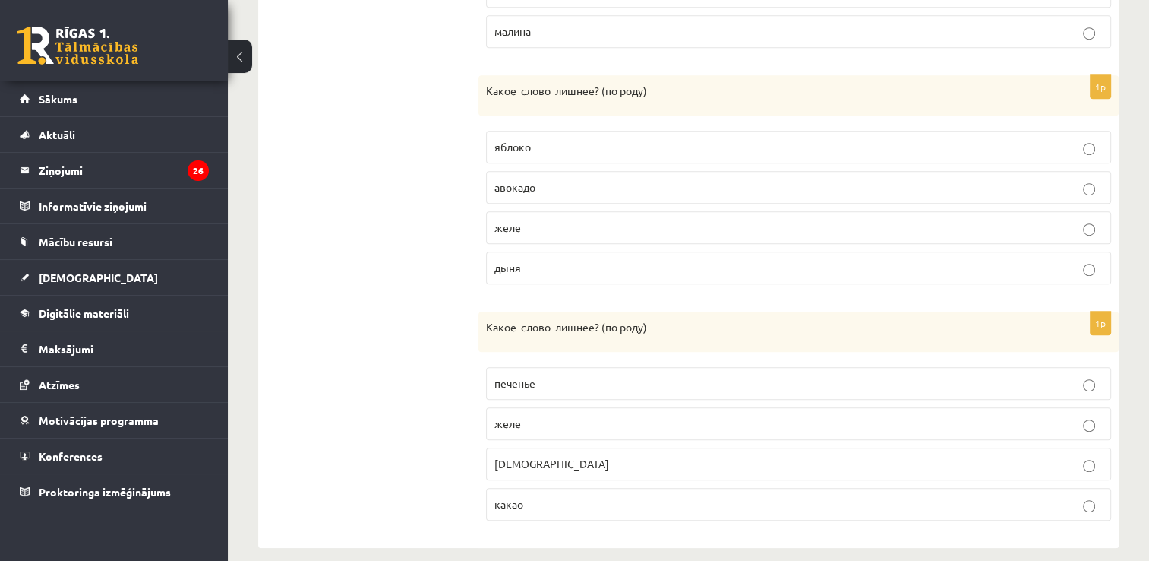
scroll to position [1000, 0]
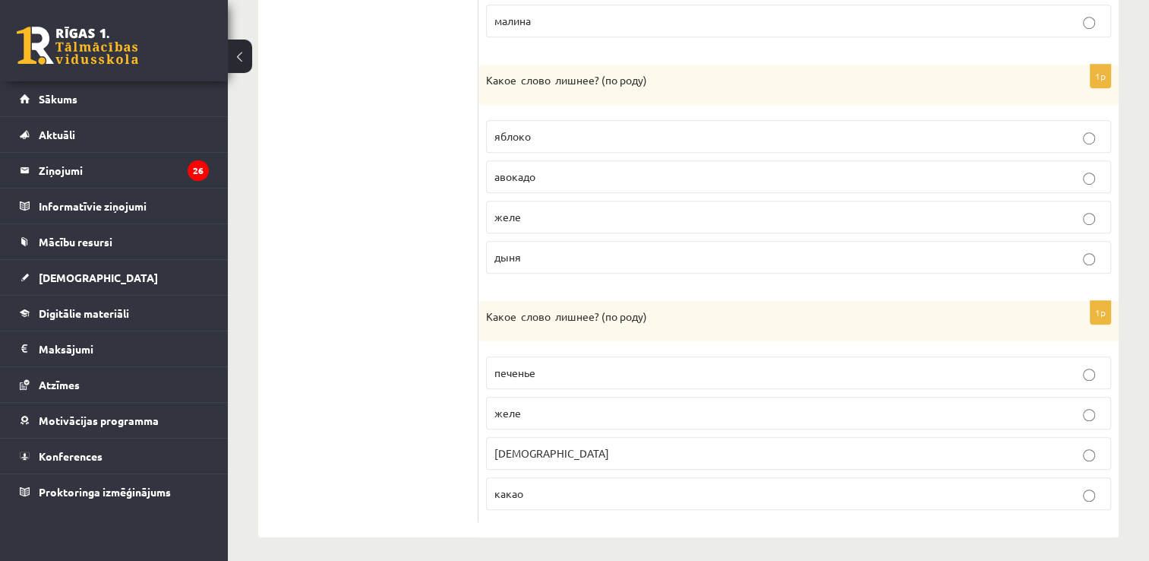
click at [956, 485] on p "какао" at bounding box center [798, 493] width 608 height 16
click at [905, 428] on fieldset "печенье желе конфета какао" at bounding box center [798, 432] width 625 height 166
click at [911, 437] on label "конфета" at bounding box center [798, 453] width 625 height 33
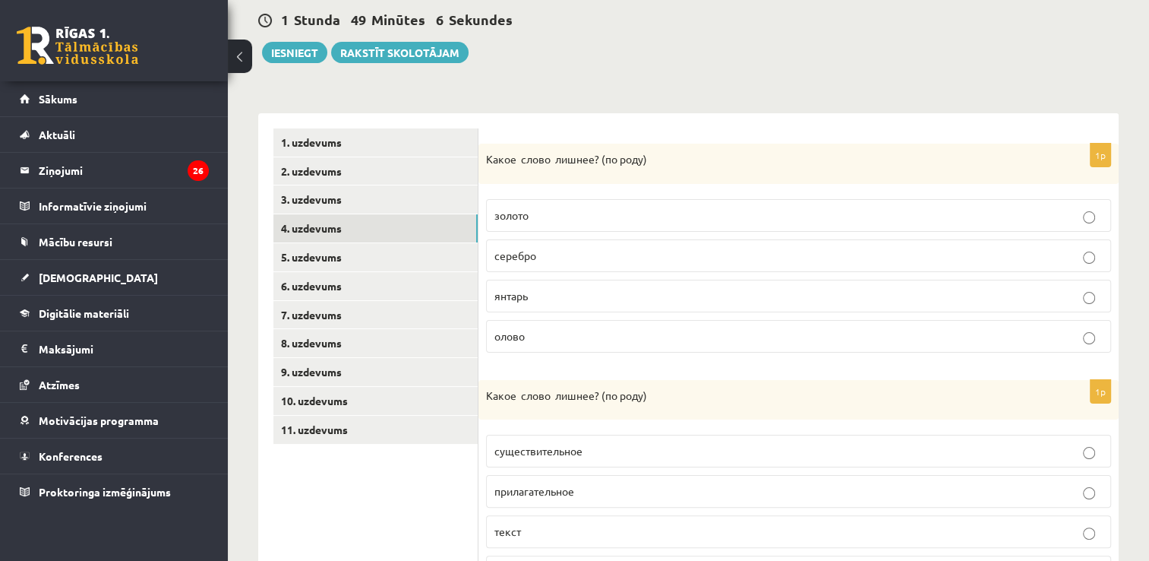
scroll to position [210, 0]
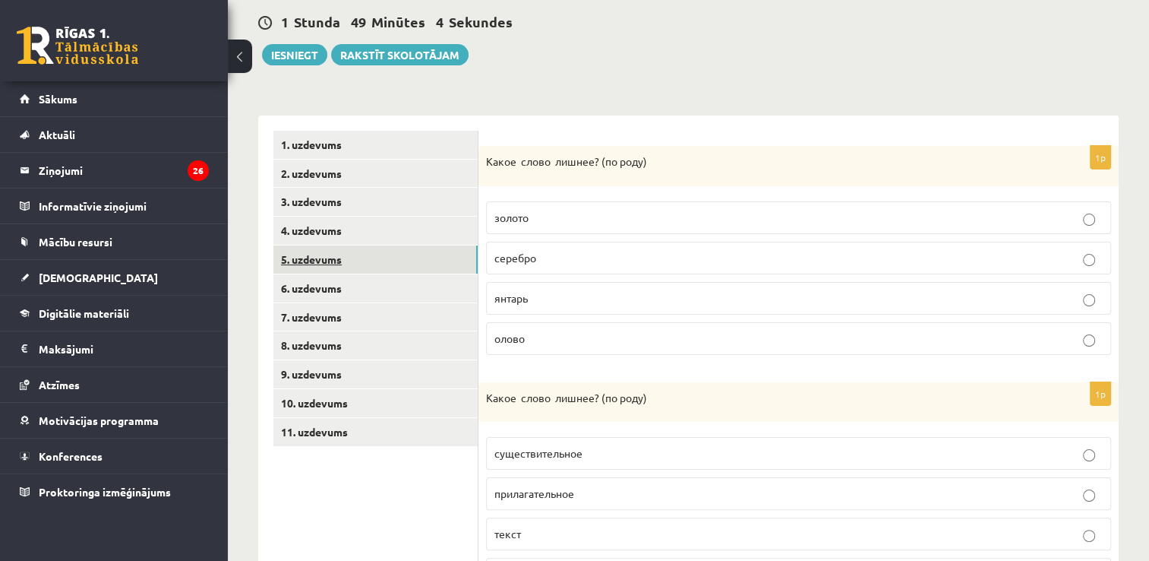
click at [302, 260] on link "5. uzdevums" at bounding box center [375, 259] width 204 height 28
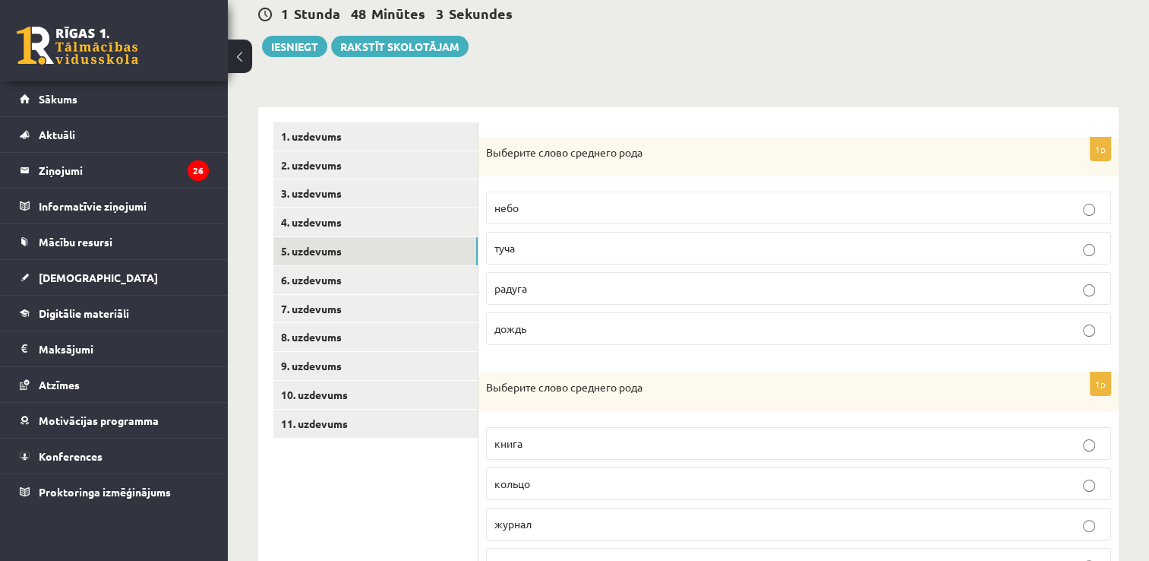
scroll to position [226, 0]
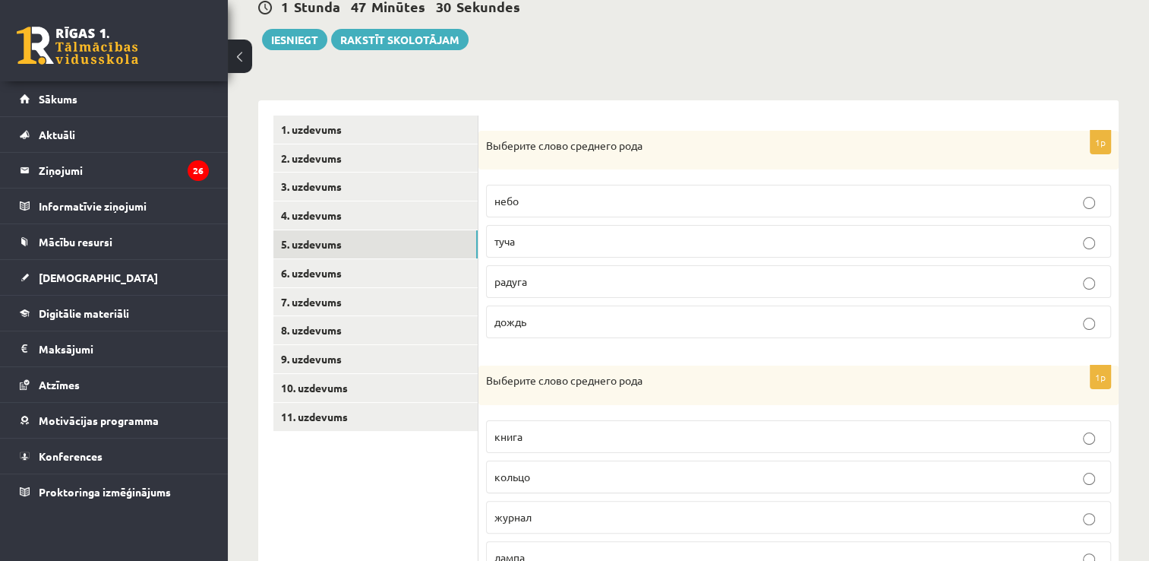
click at [916, 187] on label "небо" at bounding box center [798, 201] width 625 height 33
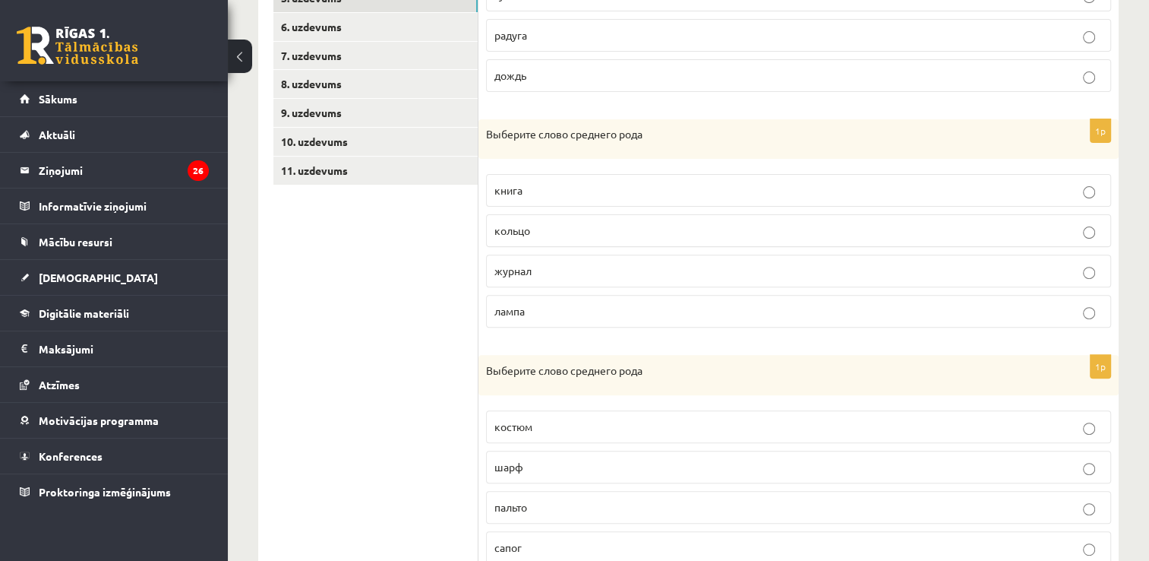
scroll to position [474, 0]
click at [854, 232] on p "кольцо" at bounding box center [798, 228] width 608 height 16
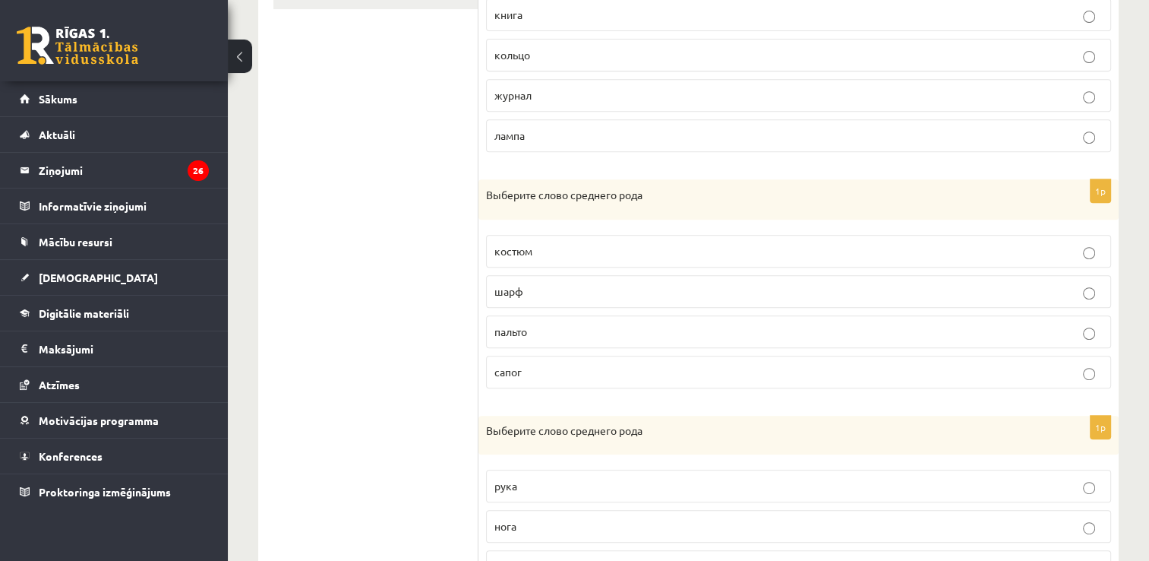
scroll to position [649, 0]
click at [901, 308] on fieldset "костюм шарф пальто сапог" at bounding box center [798, 309] width 625 height 166
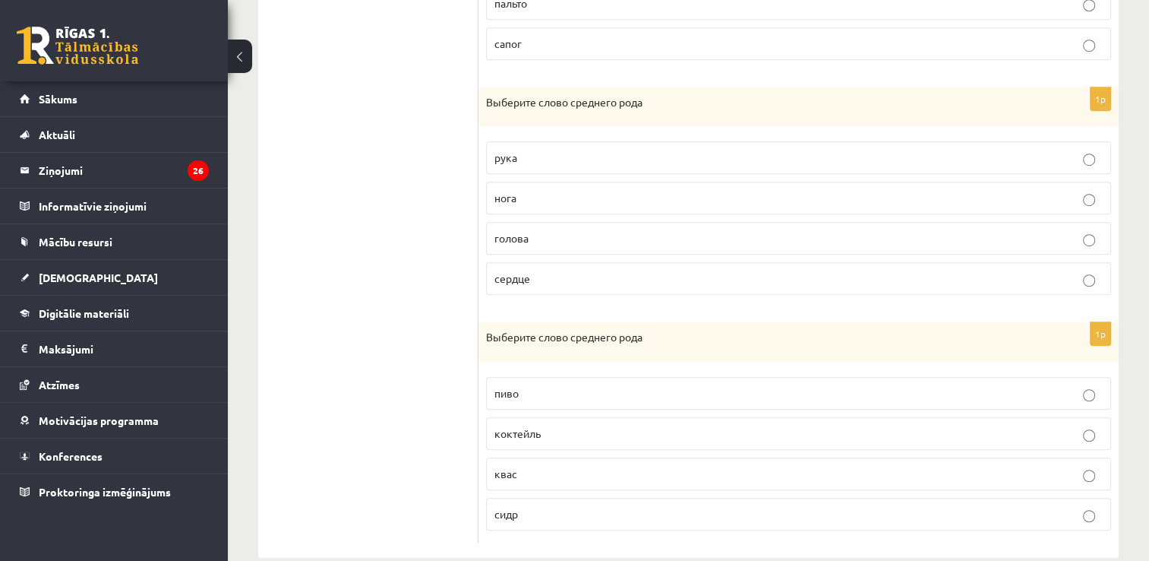
scroll to position [996, 0]
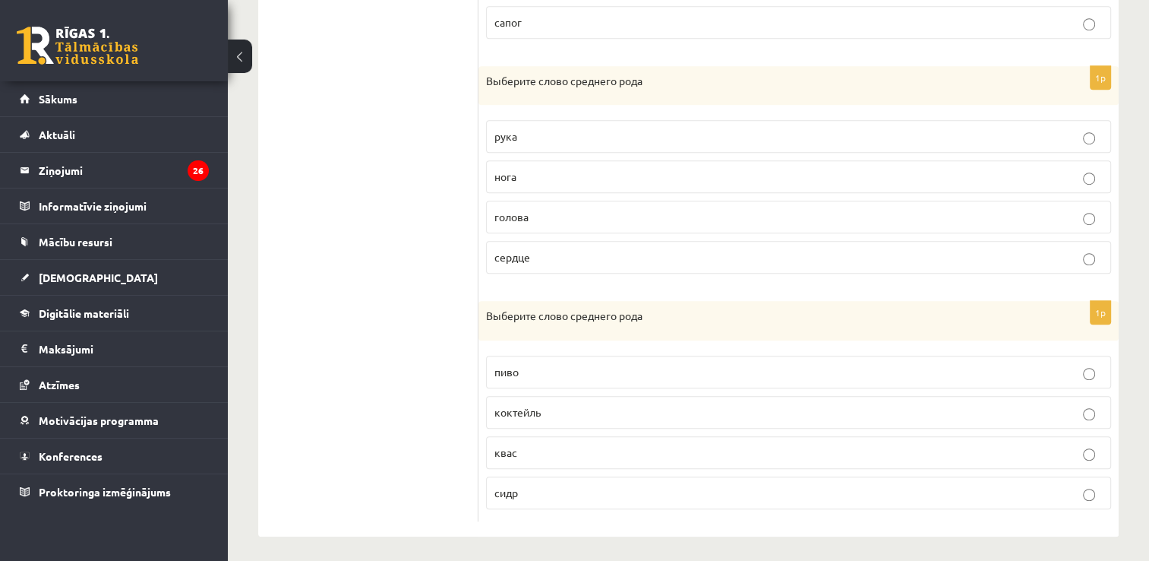
click at [854, 370] on p "пиво" at bounding box center [798, 372] width 608 height 16
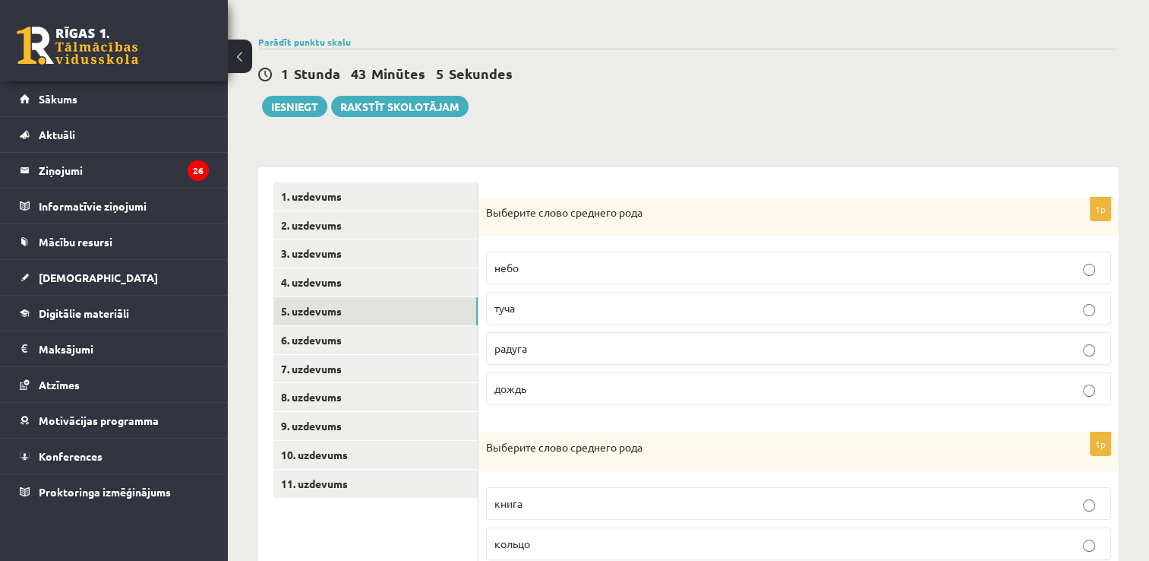
scroll to position [141, 0]
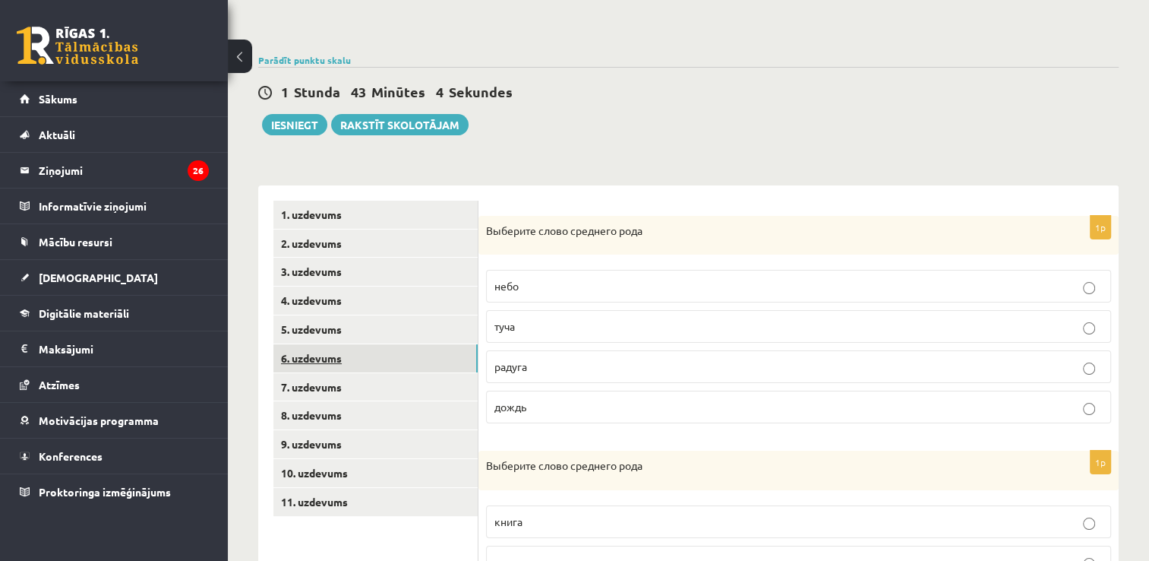
click at [344, 352] on link "6. uzdevums" at bounding box center [375, 358] width 204 height 28
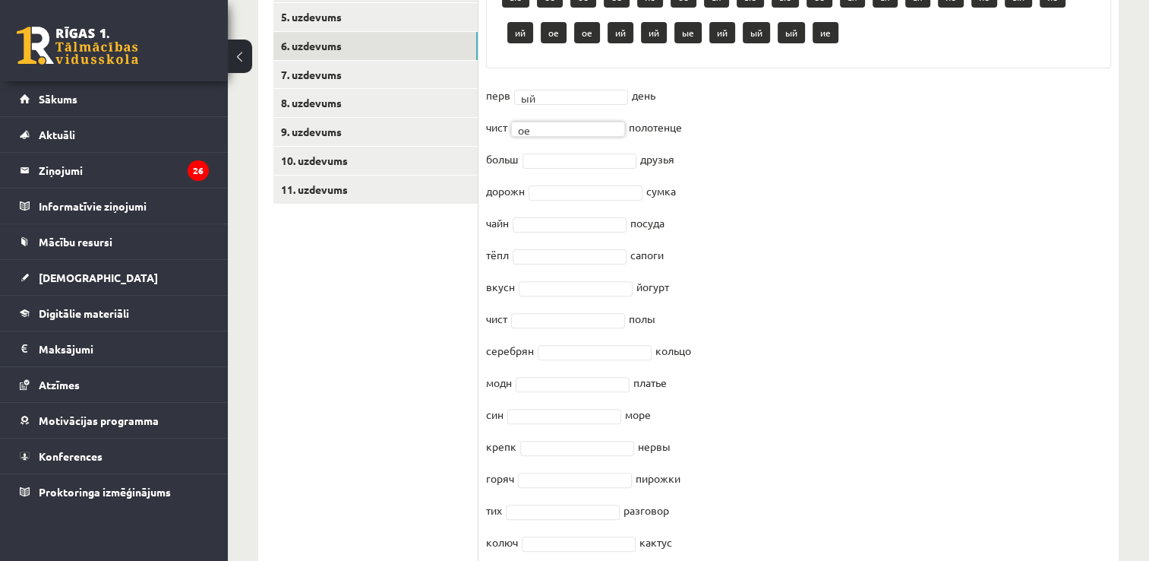
scroll to position [447, 0]
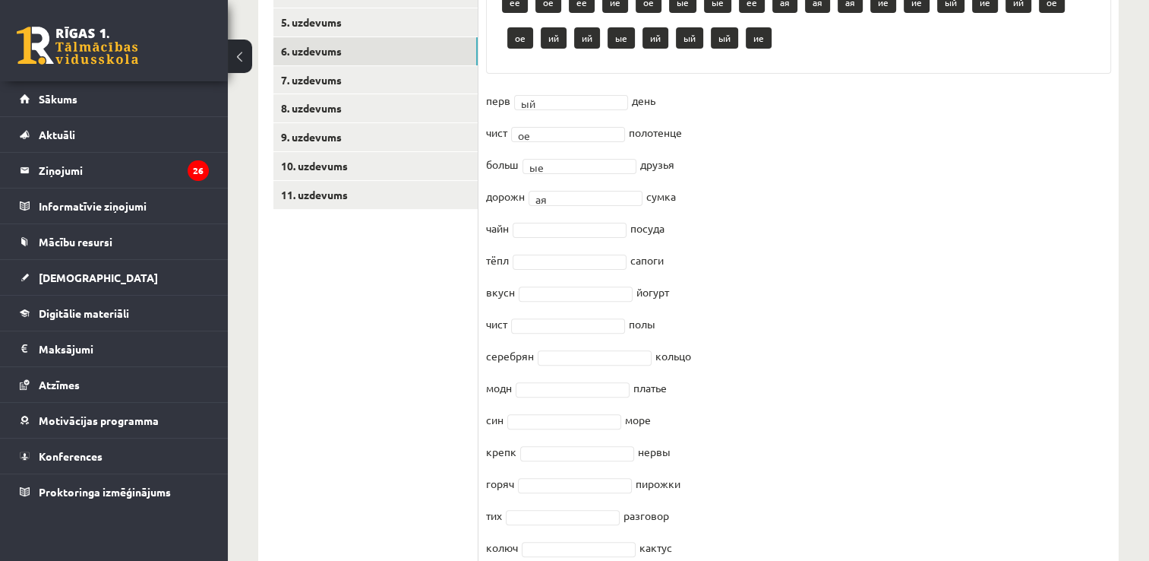
click at [564, 235] on fieldset "перв ый ** день чист ое ** полотенце больш ые ** друзья дорожн ая ** сумка чайн…" at bounding box center [798, 328] width 625 height 478
drag, startPoint x: 687, startPoint y: 314, endPoint x: 605, endPoint y: 298, distance: 83.7
click at [594, 218] on fieldset "перв ый ** день чист ое ** полотенце больш ые ** друзья дорожн ая ** сумка чайн…" at bounding box center [798, 328] width 625 height 478
drag, startPoint x: 596, startPoint y: 224, endPoint x: 592, endPoint y: 248, distance: 24.7
click at [592, 248] on fieldset "перв ый ** день чист ое ** полотенце больш ые ** друзья дорожн ая ** сумка чайн…" at bounding box center [798, 328] width 625 height 478
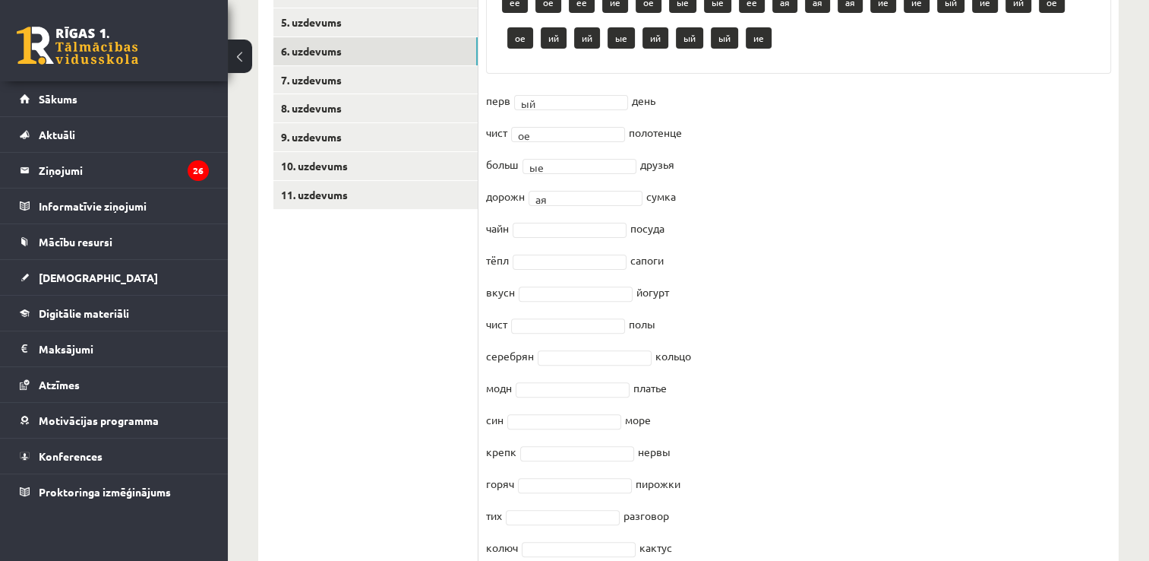
click at [590, 251] on fieldset "перв ый ** день чист ое ** полотенце больш ые ** друзья дорожн ая ** сумка чайн…" at bounding box center [798, 328] width 625 height 478
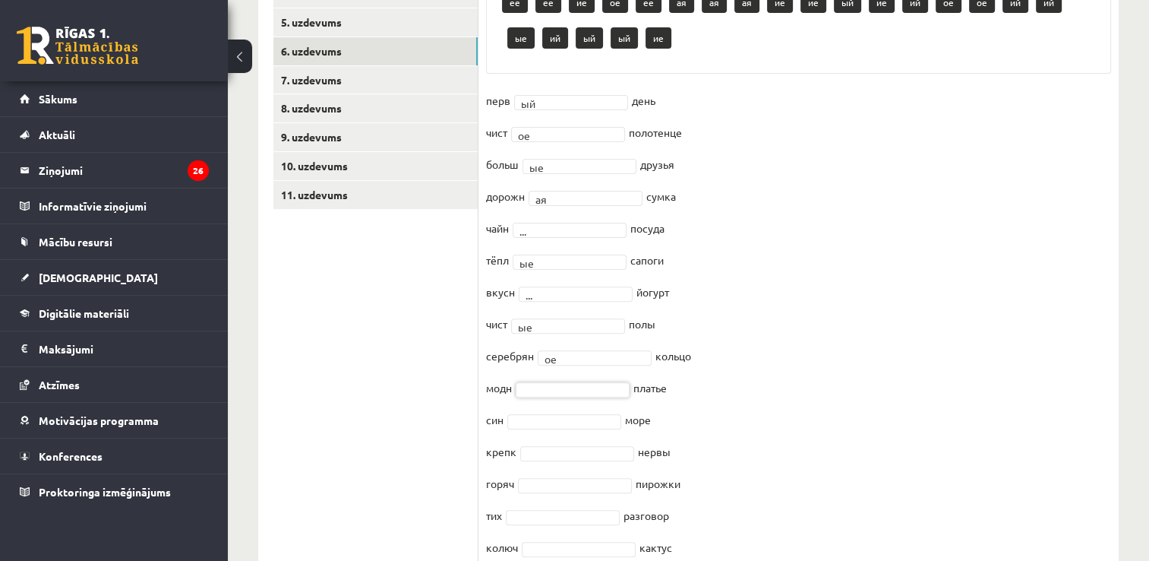
drag, startPoint x: 715, startPoint y: 422, endPoint x: 586, endPoint y: 381, distance: 135.2
click at [550, 409] on fieldset "перв ый ** день чист ое ** полотенце больш ые ** друзья дорожн ая ** сумка чайн…" at bounding box center [798, 328] width 625 height 478
click at [804, 321] on fieldset "перв ый ** день чист ое ** полотенце больш ые ** друзья дорожн ая ** сумка чайн…" at bounding box center [798, 328] width 625 height 478
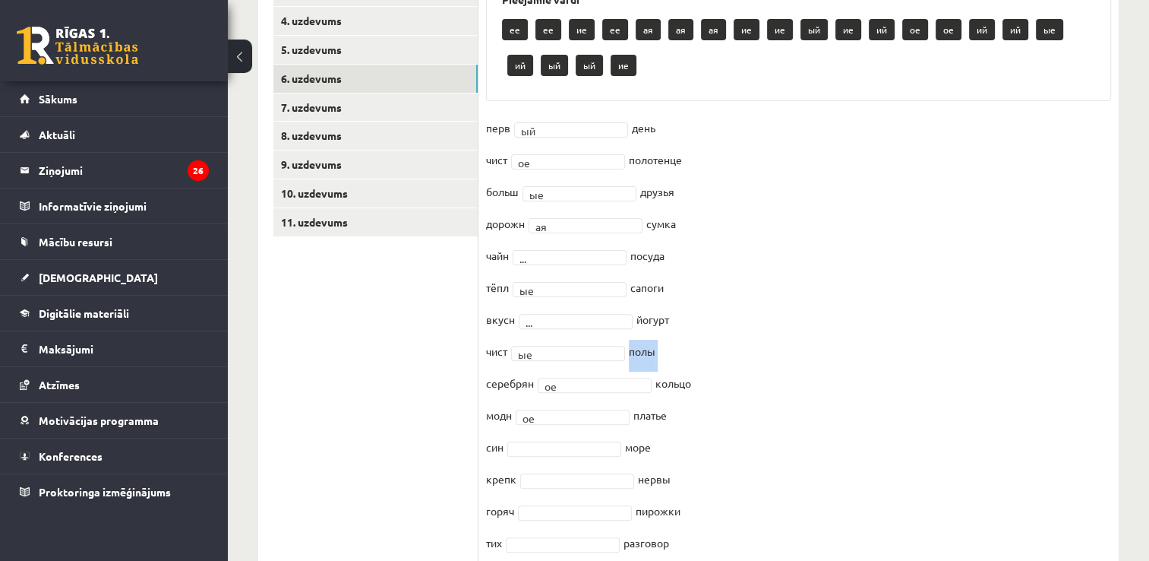
scroll to position [428, 0]
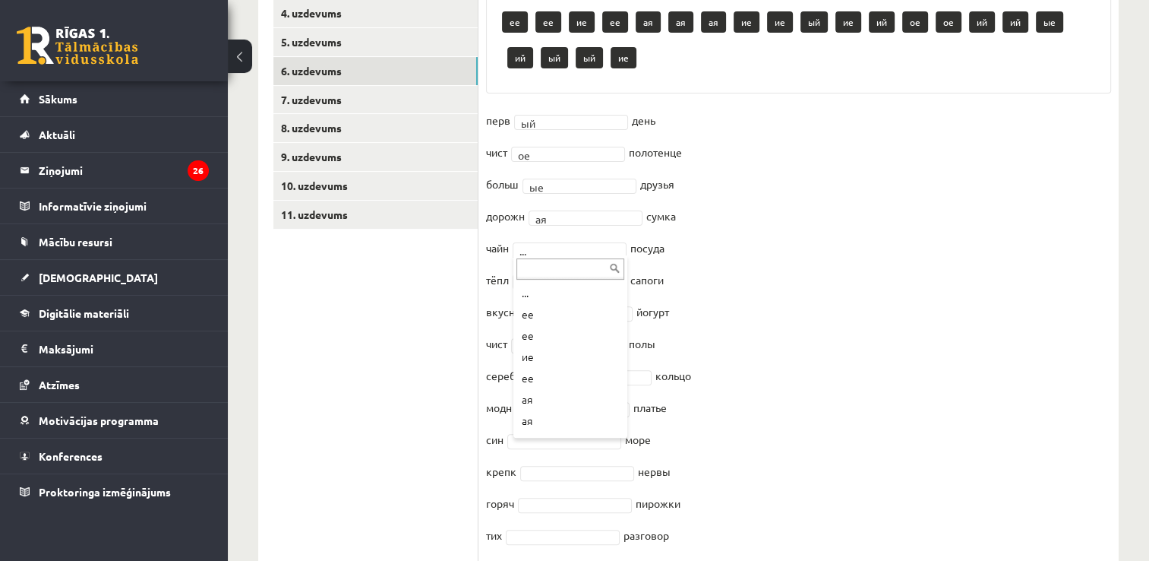
drag, startPoint x: 591, startPoint y: 245, endPoint x: 623, endPoint y: 311, distance: 73.4
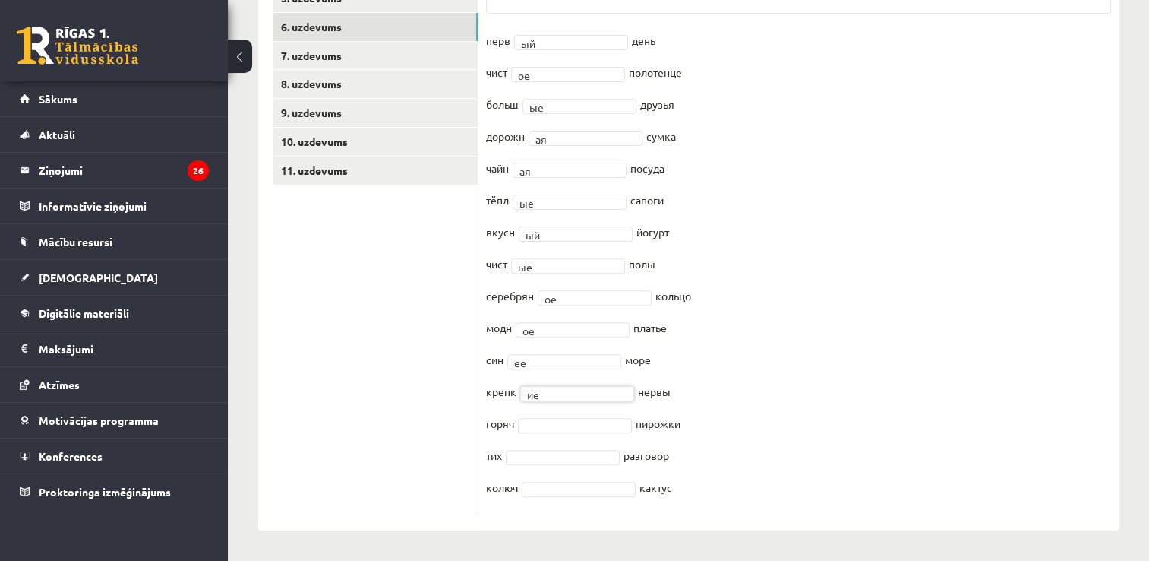
scroll to position [471, 0]
click at [604, 384] on fieldset "перв ый ** день чист ое ** полотенце больш ые ** друзья дорожн ая ** сумка чайн…" at bounding box center [798, 269] width 625 height 478
click at [631, 342] on div "... ее ее ая ая ие ие ие ий ое ое ий ий ые ий ый ый ие" at bounding box center [576, 295] width 114 height 183
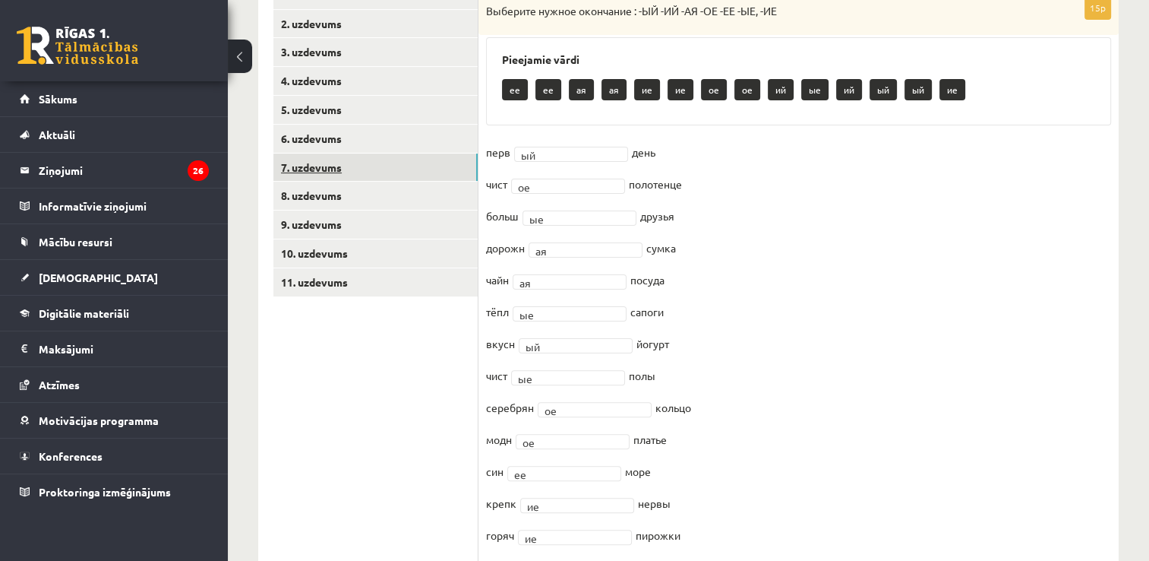
click at [302, 167] on link "7. uzdevums" at bounding box center [375, 167] width 204 height 28
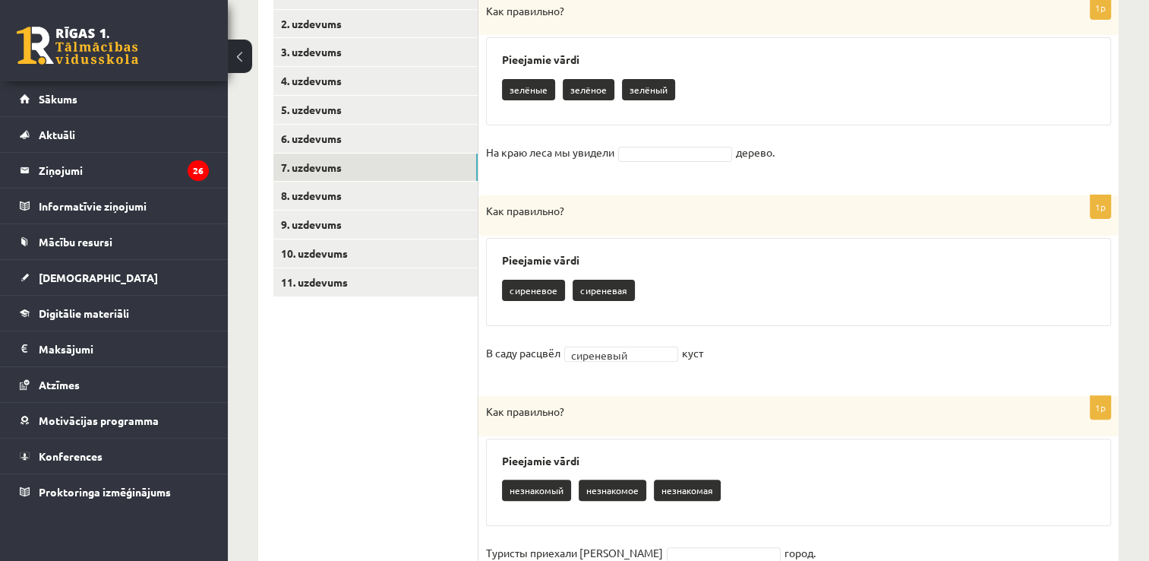
click at [589, 90] on p "зелёное" at bounding box center [589, 89] width 52 height 21
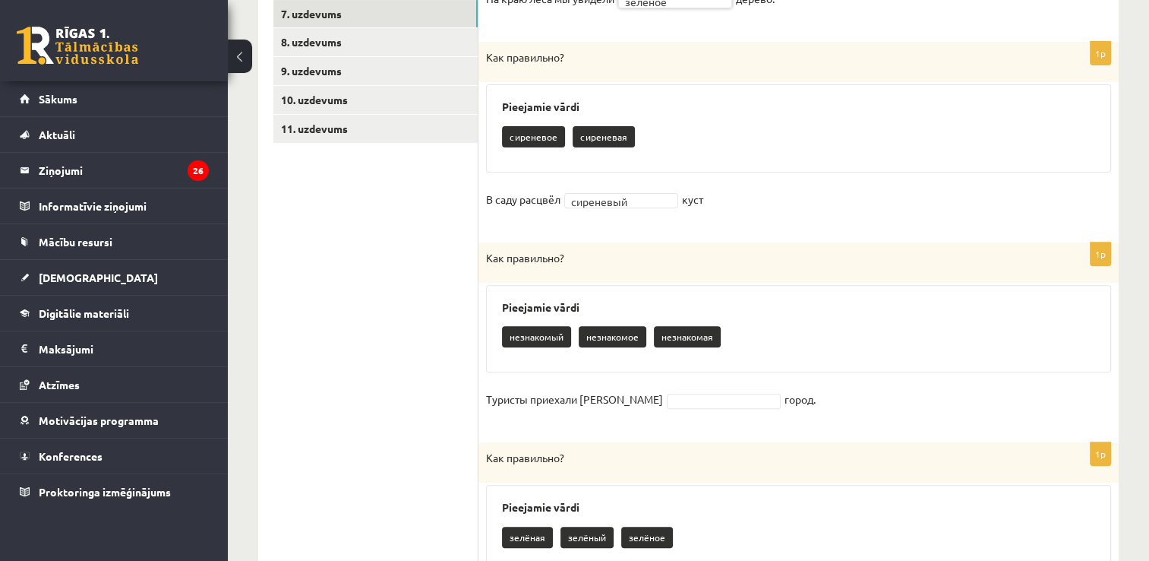
scroll to position [541, 0]
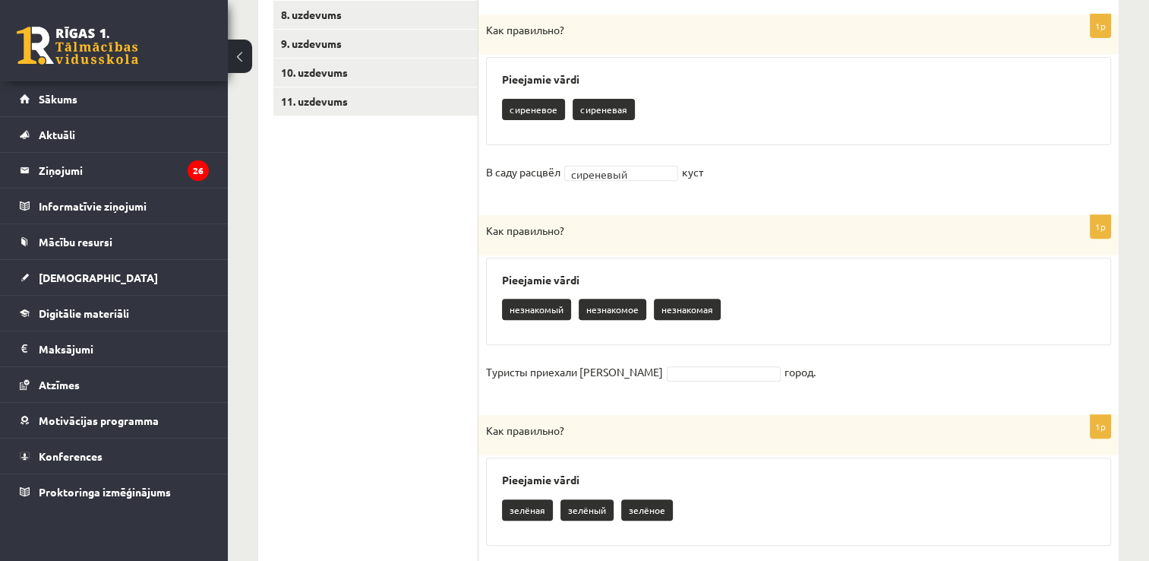
click at [540, 305] on p "незнакомый" at bounding box center [536, 308] width 69 height 21
click at [533, 314] on p "незнакомый" at bounding box center [536, 308] width 69 height 21
click at [535, 310] on p "незнакомый" at bounding box center [536, 308] width 69 height 21
click at [625, 361] on fieldset "Туристы приехали в город." at bounding box center [798, 376] width 625 height 32
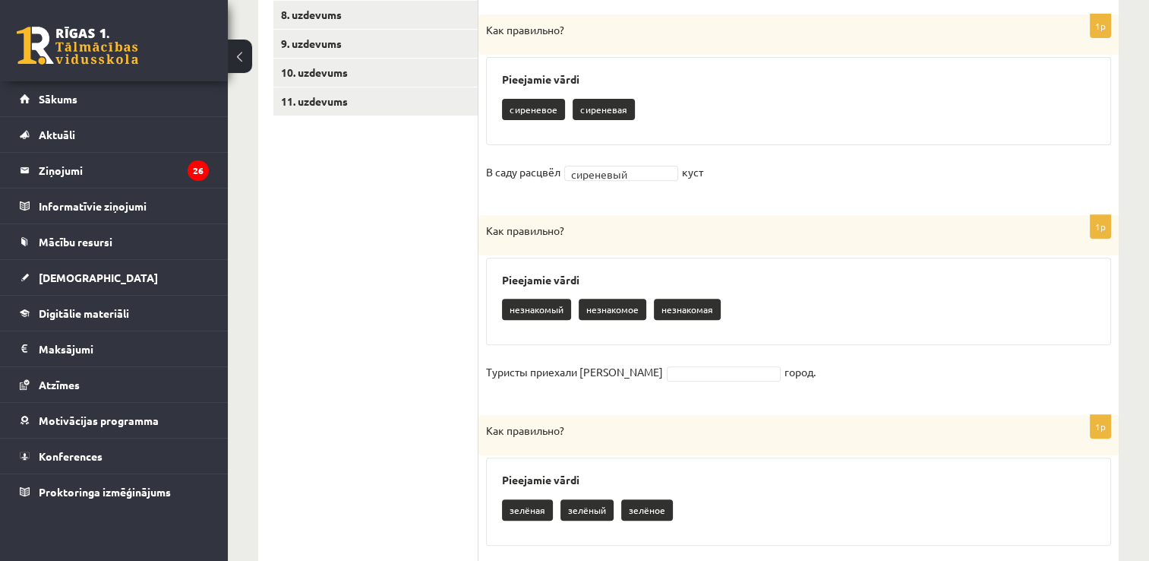
click at [623, 365] on fieldset "Туристы приехали в город." at bounding box center [798, 376] width 625 height 32
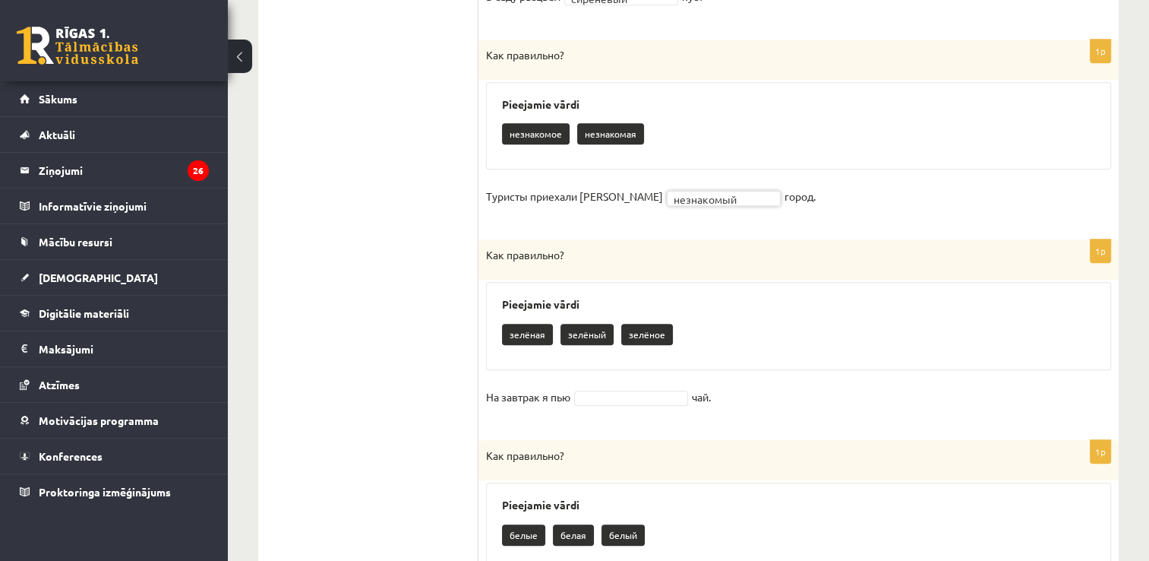
scroll to position [719, 0]
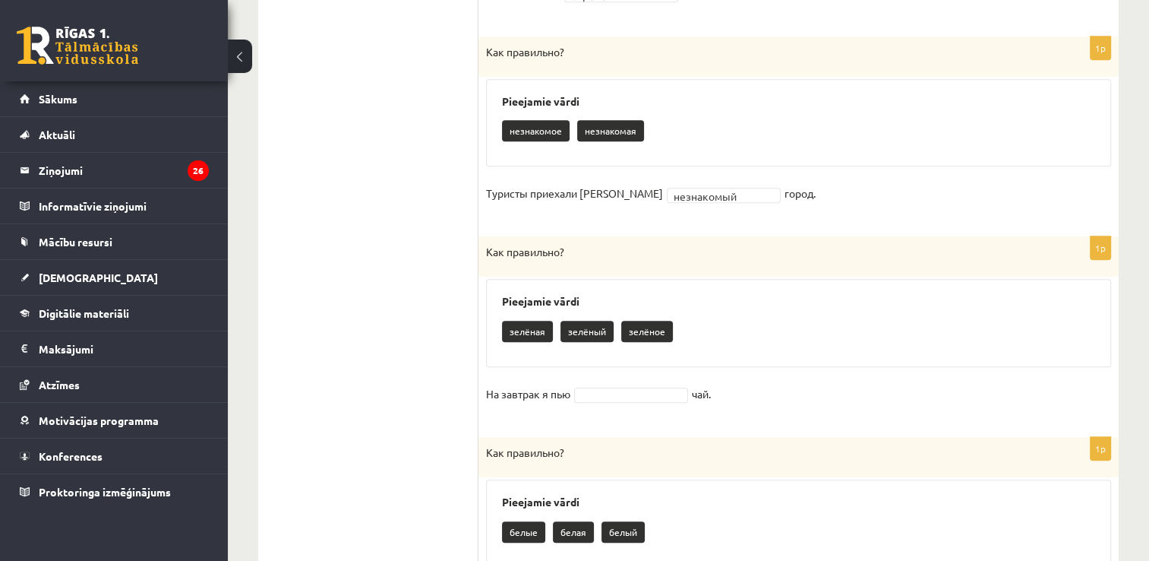
click at [589, 384] on fieldset "На завтрак я пью чай." at bounding box center [798, 398] width 625 height 32
click at [596, 324] on p "зелёный" at bounding box center [587, 331] width 53 height 21
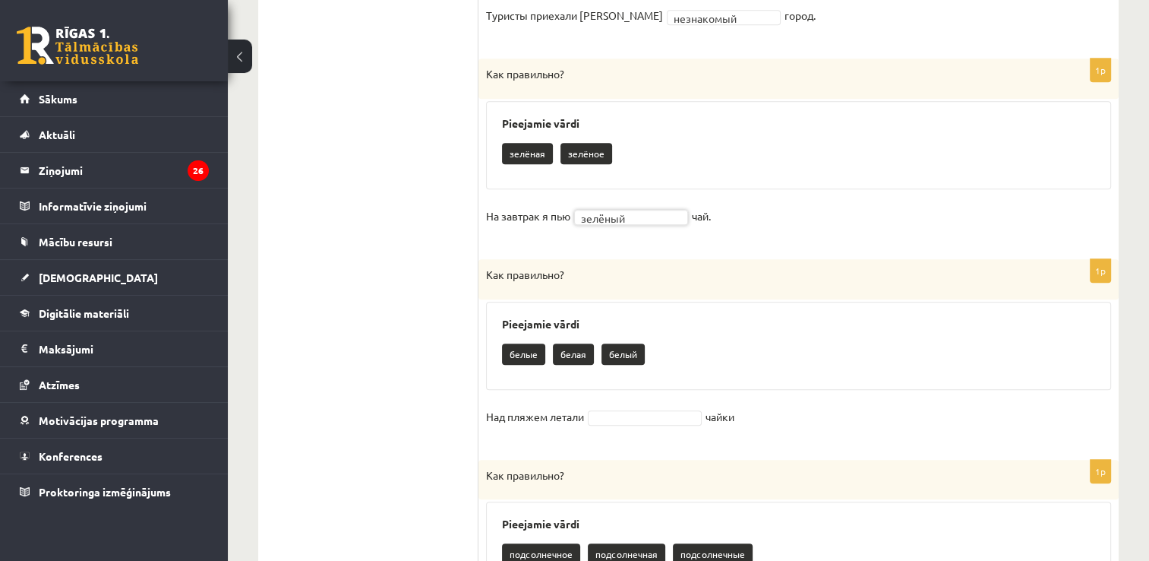
scroll to position [899, 0]
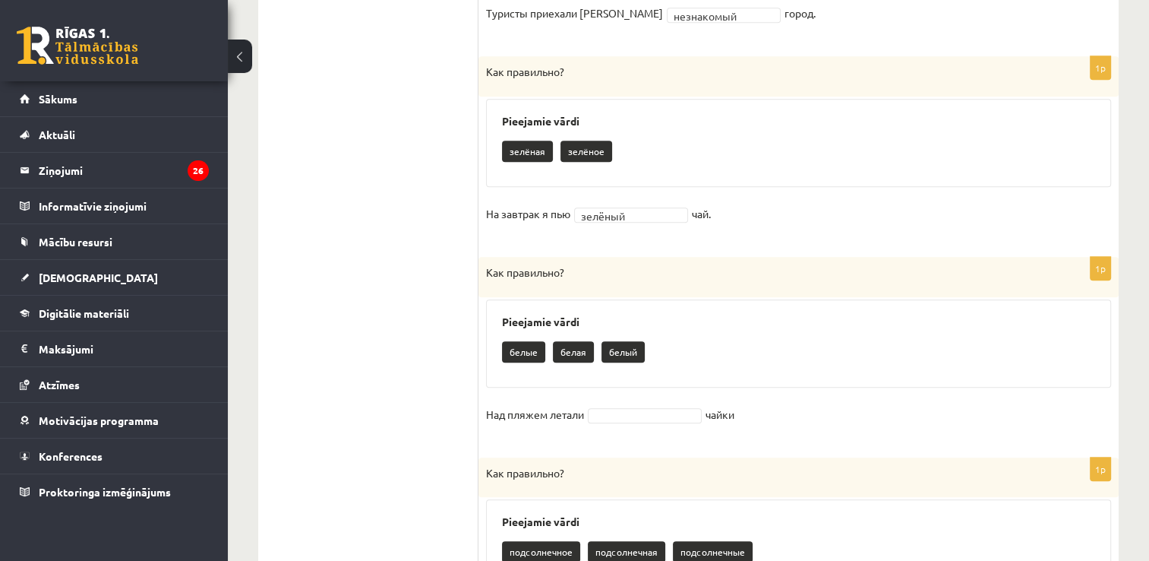
click at [522, 349] on p "белые" at bounding box center [523, 351] width 43 height 21
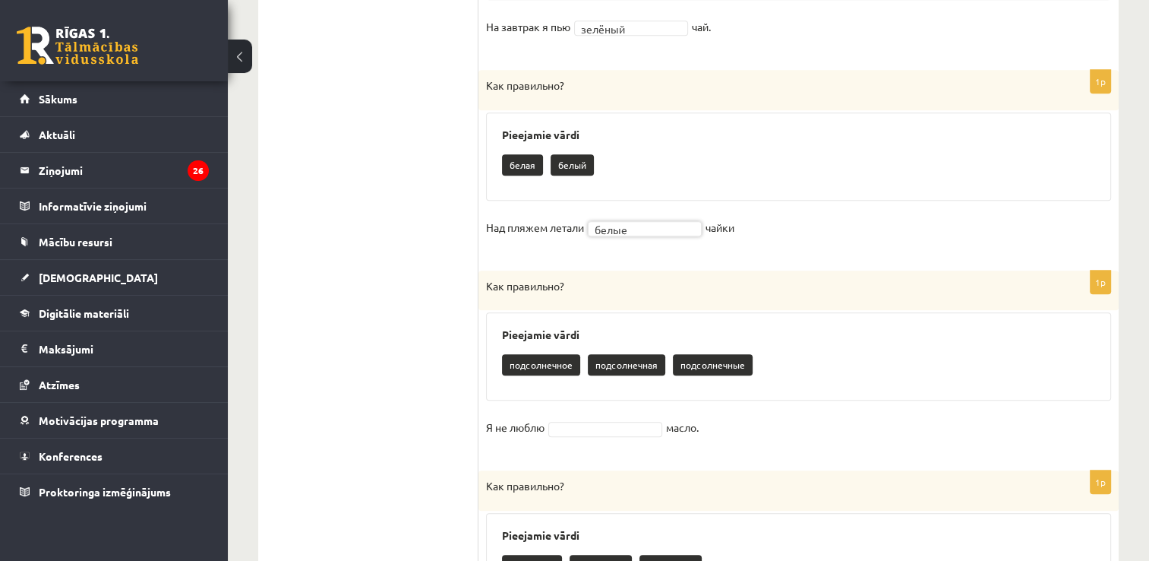
scroll to position [1105, 0]
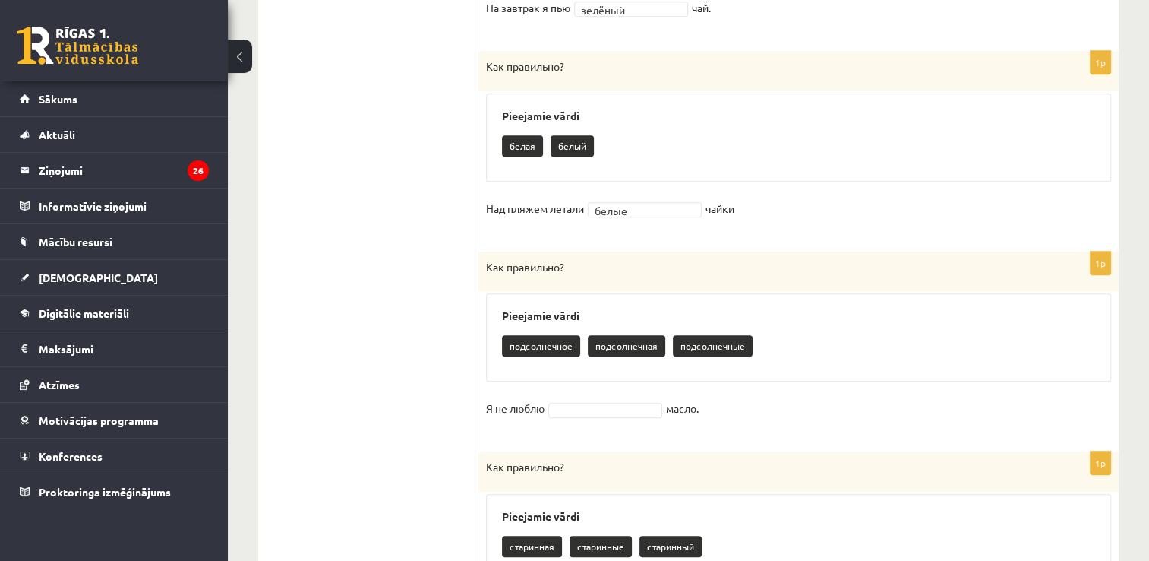
click at [554, 349] on p "подсолнечное" at bounding box center [541, 345] width 78 height 21
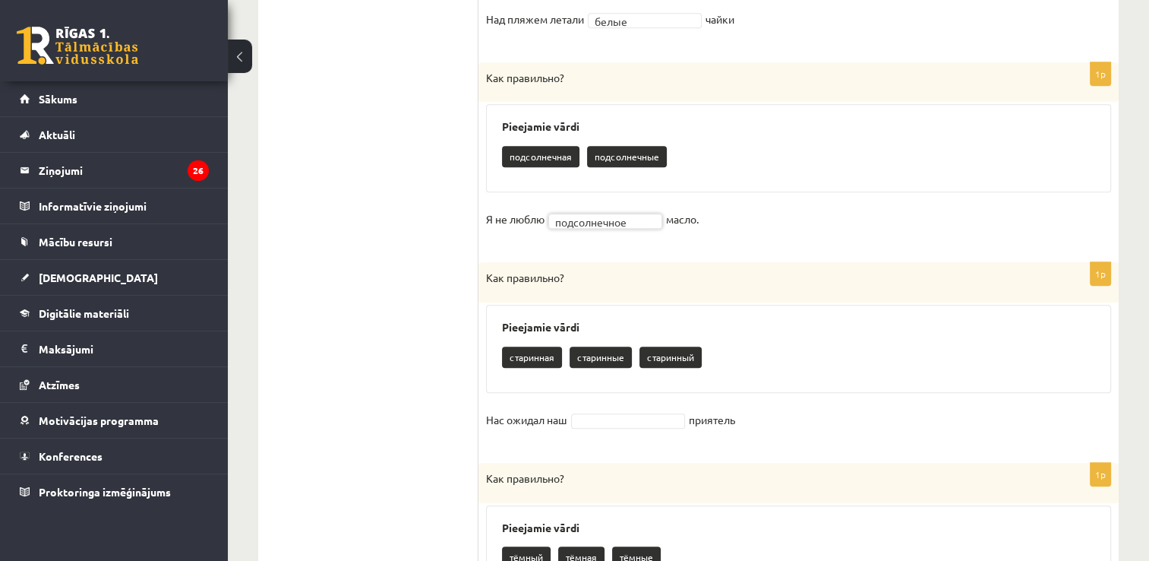
scroll to position [1296, 0]
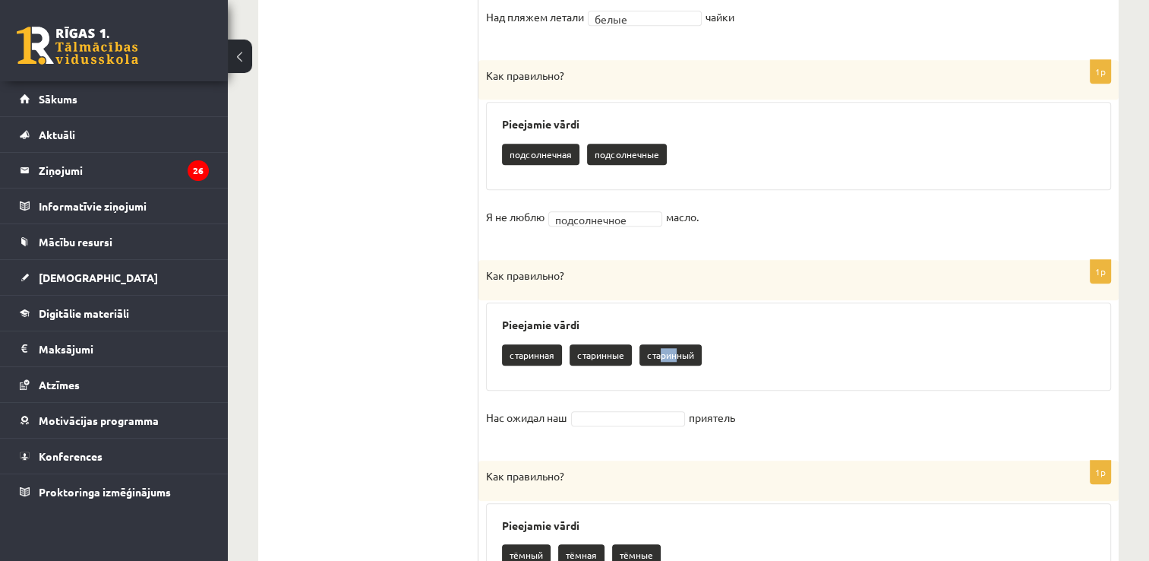
drag, startPoint x: 658, startPoint y: 355, endPoint x: 677, endPoint y: 349, distance: 20.7
click at [677, 349] on p "старинный" at bounding box center [670, 354] width 62 height 21
click at [626, 425] on fieldset "Нас ожидал наш приятель" at bounding box center [798, 422] width 625 height 32
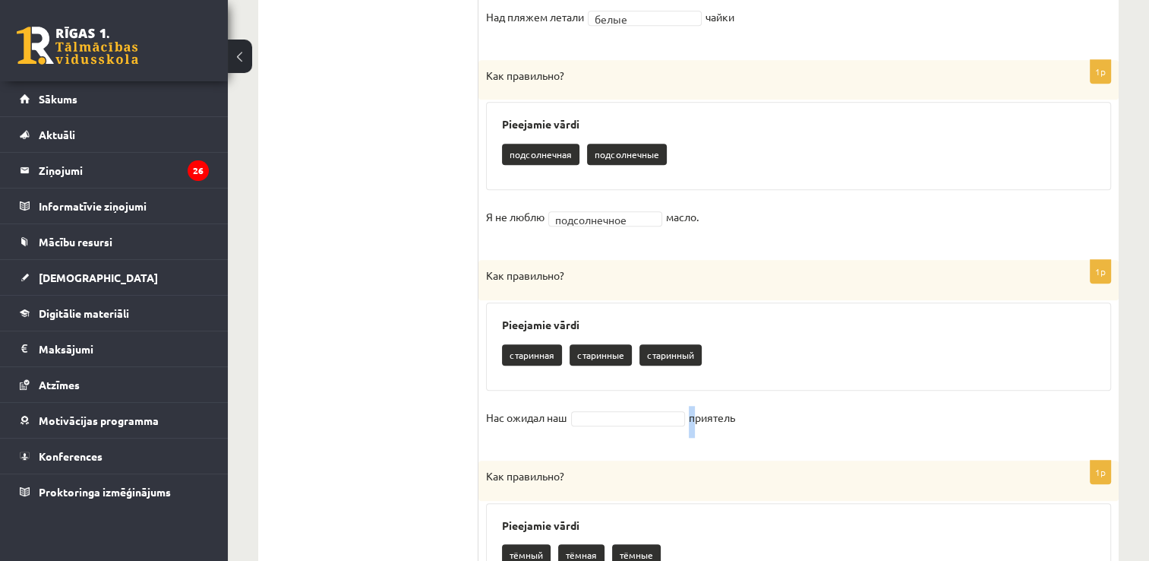
click at [626, 425] on fieldset "Нас ожидал наш приятель" at bounding box center [798, 422] width 625 height 32
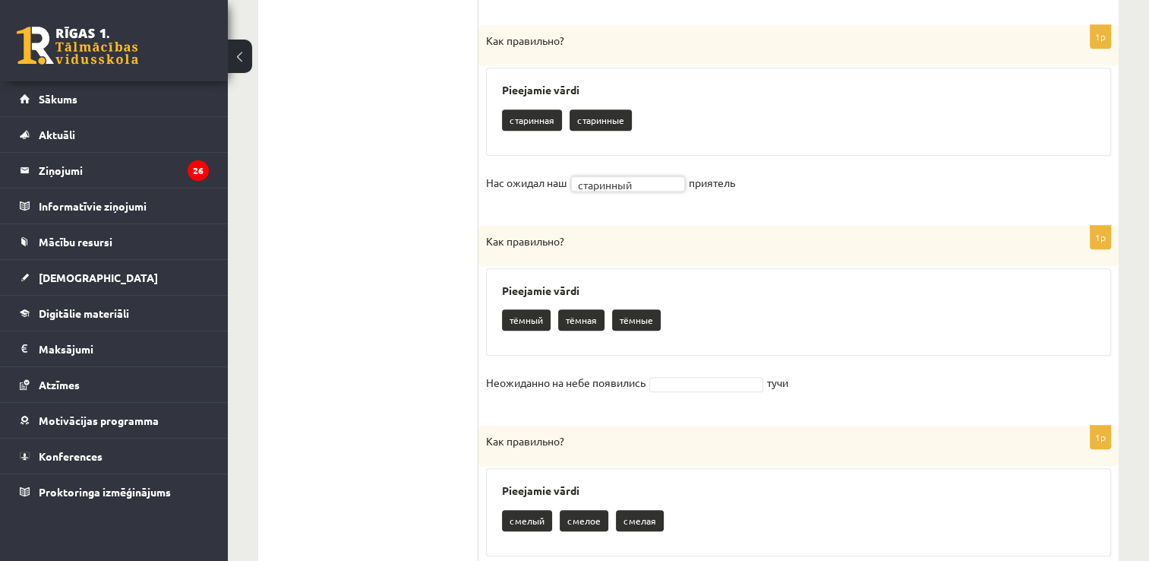
scroll to position [1537, 0]
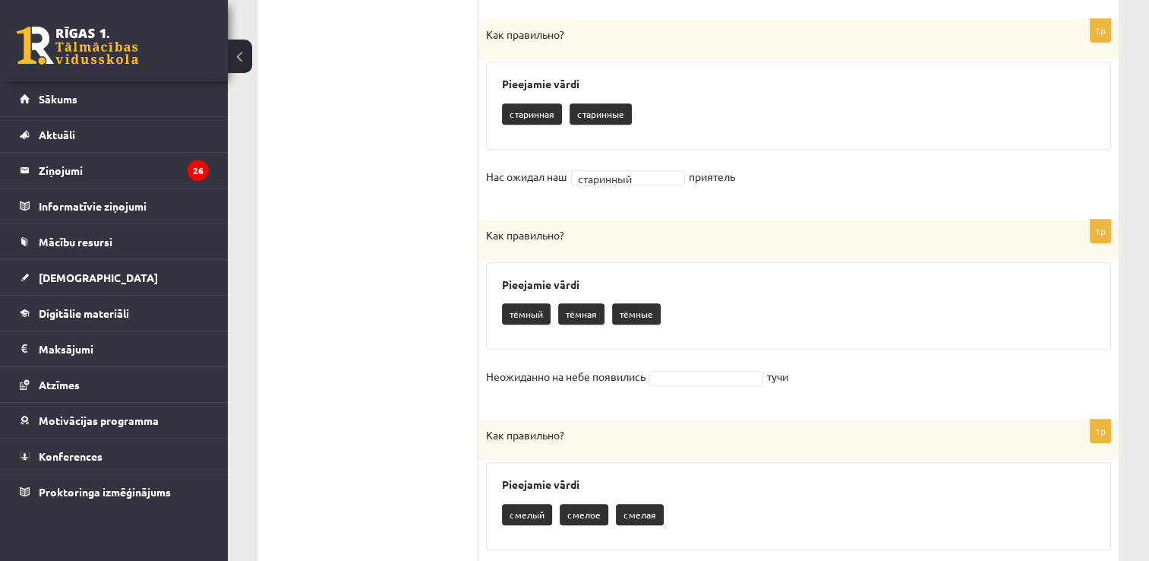
click at [627, 307] on p "тёмные" at bounding box center [636, 313] width 49 height 21
click at [627, 314] on p "тёмные" at bounding box center [636, 313] width 49 height 21
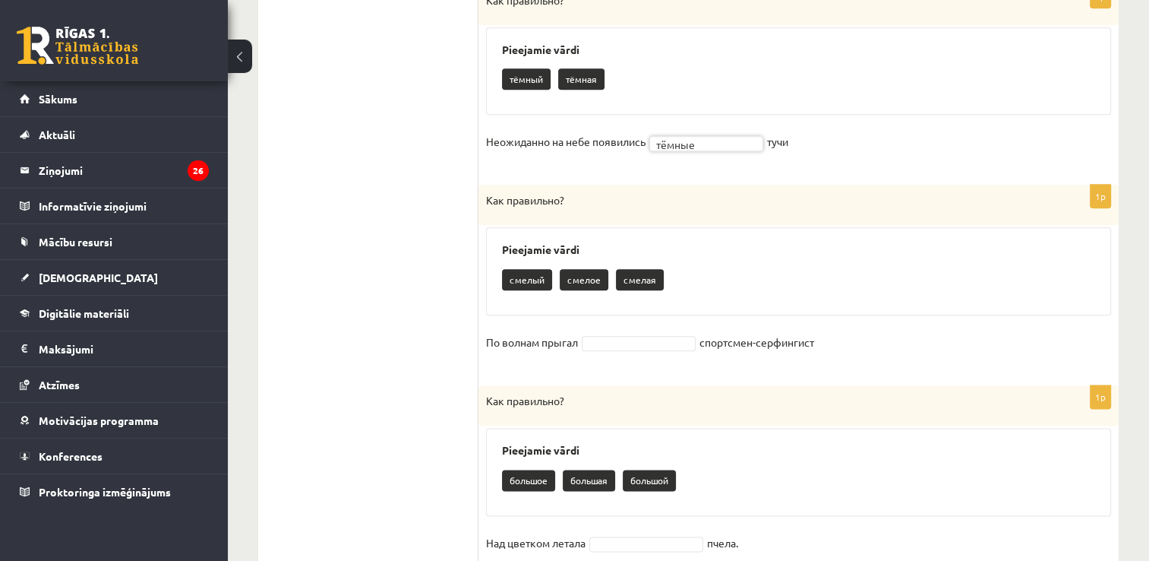
scroll to position [1799, 0]
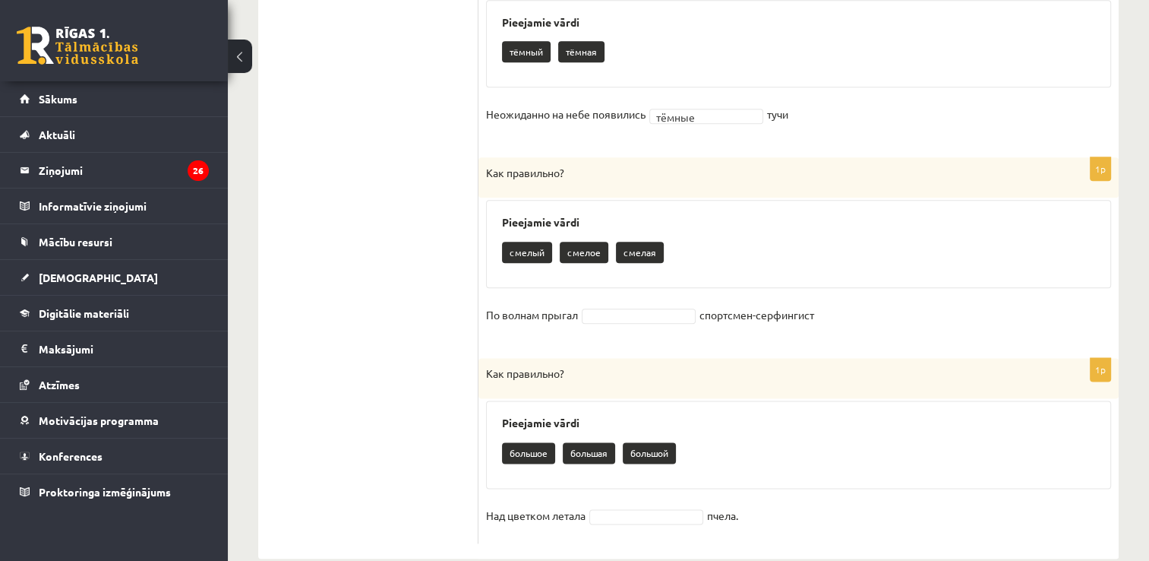
click at [517, 242] on p "смелый" at bounding box center [527, 252] width 50 height 21
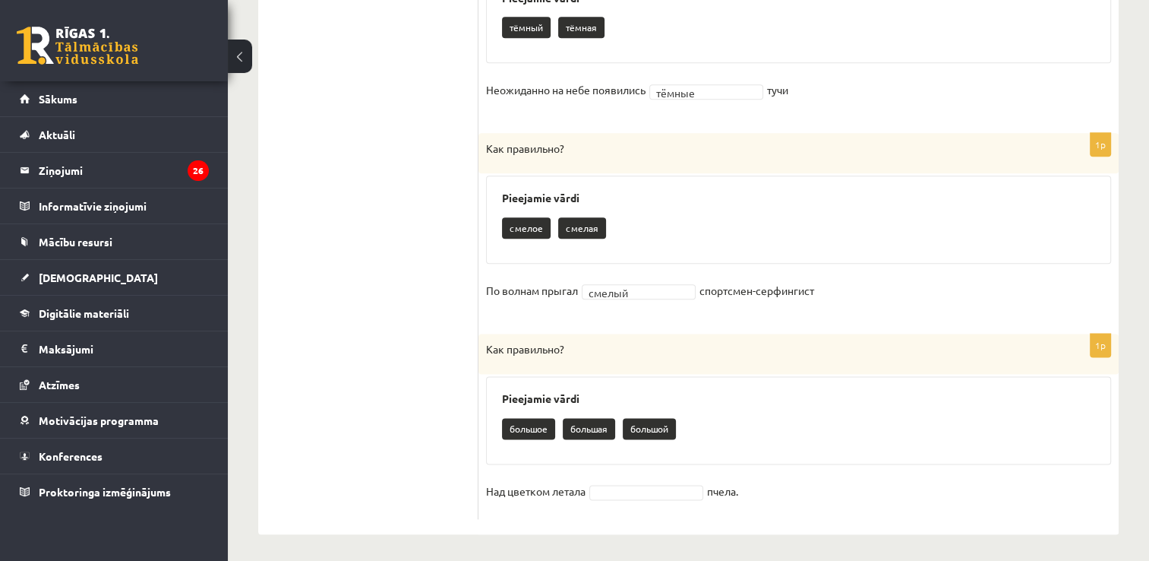
click at [602, 420] on p "большая" at bounding box center [589, 428] width 52 height 21
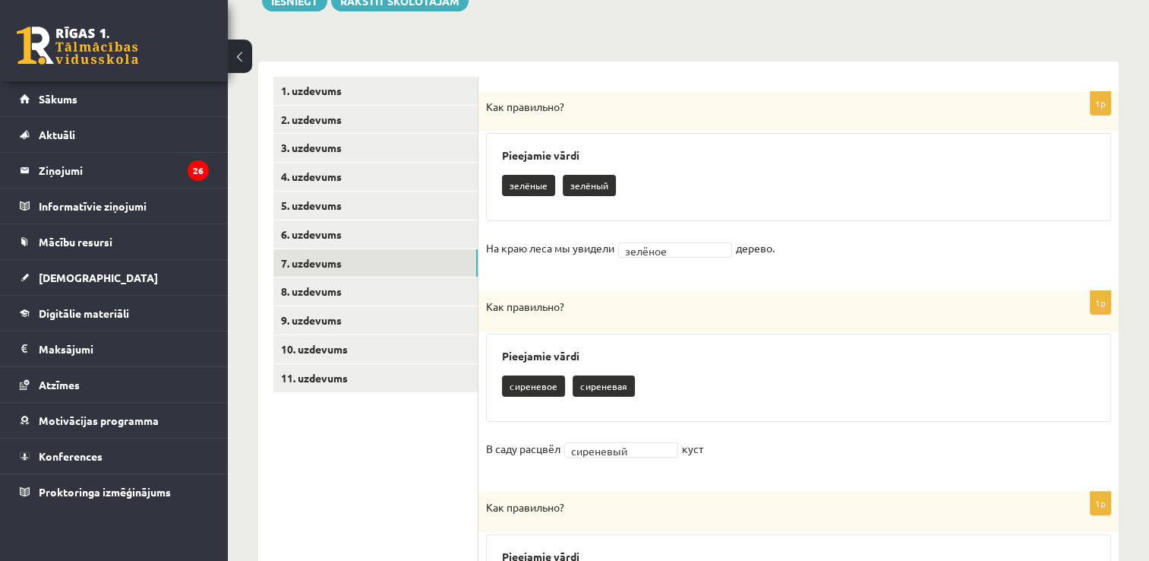
scroll to position [200, 0]
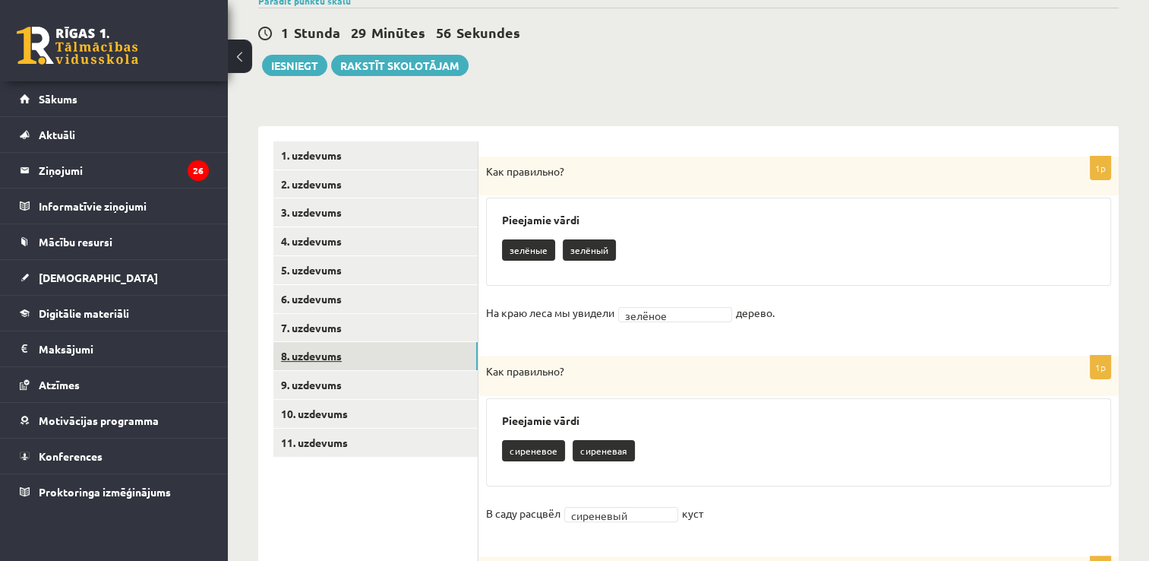
click at [301, 367] on link "8. uzdevums" at bounding box center [375, 356] width 204 height 28
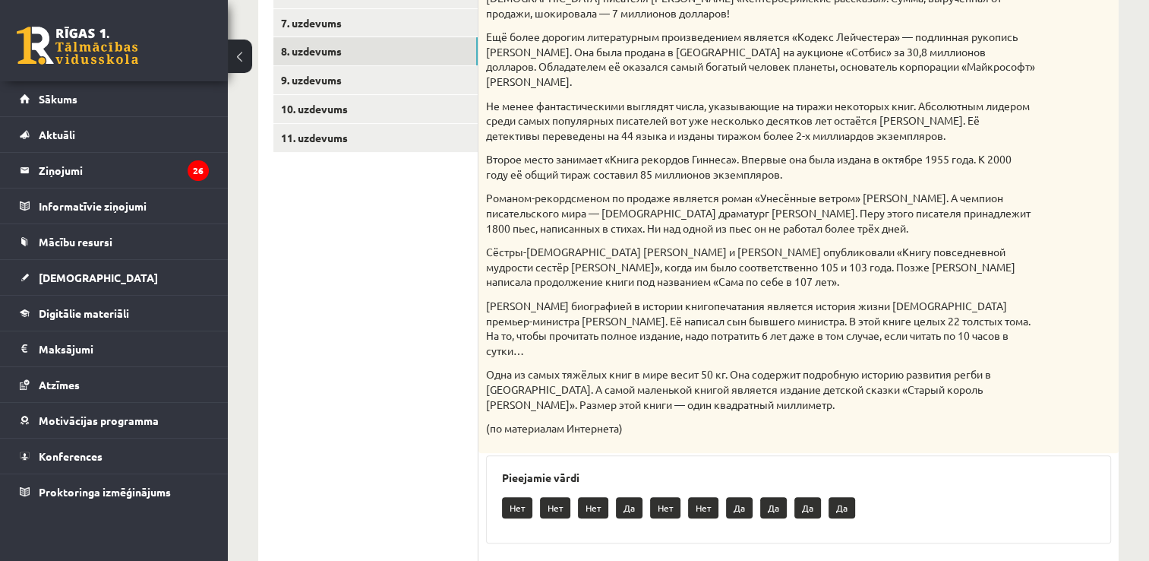
scroll to position [702, 0]
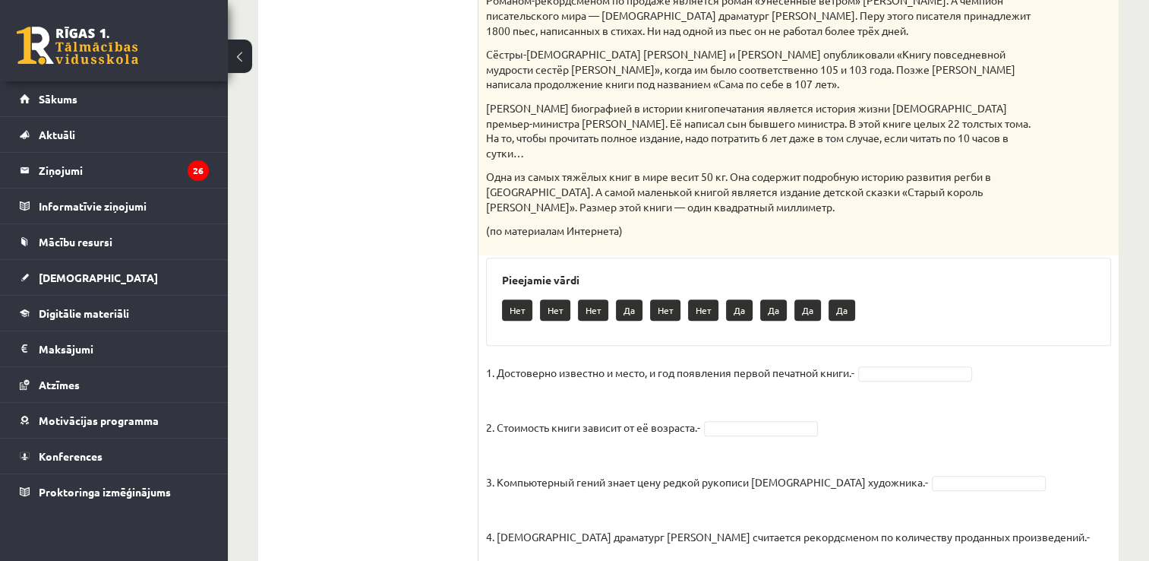
click at [1106, 307] on div "Pieejamie vārdi Нет Нет Нет Да Нет Нет Да Да Да Да" at bounding box center [798, 301] width 625 height 88
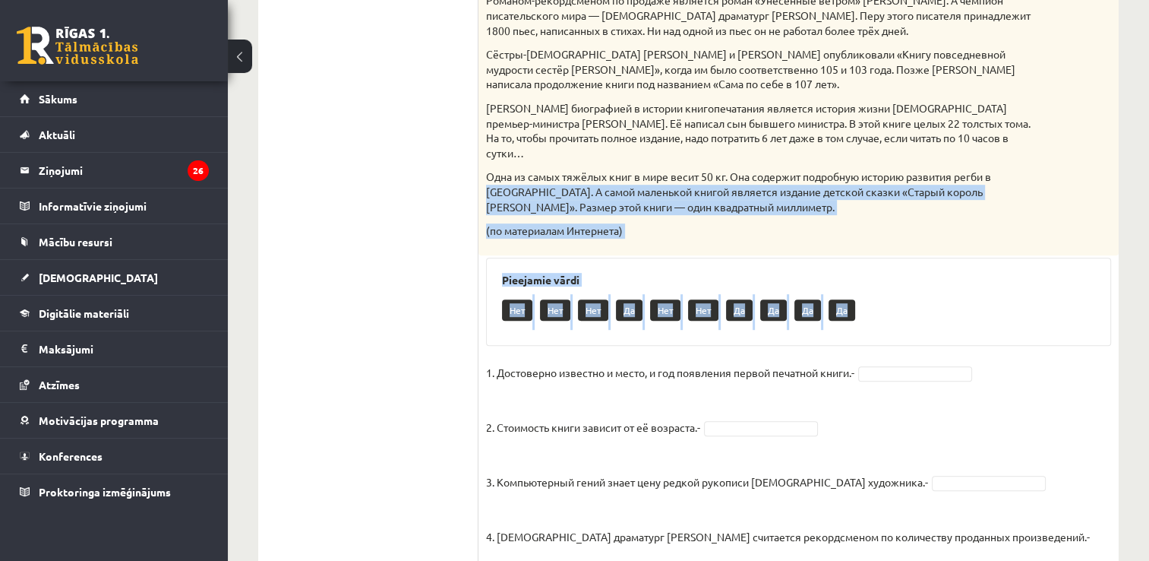
drag, startPoint x: 1106, startPoint y: 307, endPoint x: 1116, endPoint y: 172, distance: 135.6
click at [1116, 172] on div "5p Прочитай текст. Отметь верное утверждение в соответствии с текстом. Интересн…" at bounding box center [798, 159] width 640 height 1010
click at [1116, 255] on div "5p Прочитай текст. Отметь верное утверждение в соответствии с текстом. Интересн…" at bounding box center [798, 159] width 640 height 1010
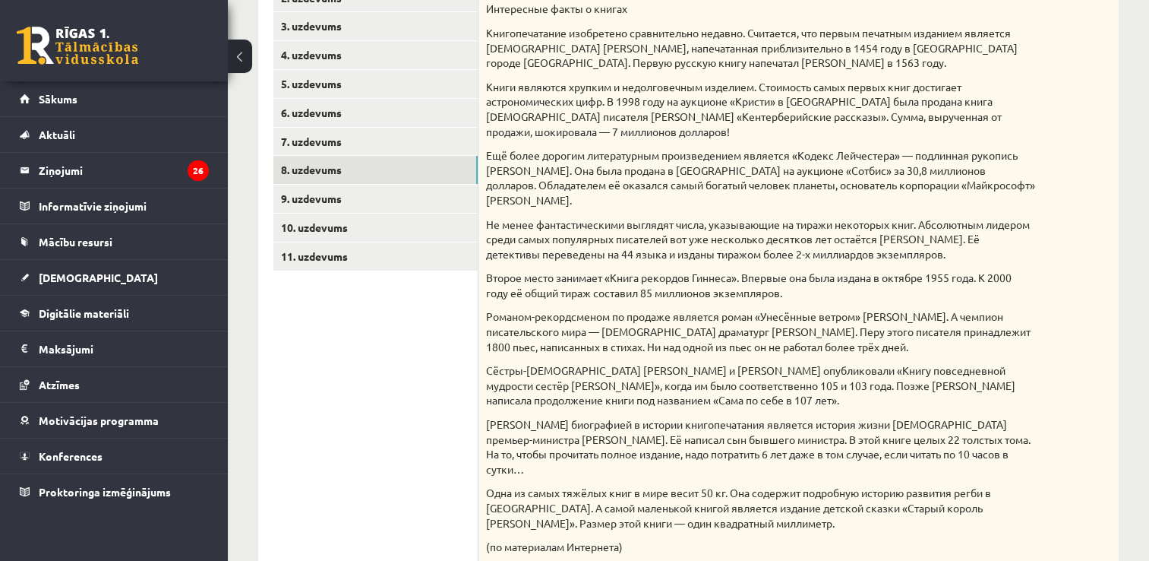
scroll to position [384, 0]
drag, startPoint x: 1142, startPoint y: 226, endPoint x: 1151, endPoint y: 225, distance: 9.2
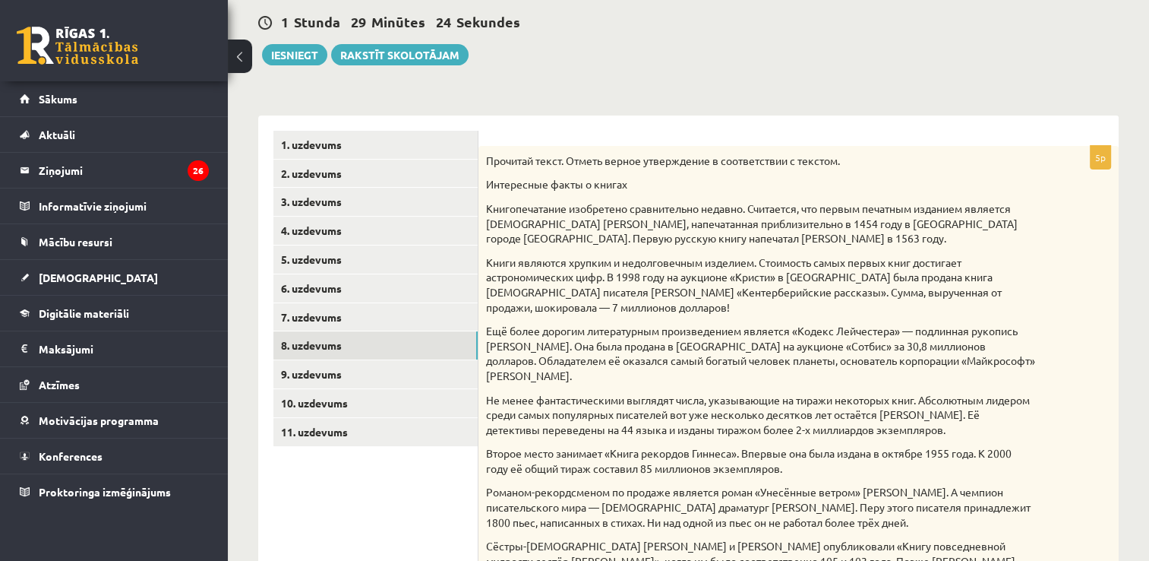
scroll to position [216, 0]
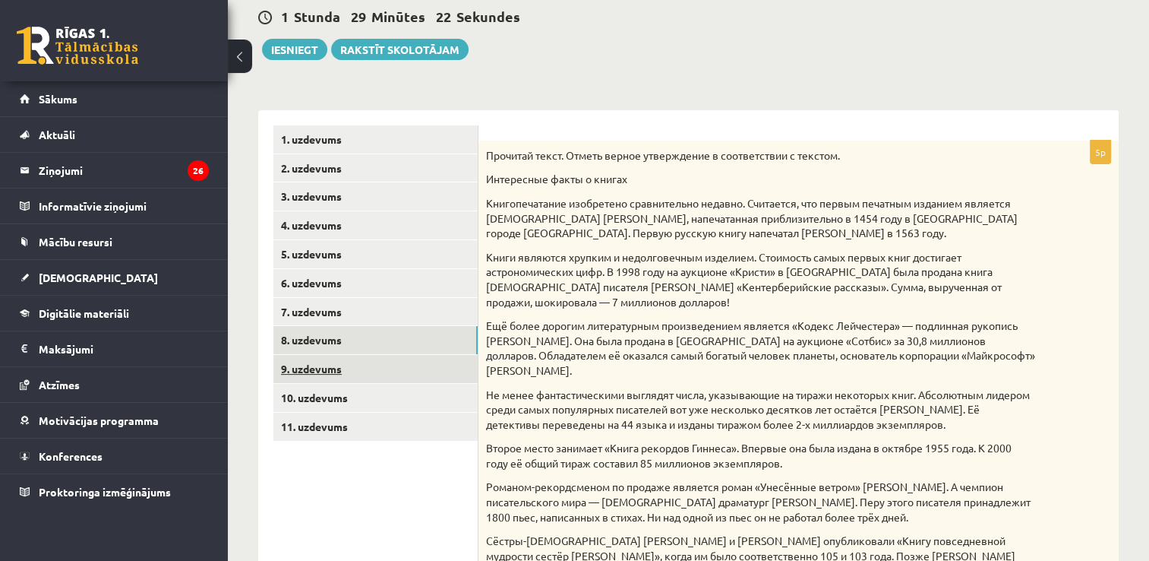
click at [308, 373] on link "9. uzdevums" at bounding box center [375, 369] width 204 height 28
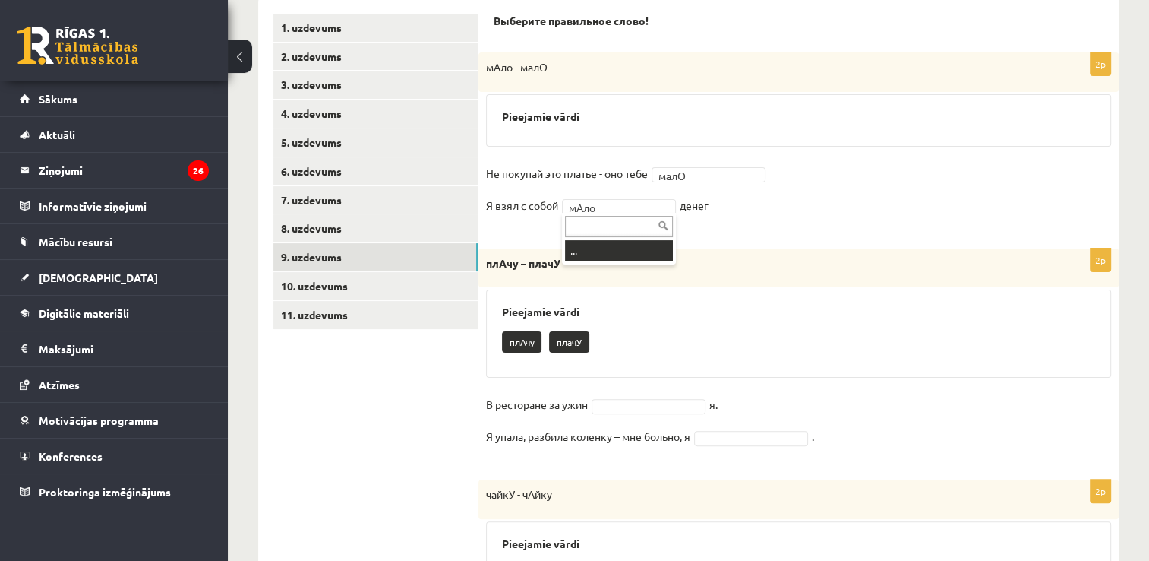
scroll to position [348, 0]
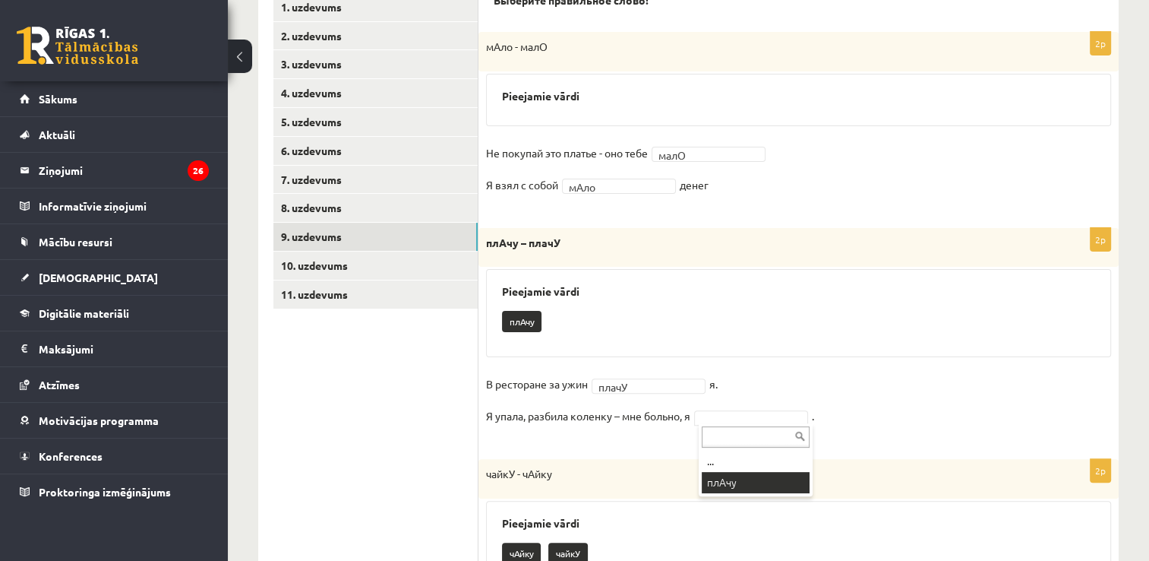
drag, startPoint x: 714, startPoint y: 416, endPoint x: 721, endPoint y: 515, distance: 99.0
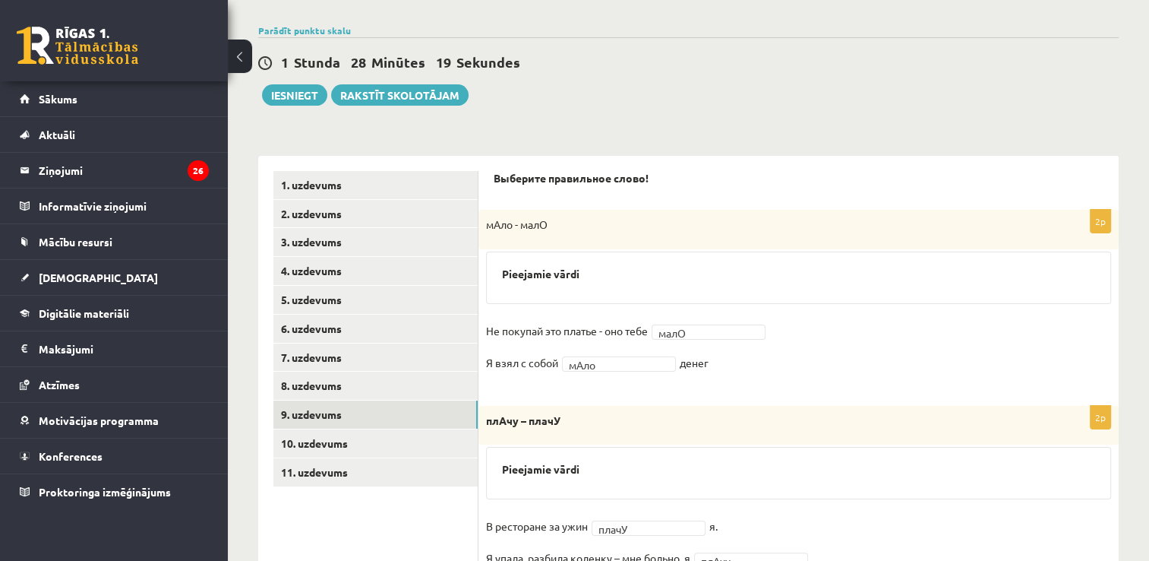
scroll to position [182, 0]
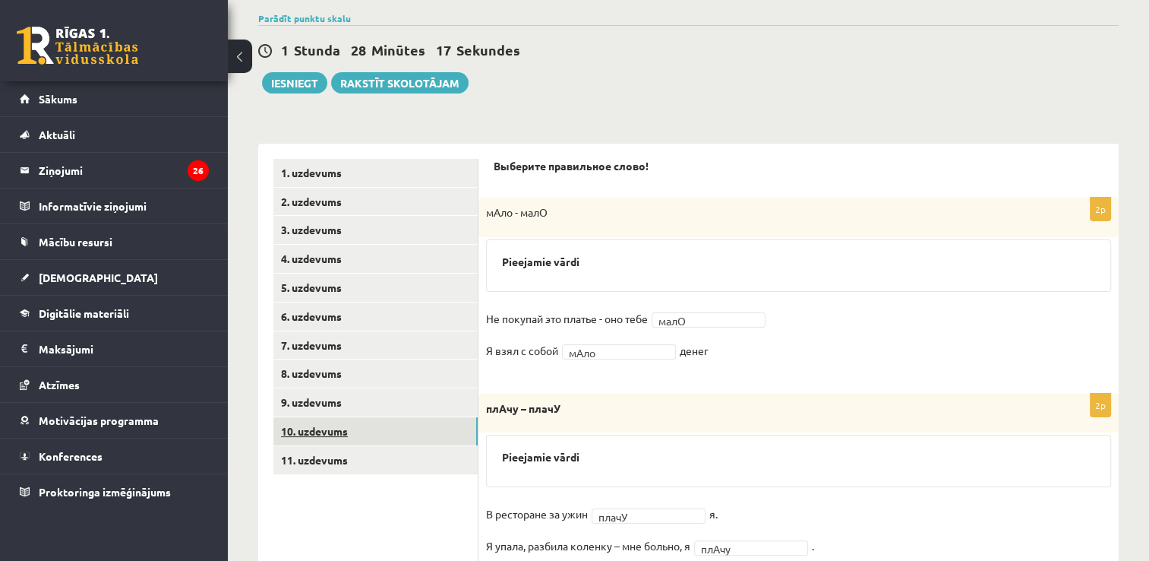
click at [314, 422] on link "10. uzdevums" at bounding box center [375, 431] width 204 height 28
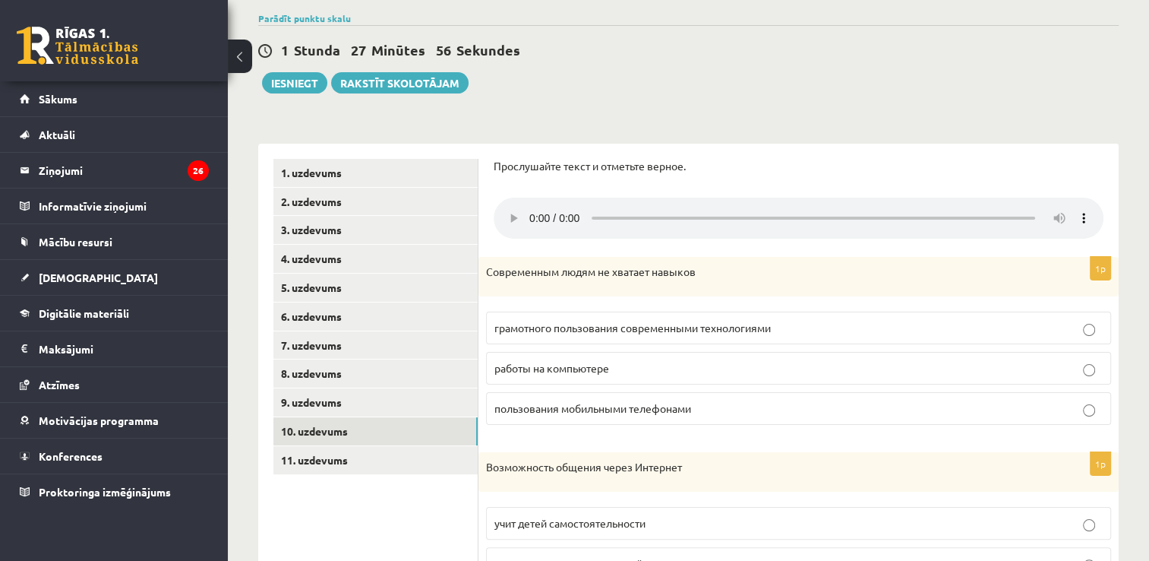
click at [763, 336] on p "грамотного пользования современными технологиями" at bounding box center [798, 328] width 608 height 16
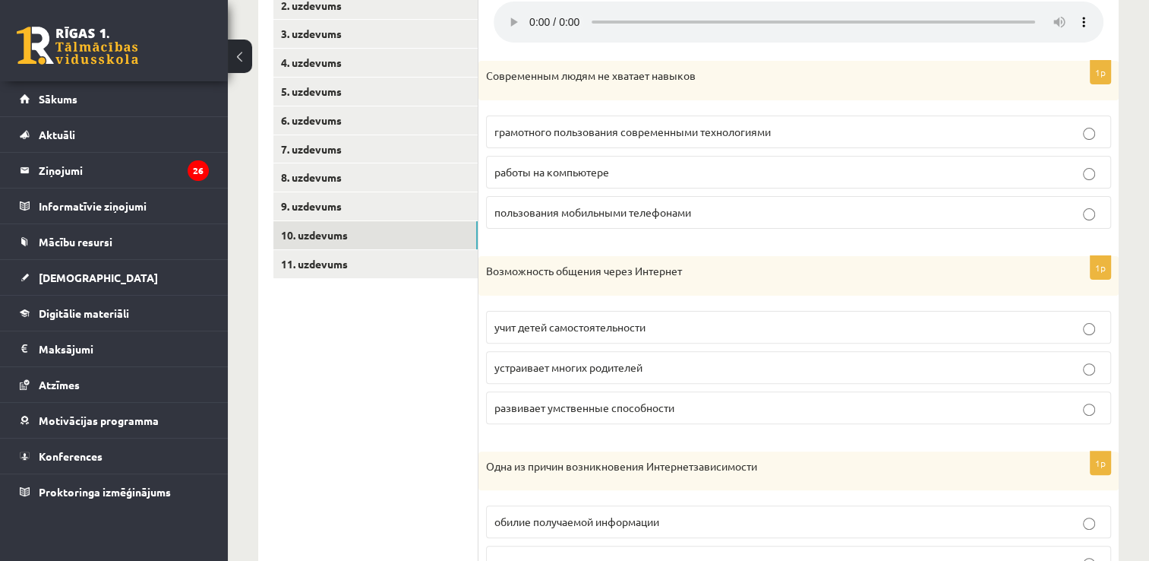
scroll to position [380, 0]
click at [674, 366] on p "устраивает многих родителей" at bounding box center [798, 366] width 608 height 16
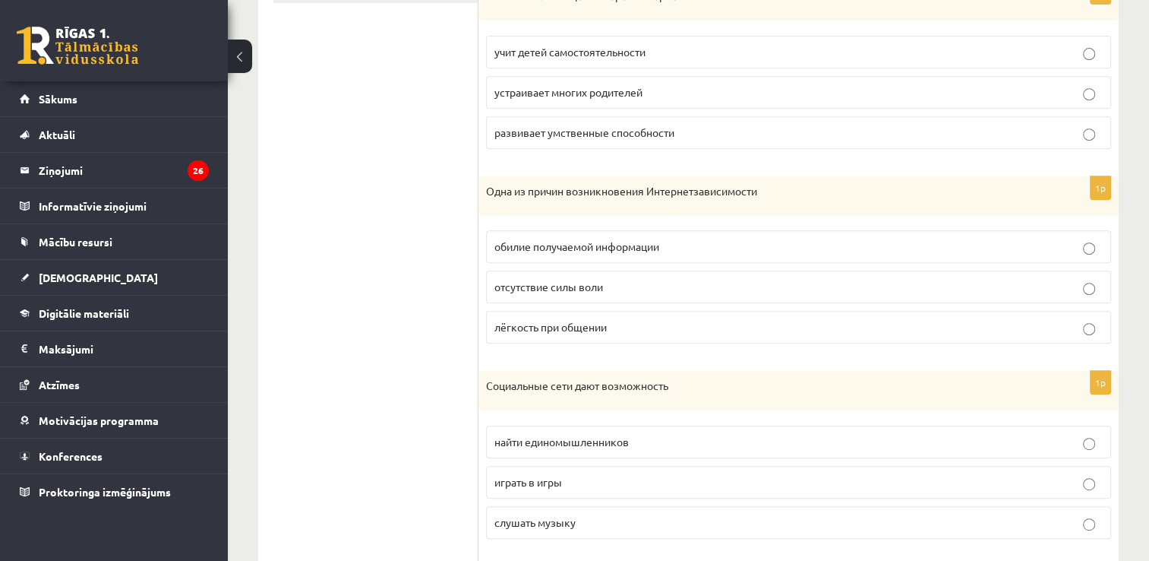
scroll to position [665, 0]
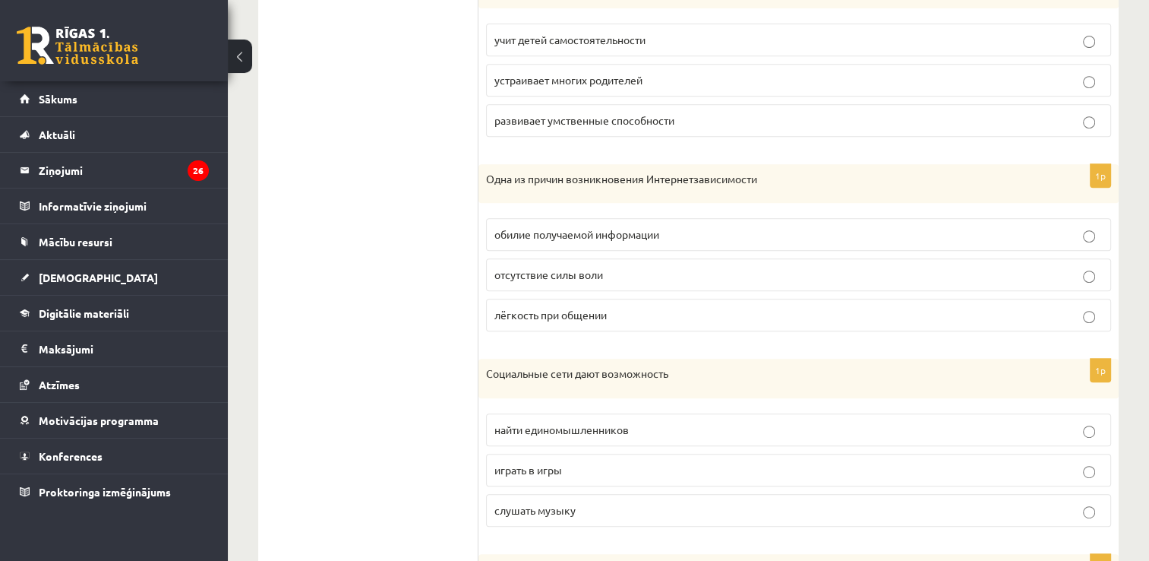
click at [823, 221] on label "обилие получаемой информации" at bounding box center [798, 234] width 625 height 33
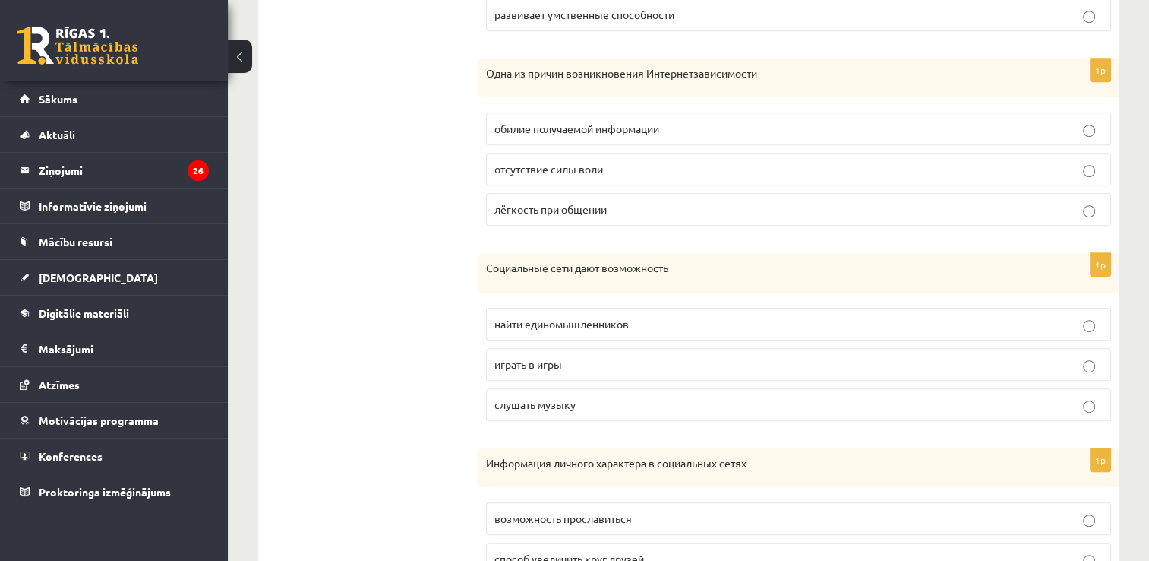
scroll to position [774, 0]
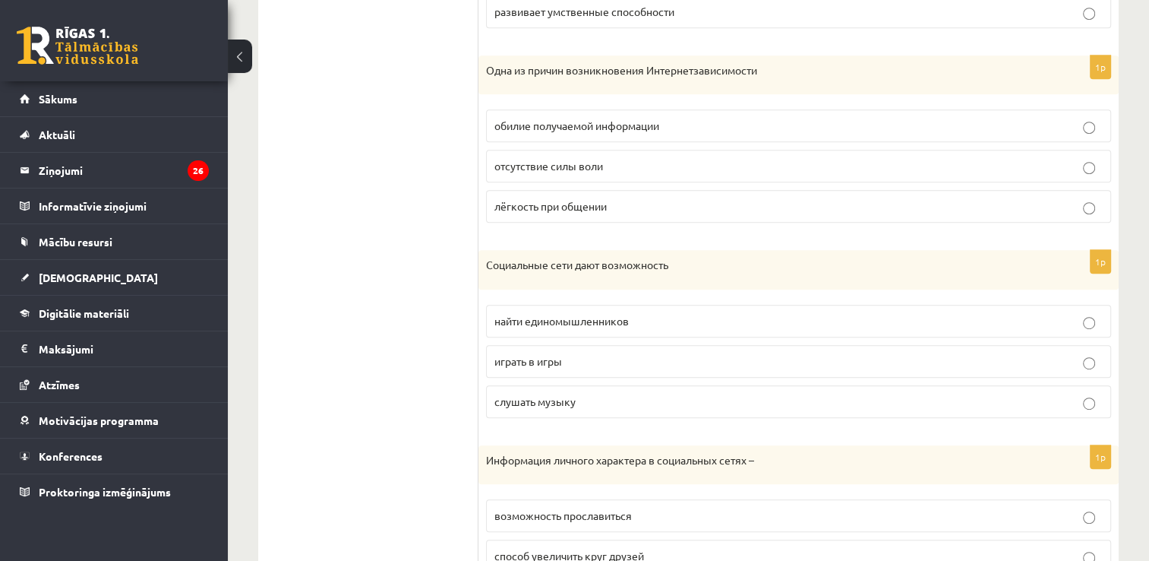
click at [625, 313] on p "найти единомышленников" at bounding box center [798, 321] width 608 height 16
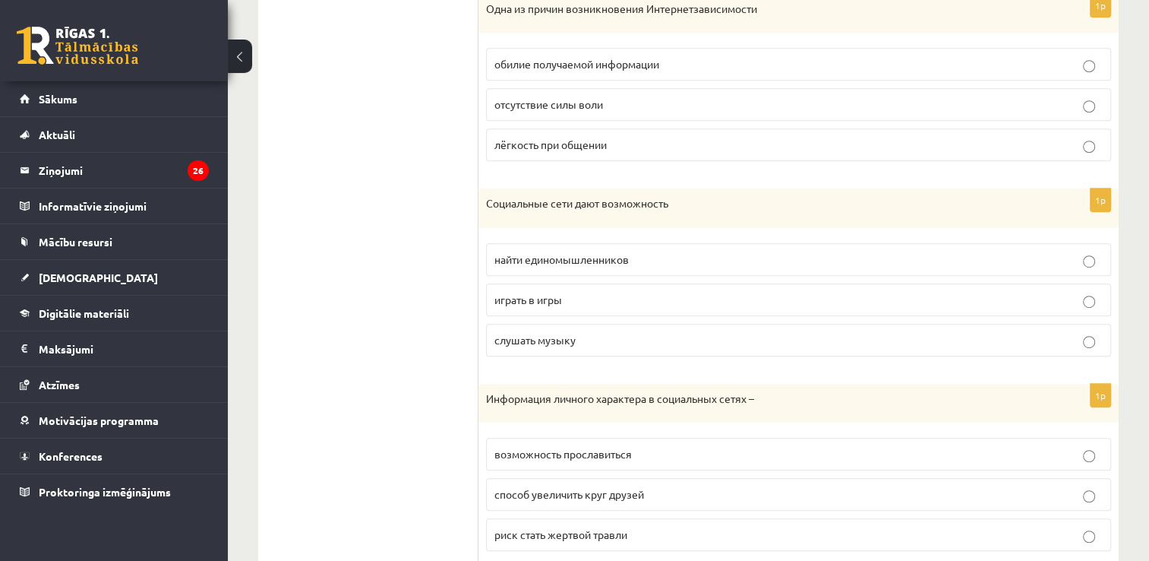
scroll to position [880, 0]
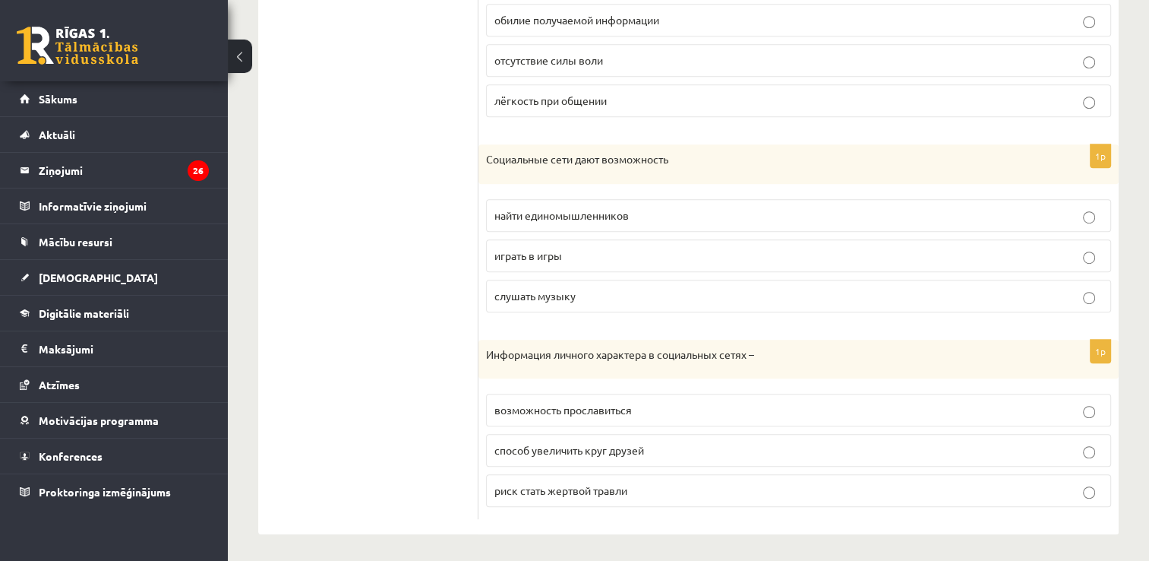
click at [654, 485] on p "риск стать жертвой травли" at bounding box center [798, 490] width 608 height 16
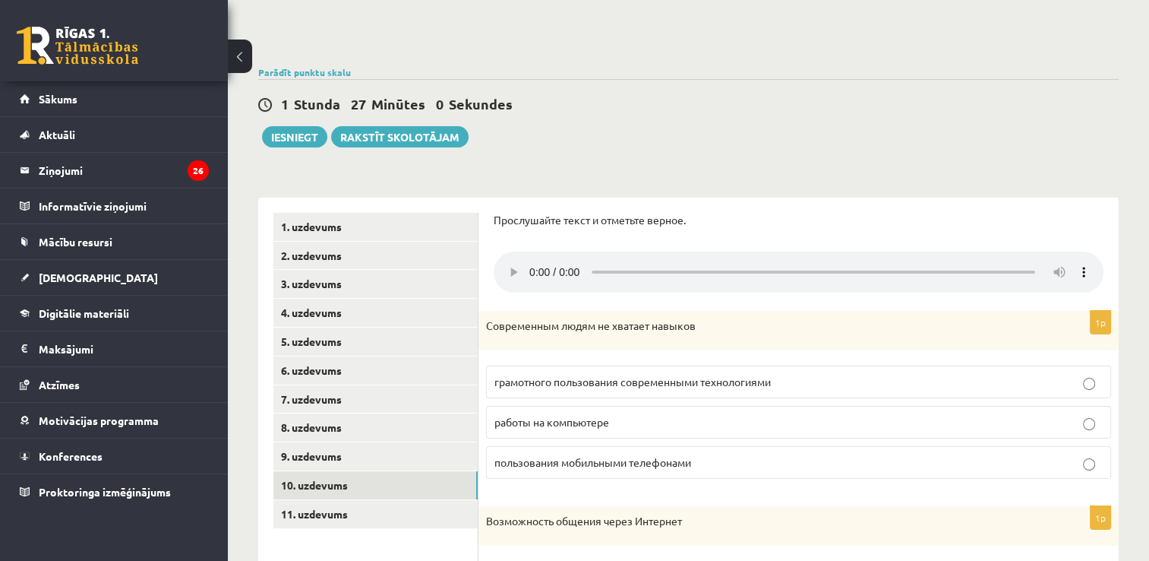
scroll to position [163, 0]
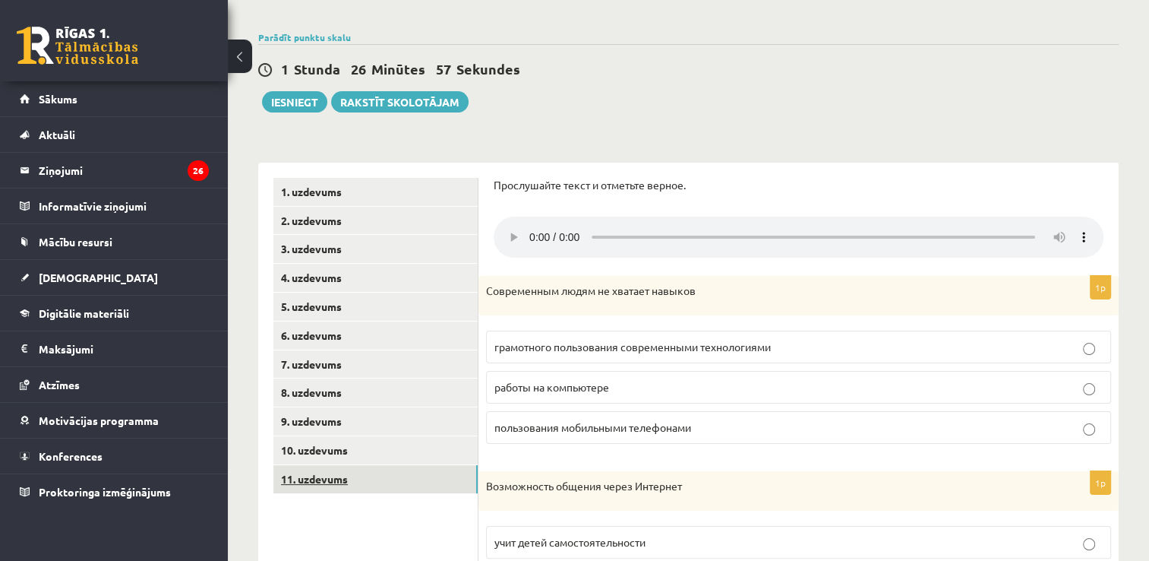
click at [341, 489] on link "11. uzdevums" at bounding box center [375, 479] width 204 height 28
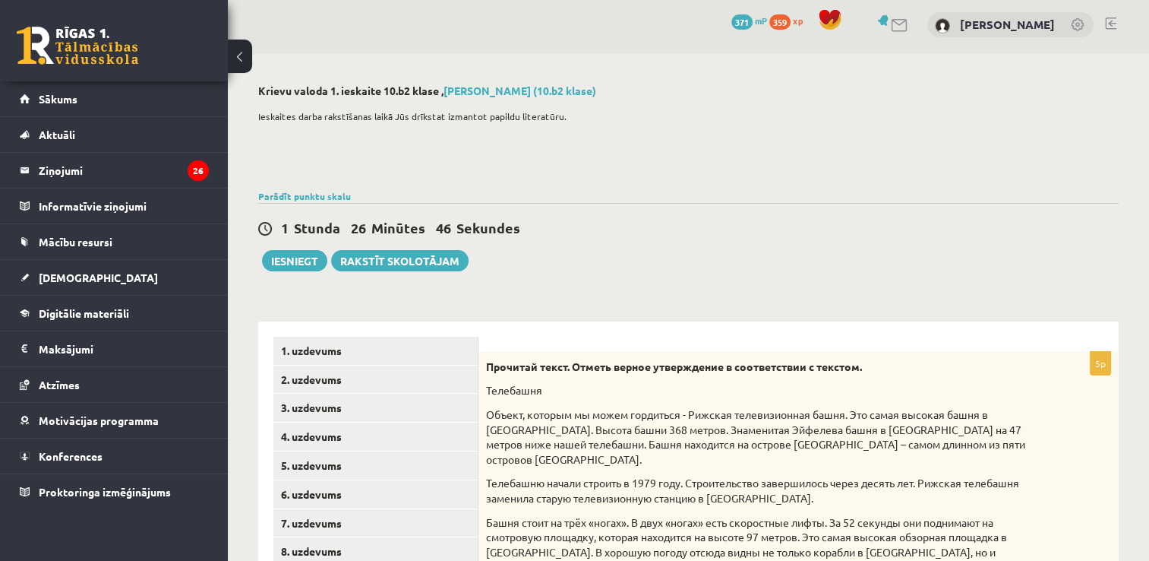
scroll to position [0, 0]
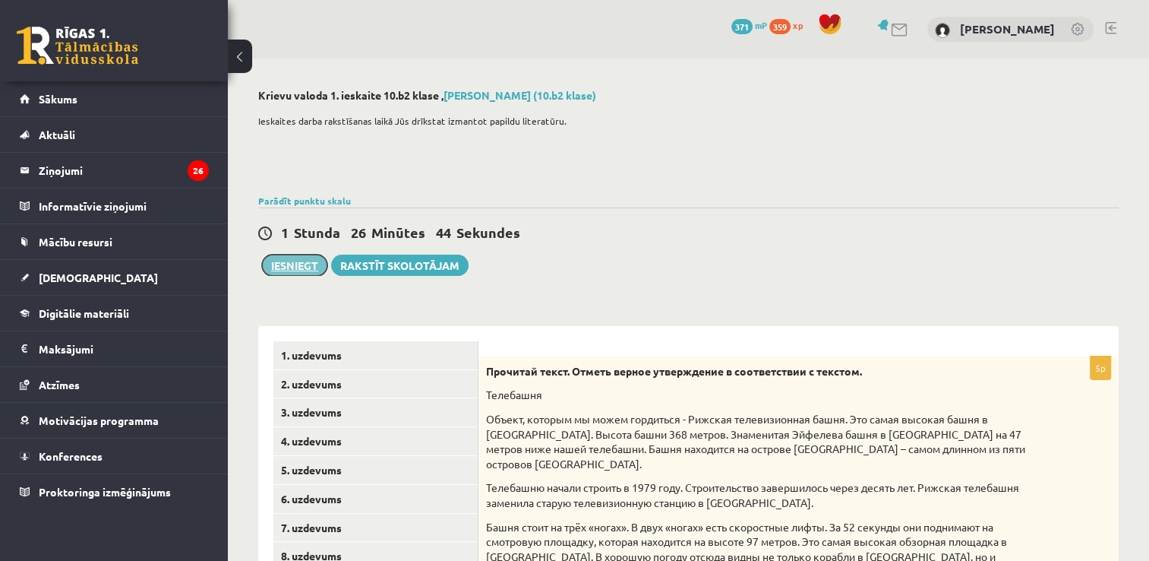
click at [289, 270] on button "Iesniegt" at bounding box center [294, 264] width 65 height 21
